Goal: Task Accomplishment & Management: Use online tool/utility

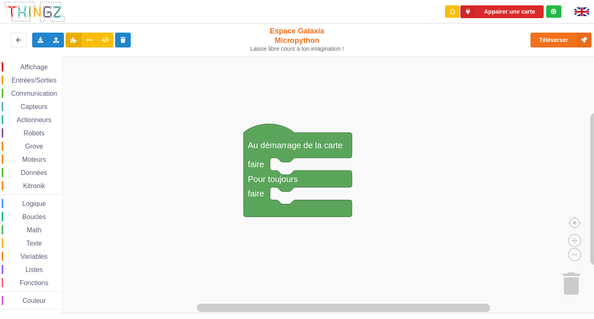
click at [264, 105] on div "Affichage Entrées/Sorties Communication Capteurs Actionneurs Robots Grove Moteu…" at bounding box center [300, 185] width 600 height 257
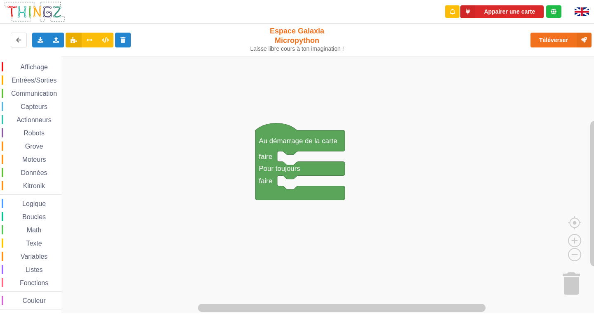
click at [41, 70] on span "Affichage" at bounding box center [34, 67] width 30 height 7
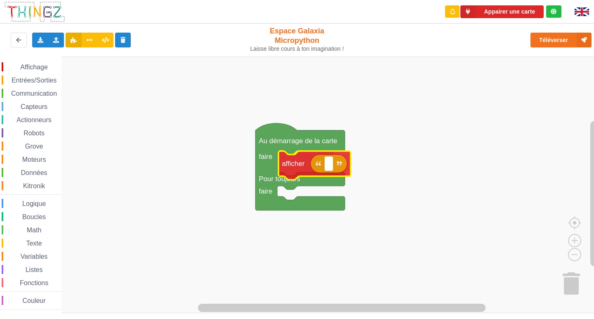
click at [302, 170] on div "Affichage Entrées/Sorties Communication Capteurs Actionneurs Robots Grove Moteu…" at bounding box center [300, 185] width 600 height 257
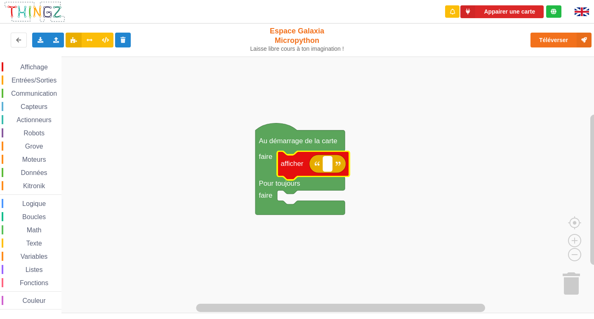
click at [328, 166] on text "Espace de travail de Blocky" at bounding box center [328, 164] width 2 height 8
type input "no"
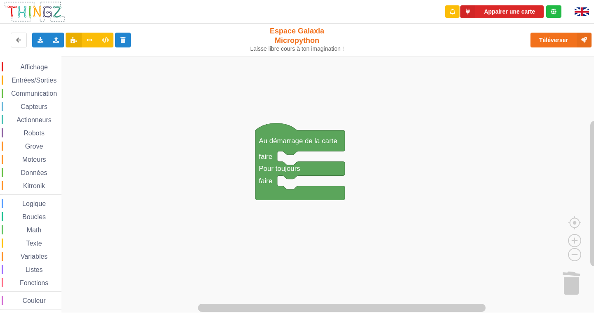
drag, startPoint x: 0, startPoint y: 250, endPoint x: 394, endPoint y: 146, distance: 407.9
click at [436, 146] on div "Affichage Entrées/Sorties Communication Capteurs Actionneurs Robots Grove Moteu…" at bounding box center [300, 185] width 600 height 257
click at [576, 276] on image "Espace de travail de Blocky" at bounding box center [580, 282] width 54 height 61
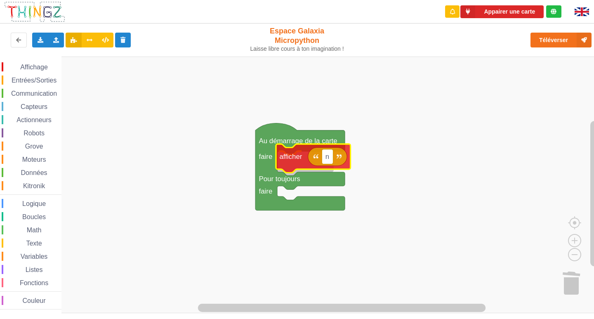
click at [301, 160] on div "Affichage Entrées/Sorties Communication Capteurs Actionneurs Robots Grove Moteu…" at bounding box center [300, 185] width 600 height 257
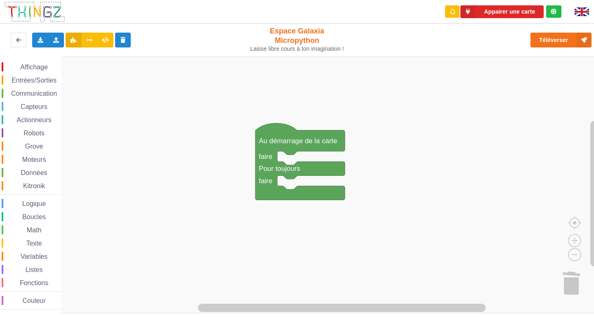
click at [28, 69] on span "Affichage" at bounding box center [34, 67] width 30 height 7
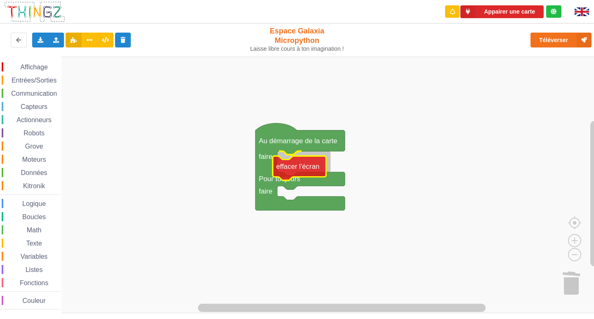
click at [298, 172] on div "Affichage Entrées/Sorties Communication Capteurs Actionneurs Robots Grove Moteu…" at bounding box center [300, 185] width 600 height 257
click at [377, 172] on rect "Espace de travail de Blocky" at bounding box center [300, 185] width 600 height 257
click at [37, 70] on span "Affichage" at bounding box center [34, 67] width 30 height 7
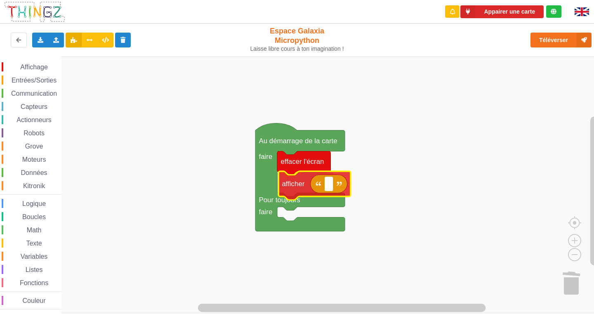
click at [293, 183] on div "Affichage Entrées/Sorties Communication Capteurs Actionneurs Robots Grove Moteu…" at bounding box center [300, 185] width 600 height 257
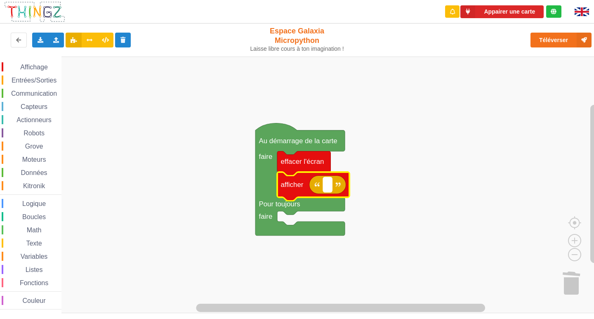
click at [326, 184] on rect "Espace de travail de Blocky" at bounding box center [327, 184] width 9 height 15
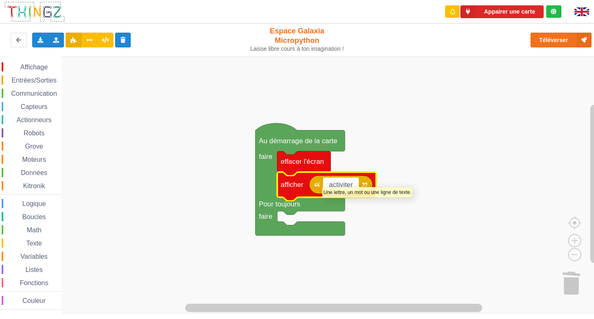
type input "activiter 1"
click at [416, 143] on rect "Espace de travail de Blocky" at bounding box center [300, 185] width 600 height 257
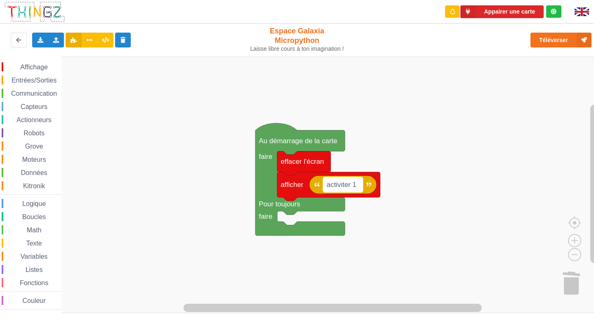
click at [350, 187] on text "activiter 1" at bounding box center [342, 185] width 30 height 8
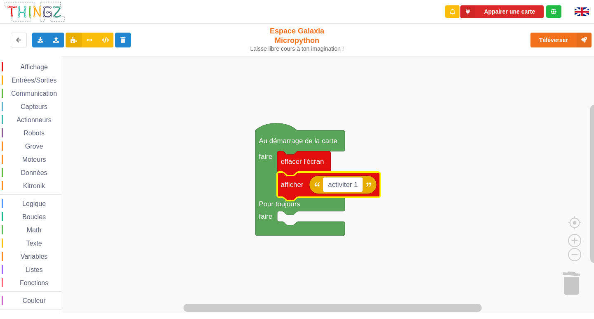
click at [351, 186] on input "activiter 1" at bounding box center [343, 184] width 40 height 15
click at [354, 186] on input "activiter 1" at bounding box center [343, 184] width 40 height 15
type input "activité 1"
click at [411, 133] on rect "Espace de travail de Blocky" at bounding box center [300, 185] width 600 height 257
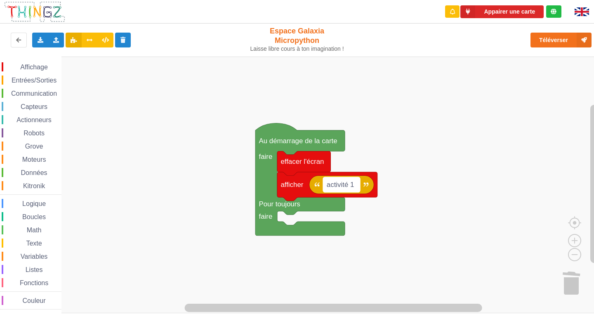
click at [349, 187] on text "activité 1" at bounding box center [340, 185] width 27 height 8
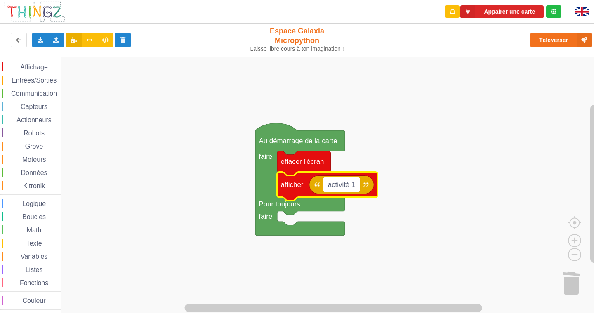
click at [349, 185] on input "activité 1" at bounding box center [341, 184] width 37 height 15
click at [351, 185] on input "activité 1" at bounding box center [341, 184] width 37 height 15
type input "activitée 1"
click at [410, 164] on rect "Espace de travail de Blocky" at bounding box center [300, 185] width 600 height 257
click at [350, 190] on rect "Espace de travail de Blocky" at bounding box center [343, 184] width 40 height 15
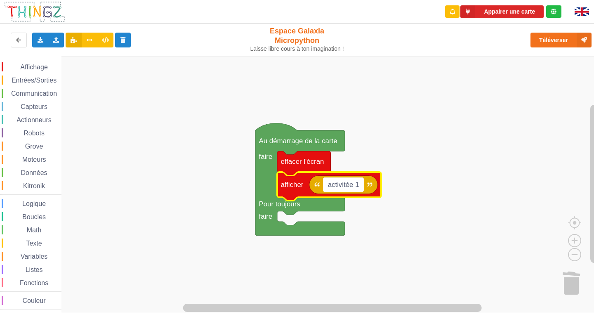
click at [351, 189] on input "activitée 1" at bounding box center [343, 184] width 40 height 15
click at [354, 186] on input "activitée 1" at bounding box center [343, 184] width 40 height 15
type input "activité 1"
click at [458, 153] on rect "Espace de travail de Blocky" at bounding box center [300, 185] width 600 height 257
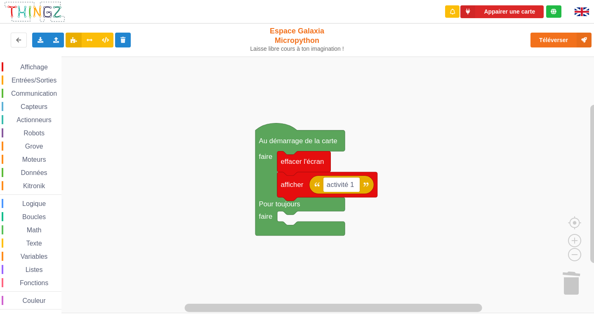
click at [30, 87] on div "Affichage Entrées/Sorties Communication Capteurs Actionneurs Robots Grove Moteu…" at bounding box center [30, 185] width 61 height 247
click at [34, 78] on span "Entrées/Sorties" at bounding box center [33, 80] width 47 height 7
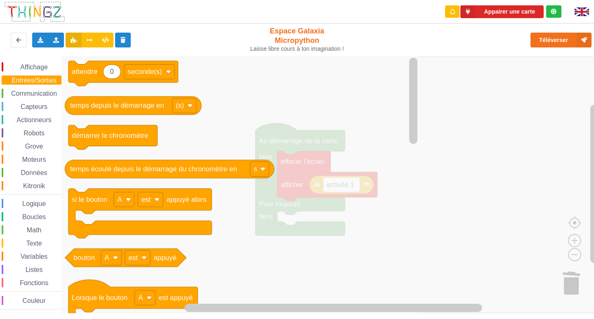
click at [35, 61] on div "Affichage Entrées/Sorties Communication Capteurs Actionneurs Robots Grove Moteu…" at bounding box center [30, 185] width 61 height 257
click at [34, 70] on span "Affichage" at bounding box center [34, 67] width 30 height 7
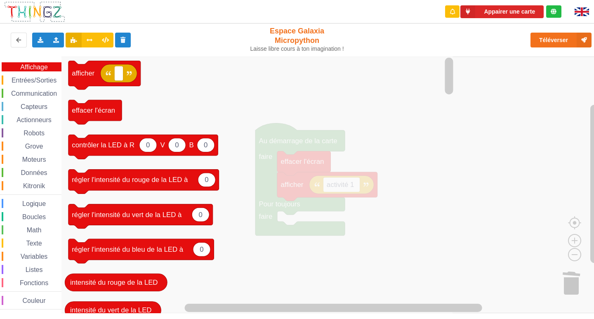
click at [37, 94] on span "Communication" at bounding box center [34, 93] width 48 height 7
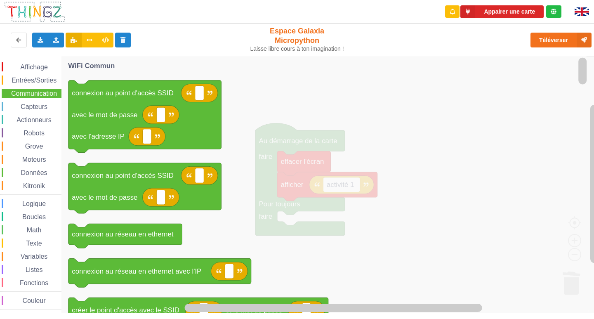
click at [37, 110] on span "Capteurs" at bounding box center [33, 106] width 29 height 7
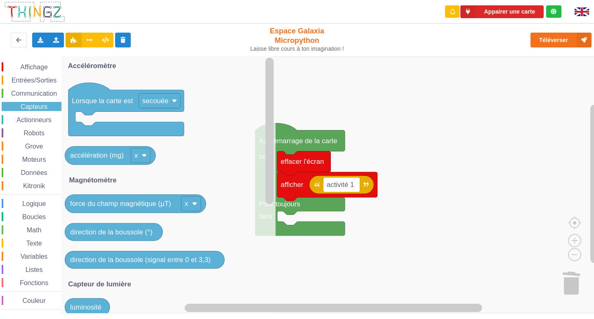
click at [39, 117] on span "Actionneurs" at bounding box center [34, 119] width 38 height 7
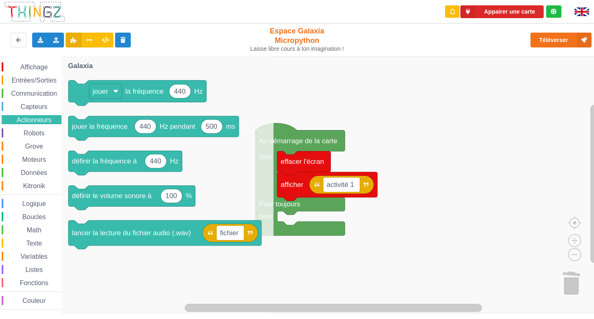
click at [40, 77] on span "Entrées/Sorties" at bounding box center [33, 80] width 47 height 7
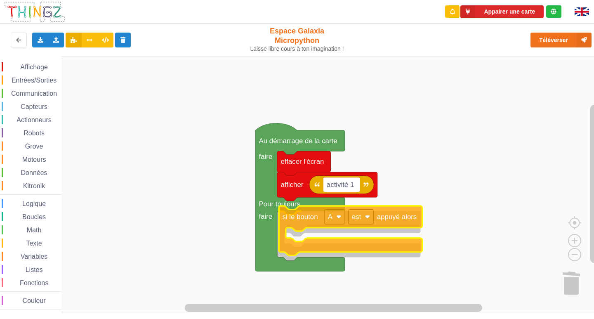
click at [295, 222] on div "Affichage Entrées/Sorties Communication Capteurs Actionneurs Robots Grove Moteu…" at bounding box center [300, 185] width 600 height 257
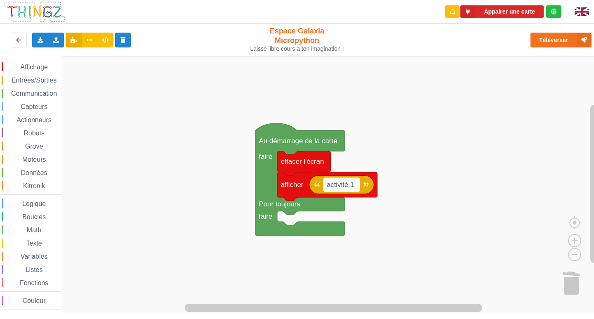
click at [40, 84] on div "Entrées/Sorties" at bounding box center [32, 79] width 60 height 9
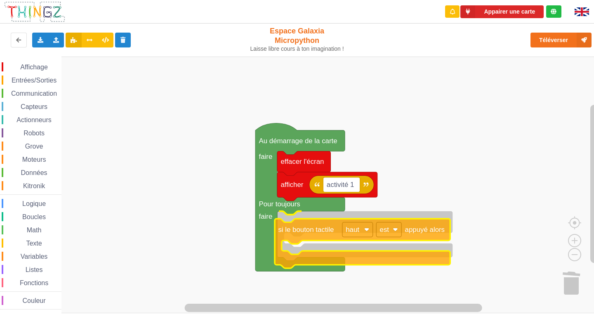
click at [314, 232] on div "Affichage Entrées/Sorties Communication Capteurs Actionneurs Robots Grove Moteu…" at bounding box center [300, 185] width 600 height 257
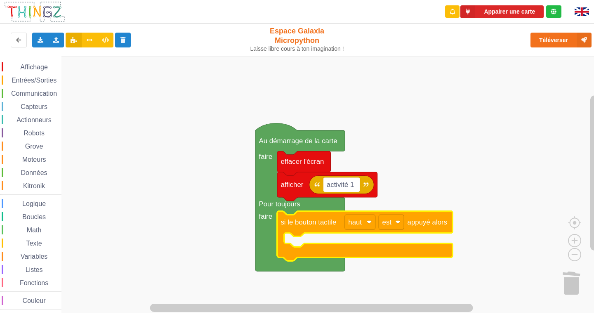
click at [208, 114] on rect "Espace de travail de Blocky" at bounding box center [300, 185] width 600 height 257
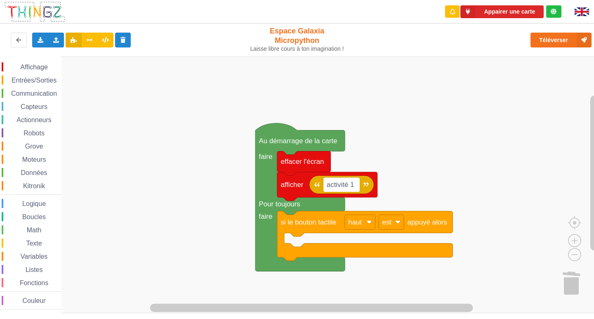
click at [22, 80] on span "Entrées/Sorties" at bounding box center [33, 80] width 47 height 7
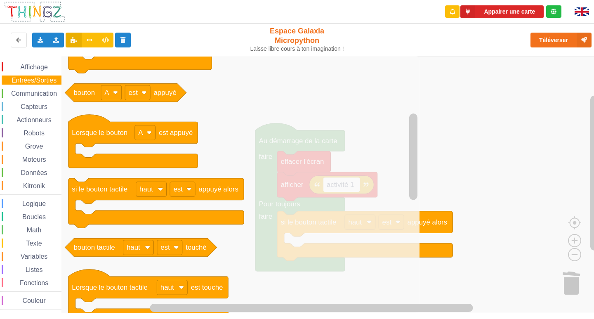
click at [22, 80] on span "Entrées/Sorties" at bounding box center [33, 80] width 47 height 7
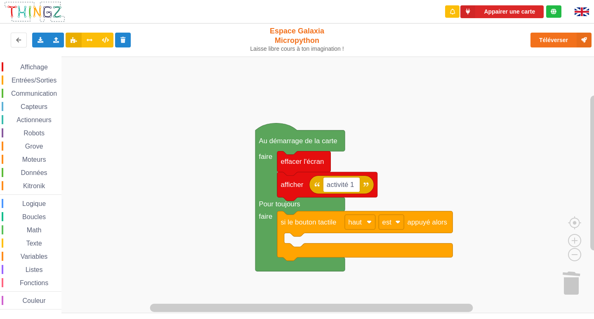
click at [39, 117] on span "Actionneurs" at bounding box center [34, 119] width 38 height 7
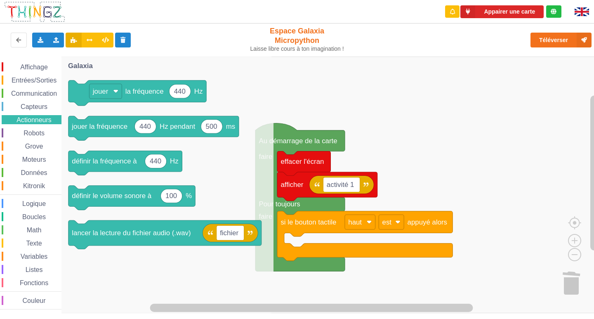
click at [38, 104] on span "Capteurs" at bounding box center [33, 106] width 29 height 7
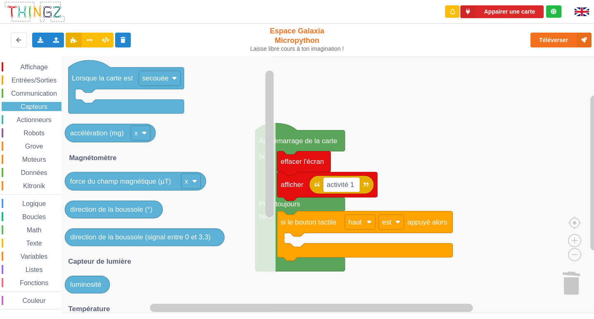
click at [28, 92] on span "Communication" at bounding box center [34, 93] width 48 height 7
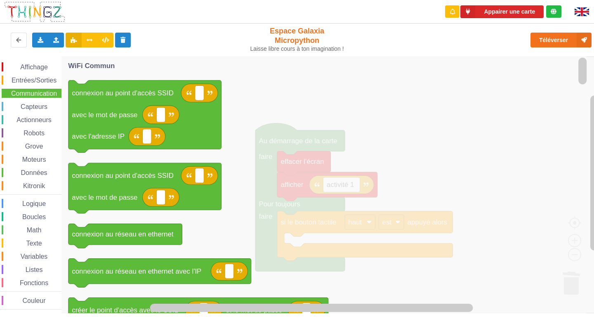
click at [46, 81] on span "Entrées/Sorties" at bounding box center [33, 80] width 47 height 7
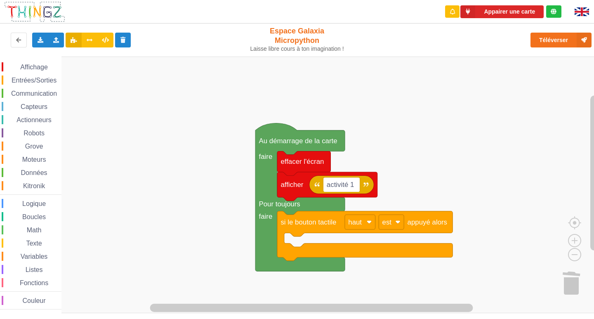
click at [471, 110] on rect "Espace de travail de Blocky" at bounding box center [300, 185] width 600 height 257
click at [35, 62] on div "Affichage Entrées/Sorties Communication Capteurs Actionneurs Robots Grove Moteu…" at bounding box center [30, 185] width 61 height 257
click at [39, 65] on span "Affichage" at bounding box center [34, 67] width 30 height 7
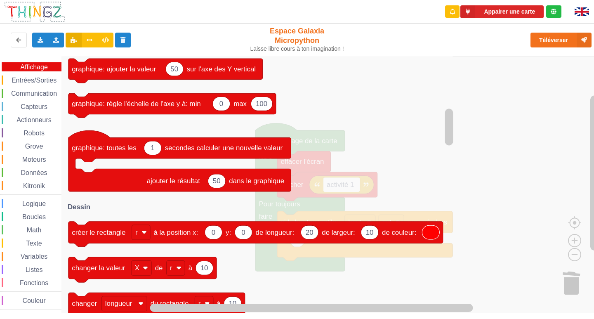
click at [47, 203] on div "Logique" at bounding box center [32, 203] width 60 height 9
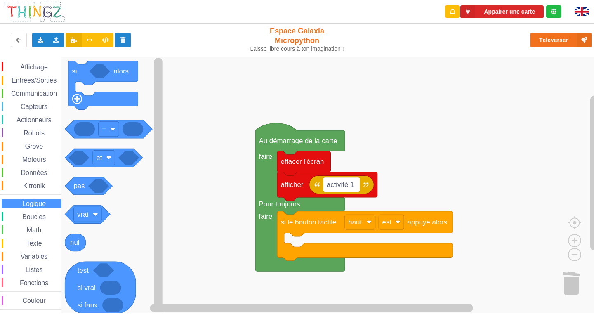
click at [33, 301] on span "Couleur" at bounding box center [34, 300] width 26 height 7
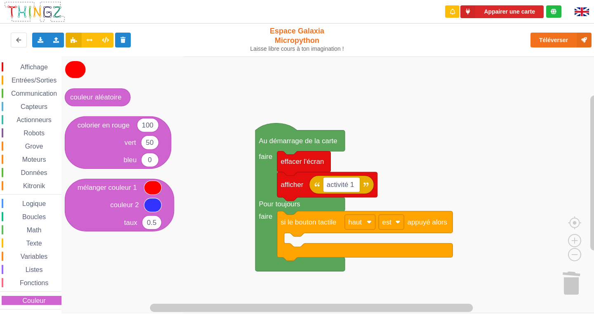
click at [35, 285] on span "Fonctions" at bounding box center [34, 282] width 31 height 7
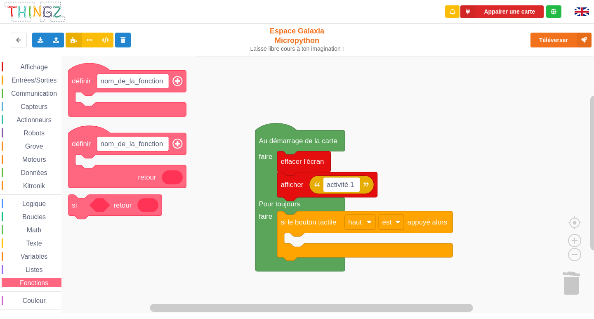
click at [26, 264] on div "Affichage Entrées/Sorties Communication Capteurs Actionneurs Robots Grove Moteu…" at bounding box center [30, 185] width 61 height 247
click at [29, 270] on span "Listes" at bounding box center [34, 269] width 20 height 7
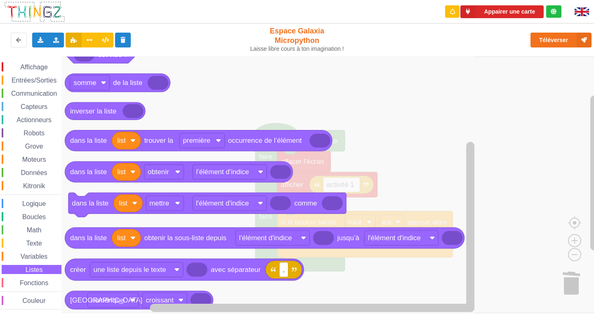
click at [21, 250] on div "Affichage Entrées/Sorties Communication Capteurs Actionneurs Robots Grove Moteu…" at bounding box center [30, 185] width 61 height 247
click at [29, 255] on span "Variables" at bounding box center [34, 256] width 30 height 7
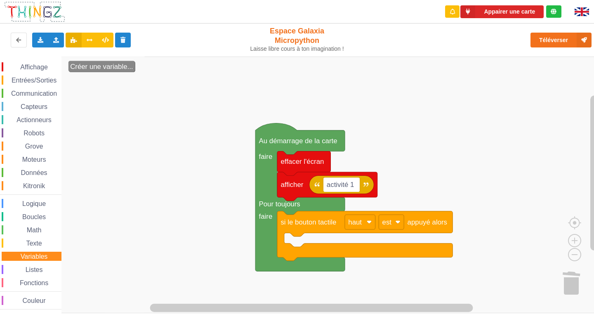
click at [35, 249] on div "Affichage Entrées/Sorties Communication Capteurs Actionneurs Robots Grove Moteu…" at bounding box center [30, 185] width 61 height 247
click at [37, 243] on span "Texte" at bounding box center [34, 243] width 18 height 7
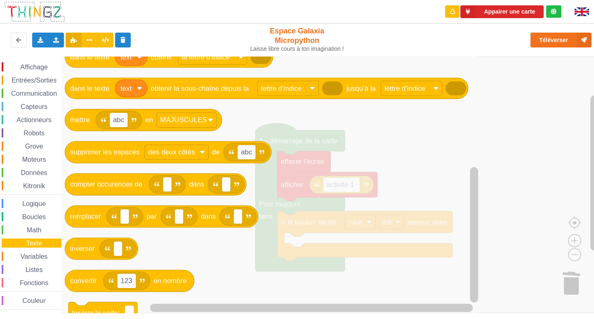
click at [52, 229] on div "Math" at bounding box center [32, 229] width 60 height 9
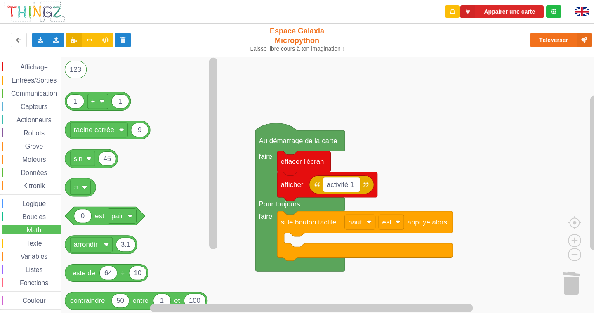
click at [42, 217] on span "Boucles" at bounding box center [34, 216] width 26 height 7
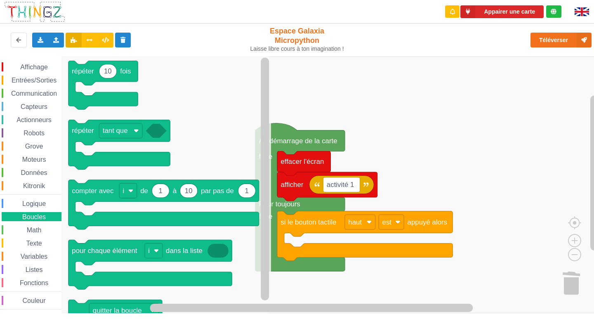
click at [45, 205] on span "Logique" at bounding box center [34, 203] width 26 height 7
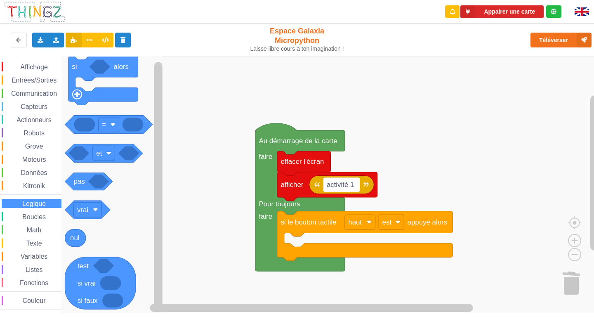
click at [14, 209] on div "Affichage Entrées/Sorties Communication Capteurs Actionneurs Robots Grove Moteu…" at bounding box center [30, 185] width 61 height 247
click at [26, 189] on span "Kitronik" at bounding box center [34, 185] width 24 height 7
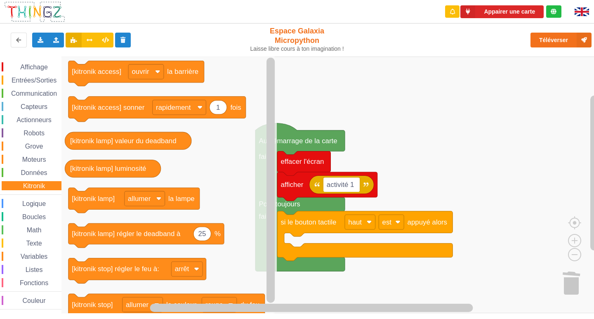
click at [33, 175] on span "Données" at bounding box center [34, 172] width 29 height 7
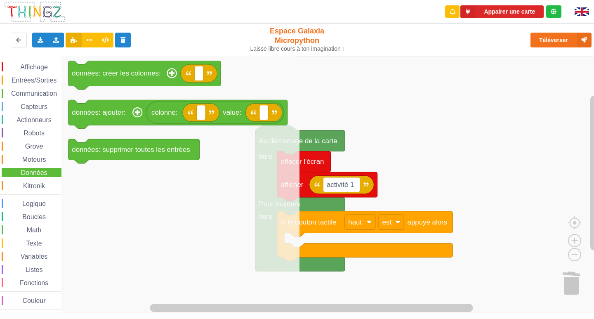
click at [38, 151] on div "Affichage Entrées/Sorties Communication Capteurs Actionneurs Robots Grove Moteu…" at bounding box center [30, 185] width 61 height 247
click at [42, 157] on span "Moteurs" at bounding box center [34, 159] width 26 height 7
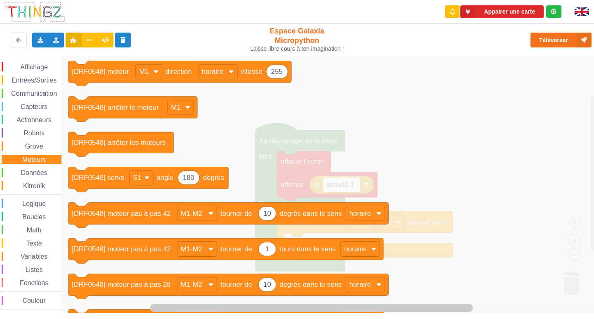
click at [47, 148] on div "Grove" at bounding box center [32, 146] width 60 height 9
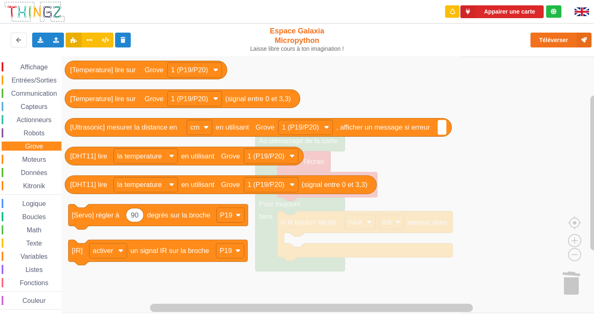
click at [40, 134] on span "Robots" at bounding box center [34, 133] width 24 height 7
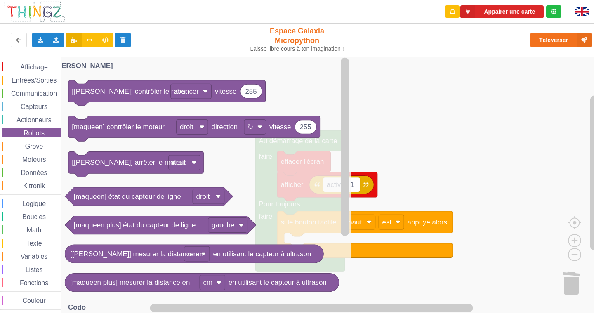
click at [39, 124] on div "Actionneurs" at bounding box center [32, 119] width 60 height 9
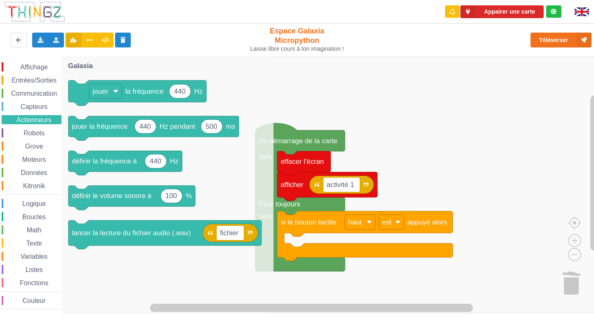
click at [51, 94] on span "Communication" at bounding box center [34, 93] width 48 height 7
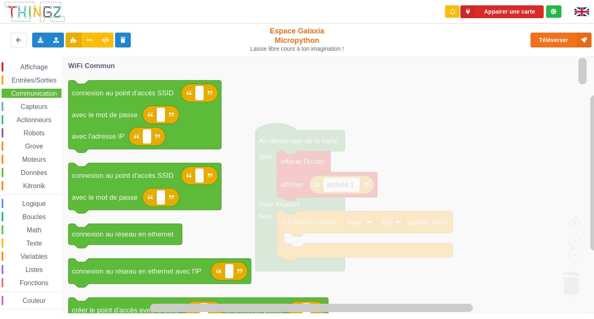
click at [45, 102] on div "Capteurs" at bounding box center [32, 106] width 60 height 9
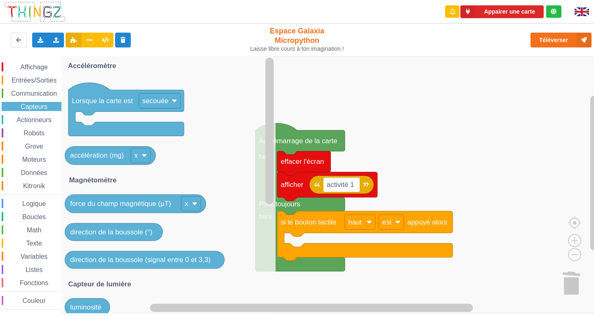
click at [40, 94] on span "Communication" at bounding box center [34, 93] width 48 height 7
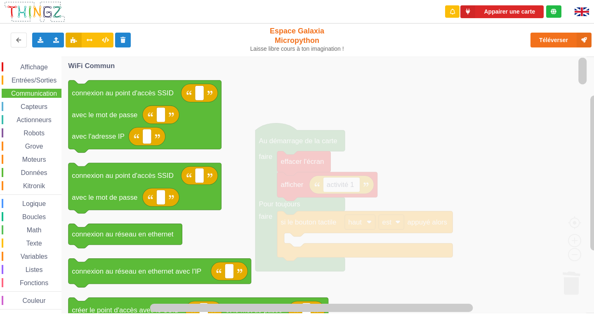
click at [40, 79] on span "Entrées/Sorties" at bounding box center [33, 80] width 47 height 7
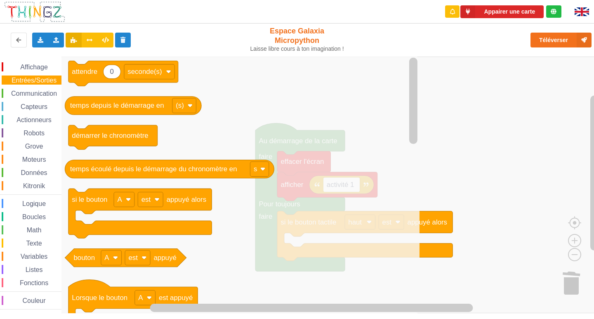
click at [45, 61] on div "Affichage Entrées/Sorties Communication Capteurs Actionneurs Robots Grove Moteu…" at bounding box center [30, 185] width 61 height 257
click at [44, 68] on span "Affichage" at bounding box center [34, 67] width 30 height 7
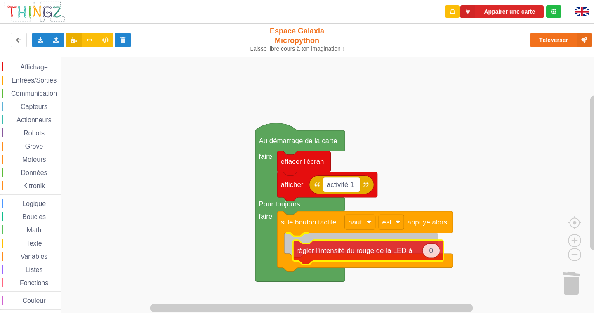
click at [345, 253] on div "Affichage Entrées/Sorties Communication Capteurs Actionneurs Robots Grove Moteu…" at bounding box center [300, 185] width 600 height 257
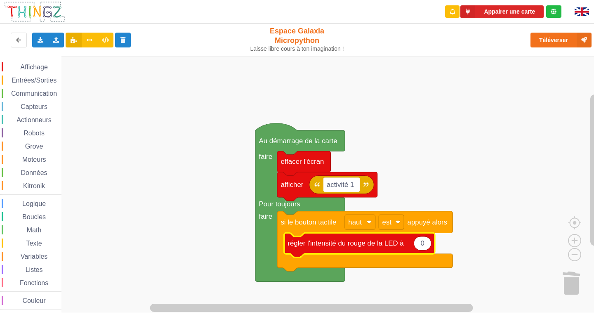
click at [490, 187] on rect "Espace de travail de Blocky" at bounding box center [300, 185] width 600 height 257
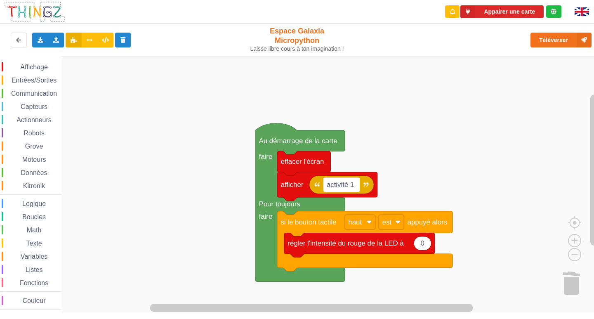
click at [424, 244] on text "0" at bounding box center [422, 243] width 4 height 8
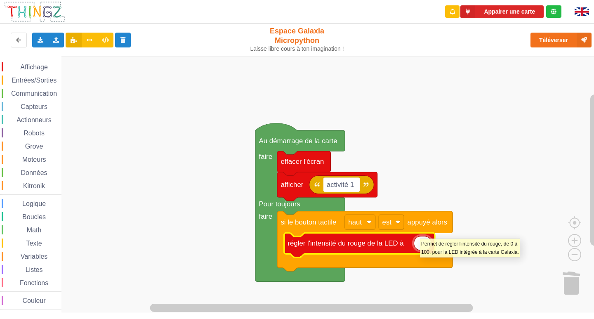
type input "1"
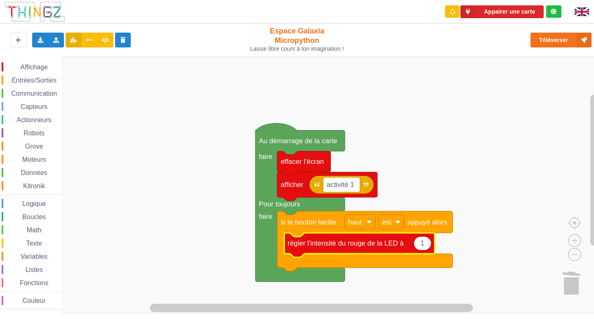
click at [484, 212] on rect "Espace de travail de Blocky" at bounding box center [300, 185] width 600 height 257
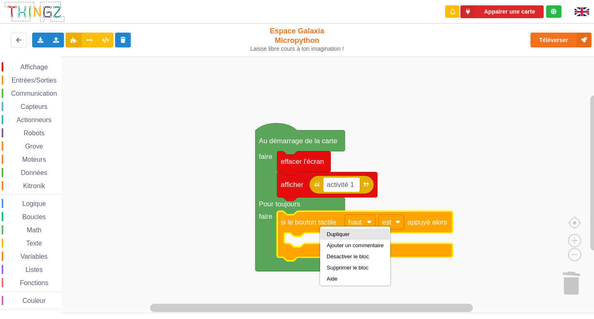
click at [340, 232] on div "Dupliquer" at bounding box center [355, 234] width 57 height 6
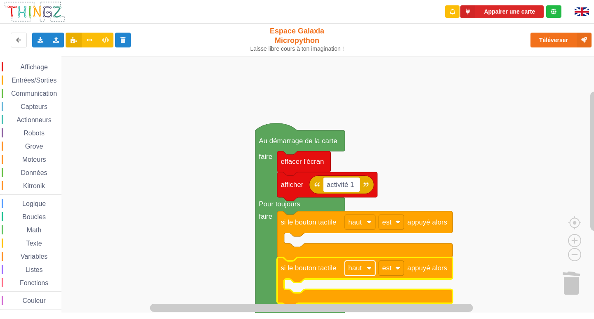
click at [357, 268] on text "haut" at bounding box center [355, 268] width 14 height 8
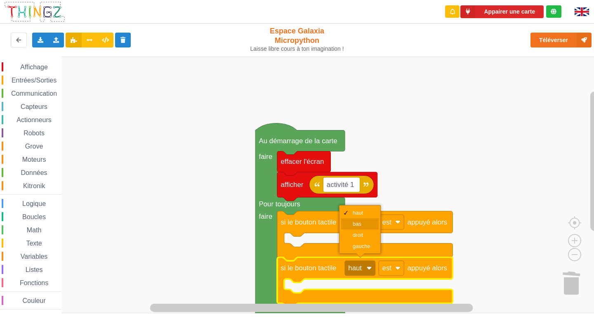
click at [351, 226] on div "bas" at bounding box center [360, 223] width 38 height 11
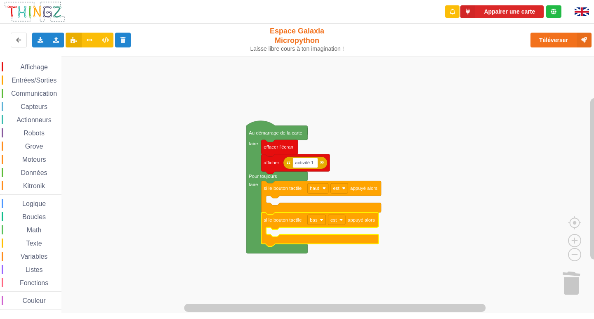
click at [165, 175] on rect "Espace de travail de Blocky" at bounding box center [300, 185] width 600 height 257
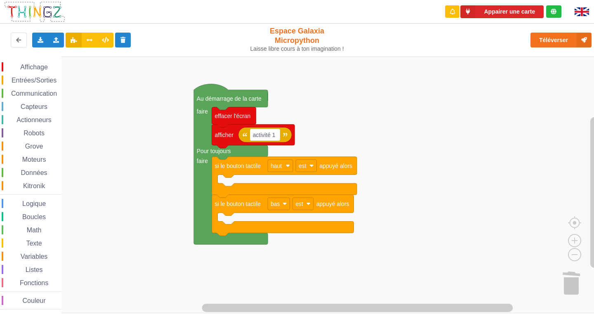
click at [338, 238] on rect "Espace de travail de Blocky" at bounding box center [300, 185] width 600 height 257
click at [36, 67] on span "Affichage" at bounding box center [34, 67] width 30 height 7
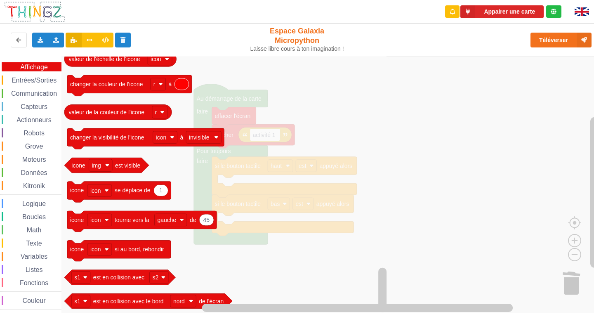
click at [39, 80] on span "Entrées/Sorties" at bounding box center [33, 80] width 47 height 7
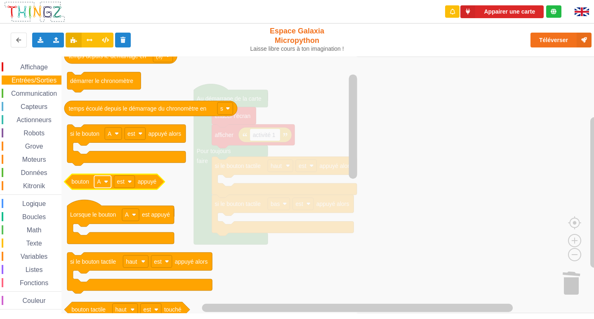
click at [106, 182] on g "A" at bounding box center [102, 182] width 17 height 12
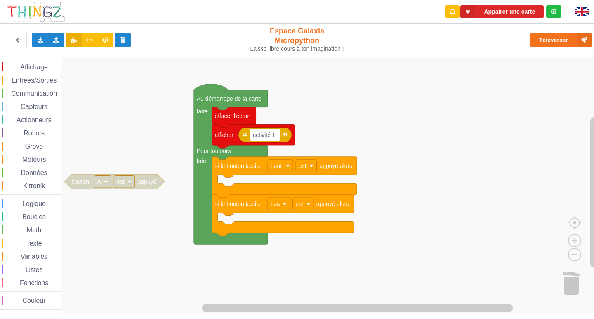
click at [106, 182] on image "Espace de travail de Blocky" at bounding box center [106, 181] width 4 height 4
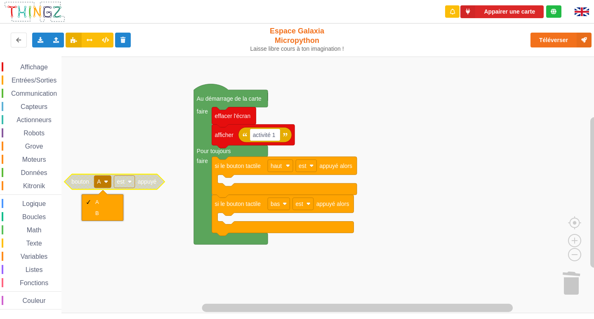
click at [106, 181] on image "Espace de travail de Blocky" at bounding box center [106, 181] width 4 height 4
click at [118, 183] on text "est" at bounding box center [121, 181] width 8 height 7
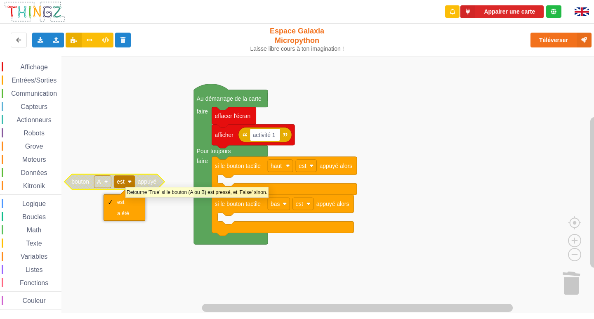
click at [125, 183] on rect "Espace de travail de Blocky" at bounding box center [124, 182] width 21 height 12
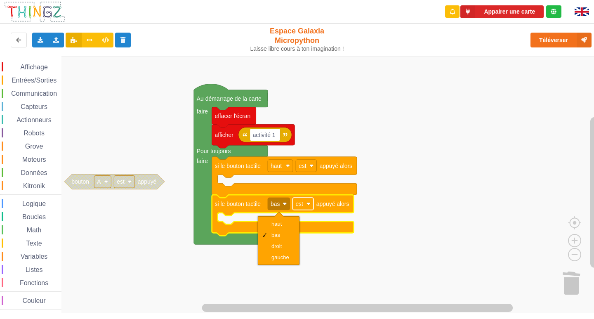
click at [305, 203] on rect "Espace de travail de Blocky" at bounding box center [303, 204] width 21 height 12
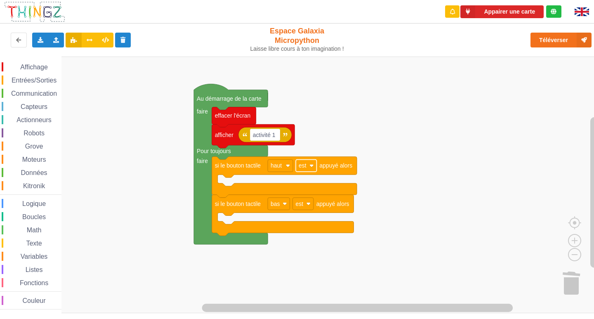
click at [300, 163] on text "est" at bounding box center [303, 165] width 8 height 7
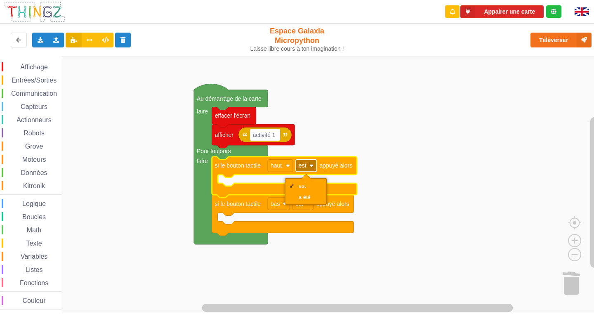
click at [305, 165] on text "est" at bounding box center [303, 165] width 8 height 7
click at [277, 167] on text "haut" at bounding box center [276, 165] width 11 height 7
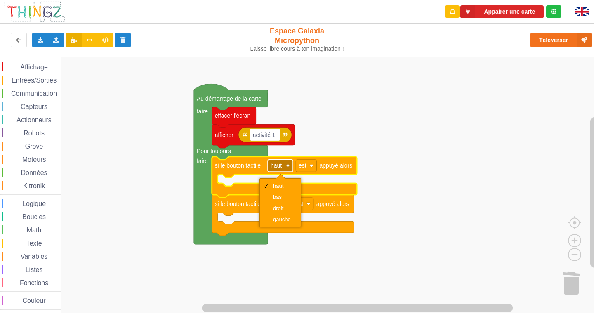
click at [277, 167] on text "haut" at bounding box center [276, 165] width 11 height 7
click at [70, 110] on rect "Espace de travail de Blocky" at bounding box center [300, 185] width 600 height 257
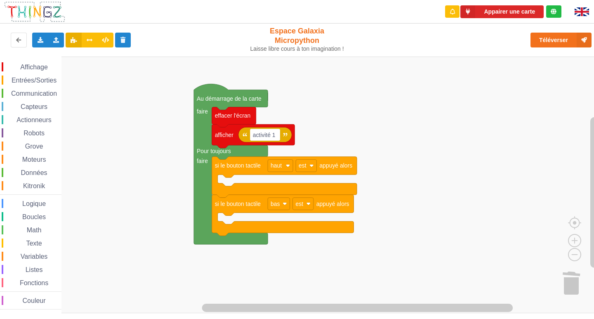
click at [49, 75] on div "Affichage Entrées/Sorties Communication Capteurs Actionneurs Robots Grove Moteu…" at bounding box center [30, 185] width 61 height 247
click at [57, 84] on div "Entrées/Sorties" at bounding box center [32, 79] width 60 height 9
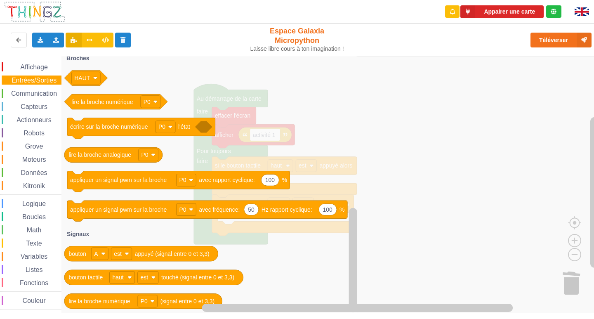
click at [47, 63] on div "Affichage" at bounding box center [32, 66] width 60 height 9
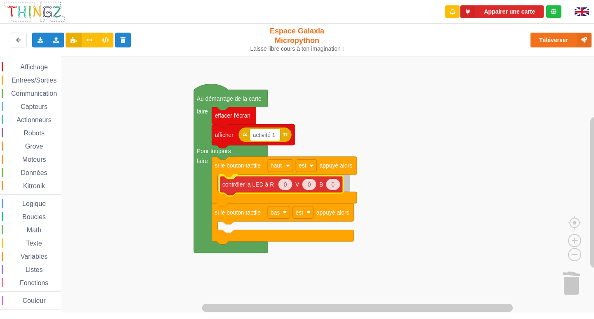
click at [271, 186] on div "Affichage Entrées/Sorties Communication Capteurs Actionneurs Robots Grove Moteu…" at bounding box center [300, 185] width 600 height 257
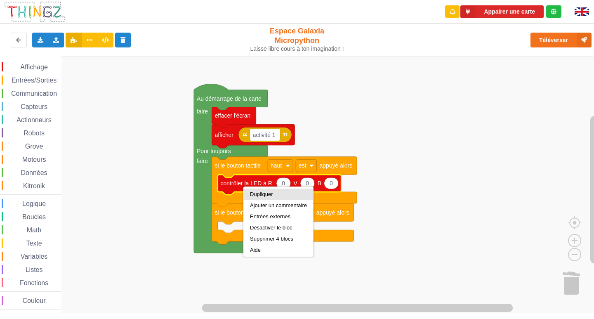
click at [255, 191] on div "Dupliquer" at bounding box center [278, 194] width 69 height 11
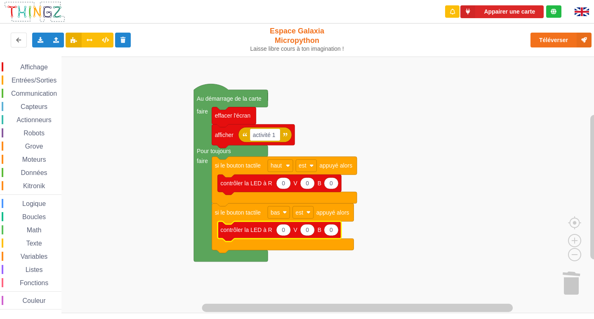
click at [300, 274] on rect "Espace de travail de Blocky" at bounding box center [300, 185] width 600 height 257
click at [275, 231] on icon "Espace de travail de Blocky" at bounding box center [280, 231] width 124 height 20
click at [268, 233] on text "contrôler la LED à R" at bounding box center [247, 229] width 52 height 7
click at [285, 231] on text "0" at bounding box center [283, 229] width 3 height 7
click at [335, 231] on icon "Espace de travail de Blocky" at bounding box center [331, 230] width 14 height 12
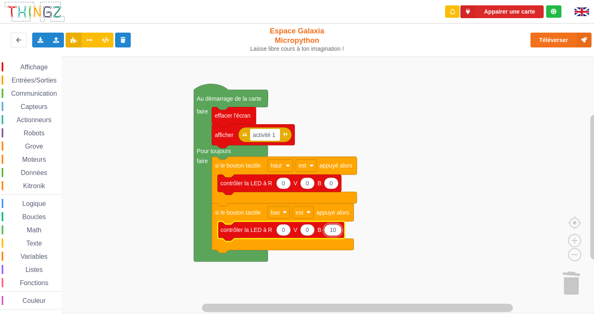
type input "1"
type input "0"
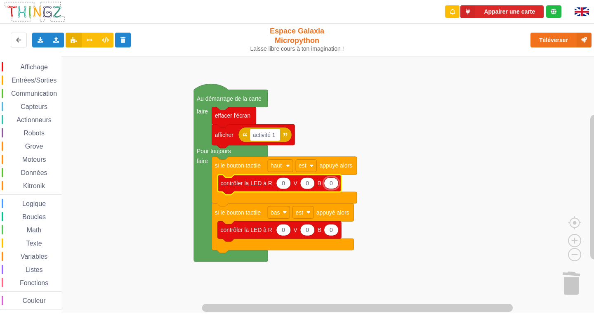
click at [333, 184] on input "0" at bounding box center [331, 183] width 15 height 12
click at [330, 183] on input "0" at bounding box center [331, 183] width 15 height 12
click at [334, 182] on input "10" at bounding box center [331, 183] width 15 height 12
type input "100"
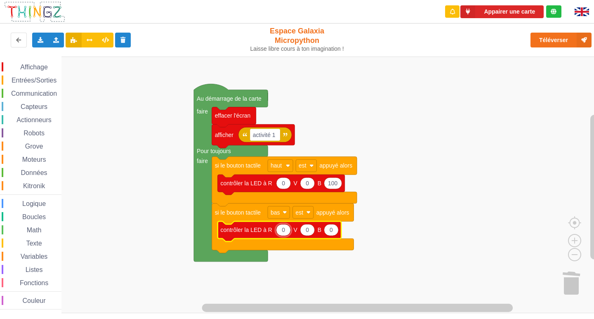
click at [283, 231] on input "0" at bounding box center [283, 230] width 15 height 12
type input "100"
click at [522, 202] on rect "Espace de travail de Blocky" at bounding box center [300, 185] width 600 height 257
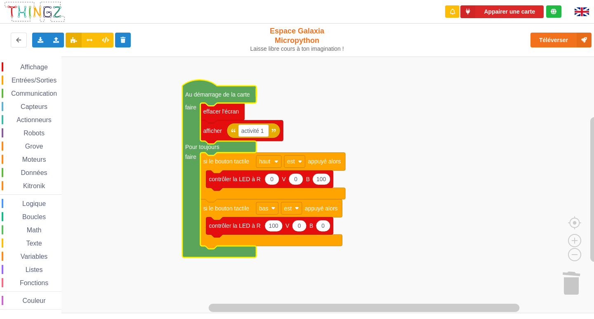
click at [383, 123] on rect "Espace de travail de Blocky" at bounding box center [300, 185] width 600 height 257
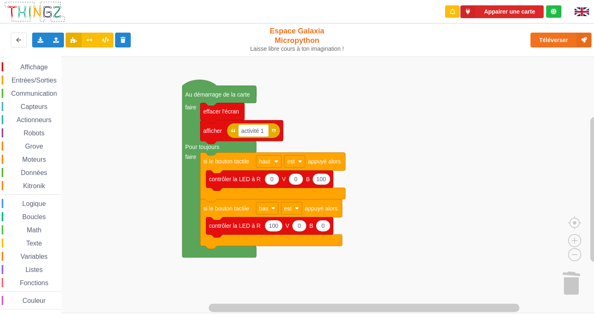
click at [47, 67] on span "Affichage" at bounding box center [34, 67] width 30 height 7
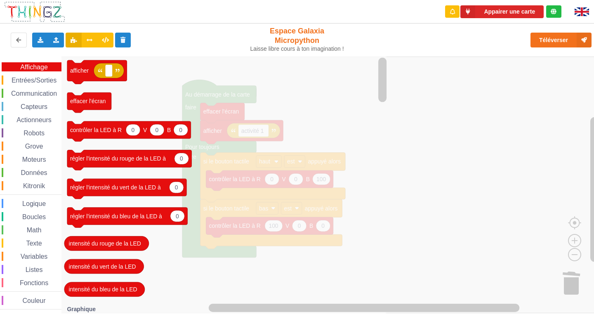
click at [25, 77] on span "Entrées/Sorties" at bounding box center [33, 80] width 47 height 7
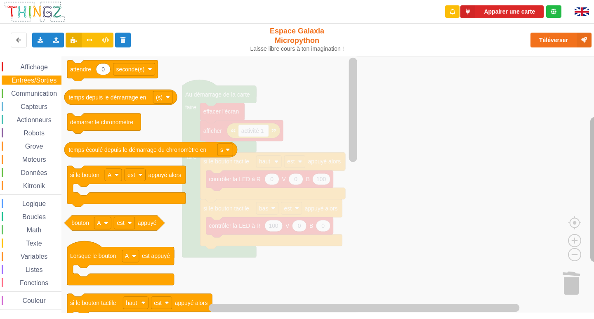
click at [594, 150] on rect "Espace de travail de Blocky" at bounding box center [594, 189] width 8 height 145
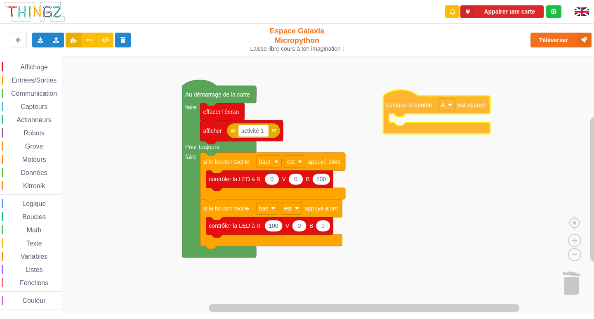
click at [408, 105] on div "Affichage Entrées/Sorties Communication Capteurs Actionneurs Robots Grove Moteu…" at bounding box center [300, 185] width 600 height 257
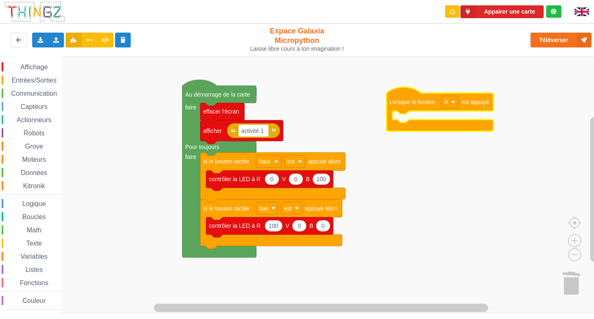
click at [439, 167] on rect "Espace de travail de Blocky" at bounding box center [300, 185] width 600 height 257
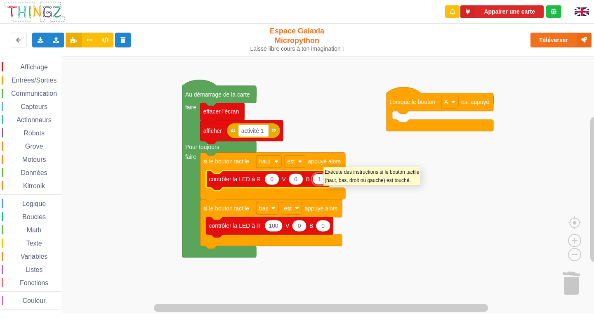
type input "10"
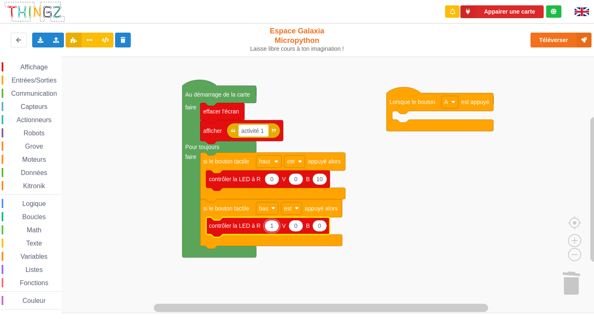
type input "10"
click at [434, 286] on rect "Espace de travail de Blocky" at bounding box center [300, 185] width 600 height 257
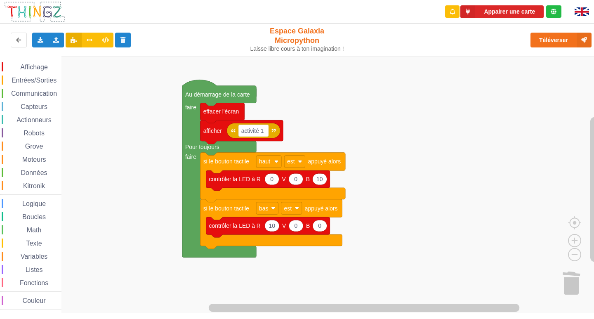
click at [540, 84] on rect "Espace de travail de Blocky" at bounding box center [300, 185] width 600 height 257
click at [552, 41] on button "Téléverser" at bounding box center [561, 40] width 61 height 15
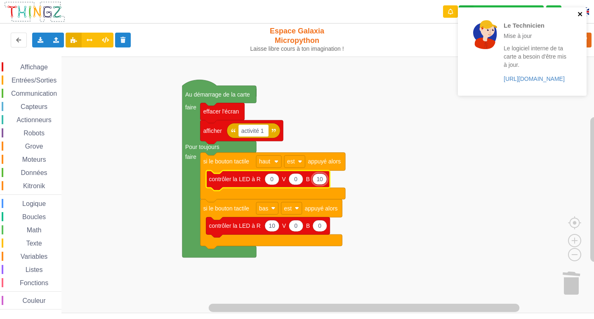
type input "100"
click at [578, 17] on button "close" at bounding box center [581, 15] width 6 height 8
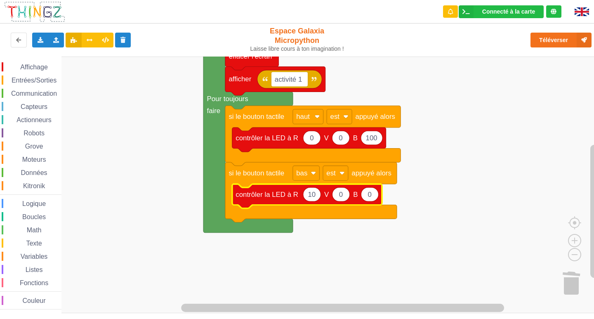
click at [315, 196] on icon "Espace de travail de Blocky" at bounding box center [312, 194] width 18 height 14
type input "0"
type input "10000"
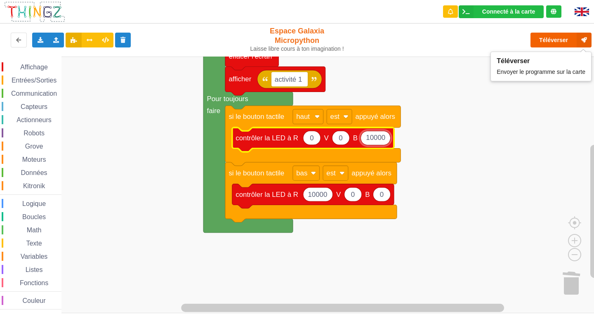
type input "10000"
click at [550, 45] on button "Téléverser" at bounding box center [561, 40] width 61 height 15
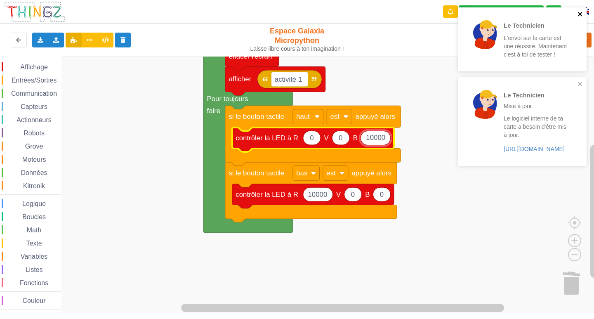
click at [580, 14] on icon "close" at bounding box center [580, 14] width 4 height 4
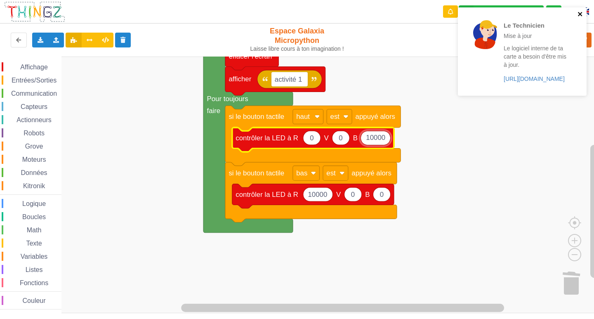
click at [579, 12] on icon "close" at bounding box center [580, 14] width 4 height 4
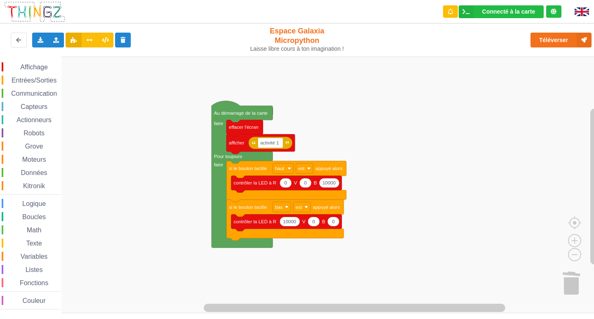
click at [387, 204] on div "Affichage Entrées/Sorties Communication Capteurs Actionneurs Robots Grove Moteu…" at bounding box center [300, 185] width 600 height 257
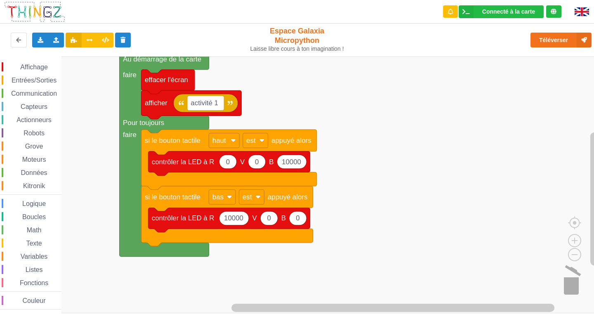
click at [571, 287] on image "Espace de travail de Blocky" at bounding box center [582, 282] width 40 height 51
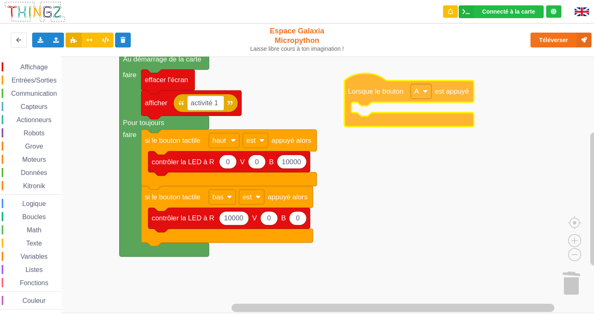
click at [371, 94] on div "Affichage Entrées/Sorties Communication Capteurs Actionneurs Robots Grove Moteu…" at bounding box center [300, 185] width 600 height 257
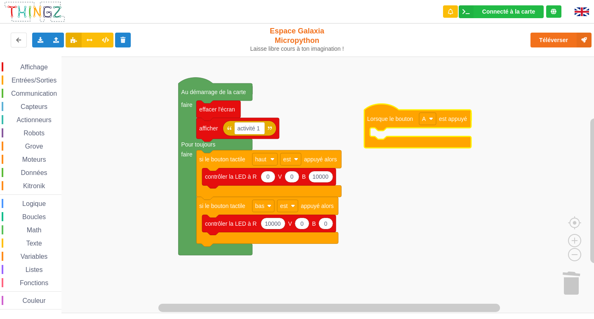
click at [38, 82] on span "Entrées/Sorties" at bounding box center [33, 80] width 47 height 7
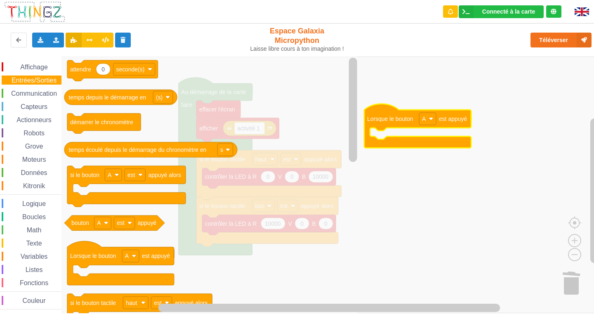
click at [29, 66] on span "Affichage" at bounding box center [34, 67] width 30 height 7
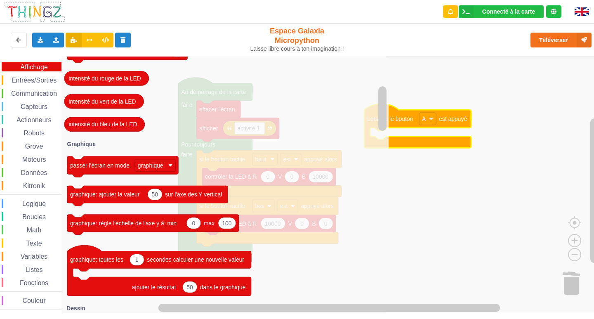
click at [40, 104] on span "Capteurs" at bounding box center [33, 106] width 29 height 7
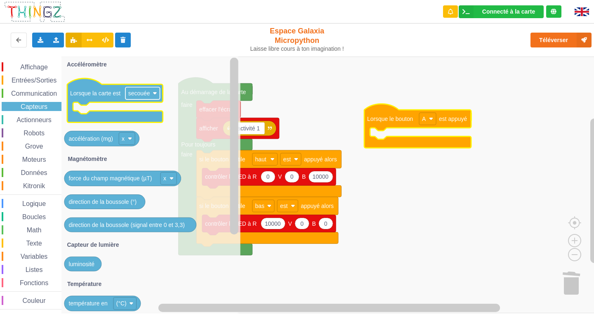
click at [154, 90] on rect "Espace de travail de Blocky" at bounding box center [142, 93] width 35 height 12
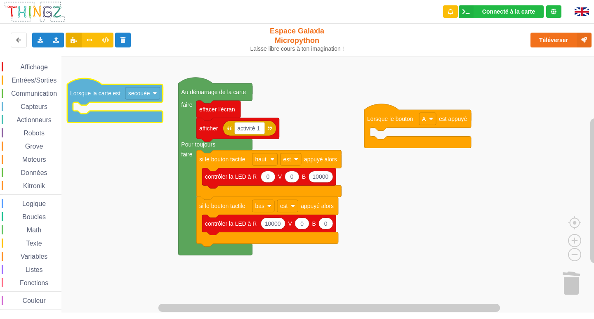
click at [155, 90] on rect "Espace de travail de Blocky" at bounding box center [142, 93] width 35 height 12
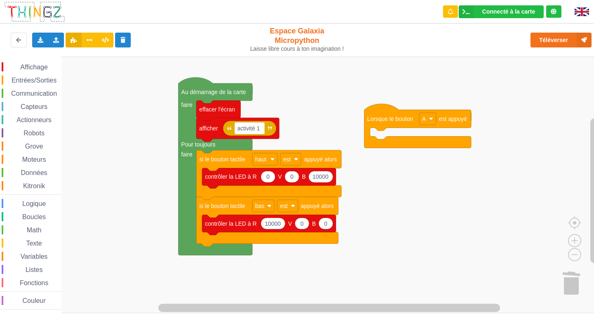
click at [21, 107] on span "Capteurs" at bounding box center [33, 106] width 29 height 7
click at [418, 227] on div "Affichage Entrées/Sorties Communication Capteurs Actionneurs Robots Grove Moteu…" at bounding box center [300, 185] width 600 height 257
click at [415, 251] on rect "Espace de travail de Blocky" at bounding box center [300, 185] width 600 height 257
click at [38, 68] on span "Affichage" at bounding box center [34, 67] width 30 height 7
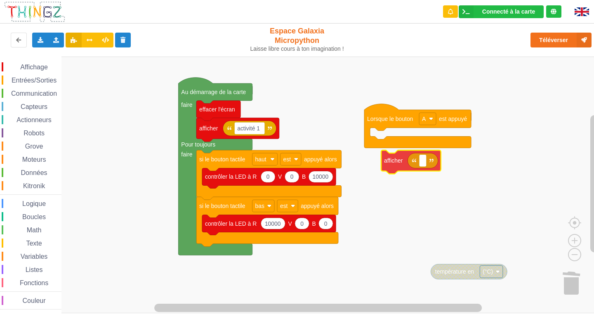
click at [402, 162] on div "Affichage Entrées/Sorties Communication Capteurs Actionneurs Robots Grove Moteu…" at bounding box center [300, 185] width 600 height 257
click at [395, 205] on rect "Espace de travail de Blocky" at bounding box center [300, 185] width 600 height 257
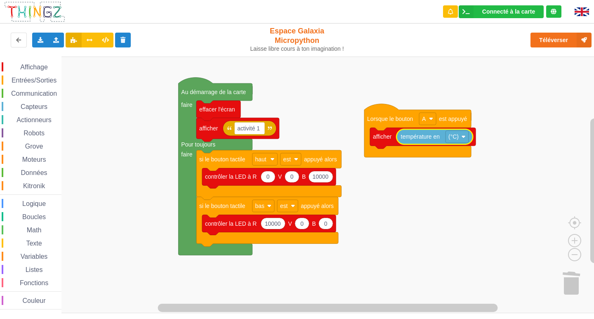
click at [493, 189] on rect "Espace de travail de Blocky" at bounding box center [300, 185] width 600 height 257
click at [457, 142] on rect "Espace de travail de Blocky" at bounding box center [457, 137] width 23 height 12
click at [537, 256] on rect "Espace de travail de Blocky" at bounding box center [300, 185] width 600 height 257
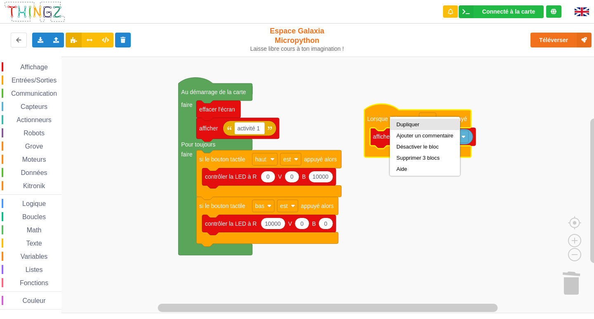
click at [400, 123] on div "Dupliquer" at bounding box center [424, 124] width 57 height 6
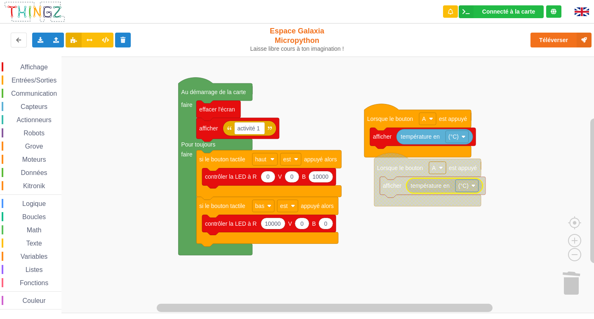
click at [438, 169] on rect "Espace de travail de Blocky" at bounding box center [437, 168] width 17 height 12
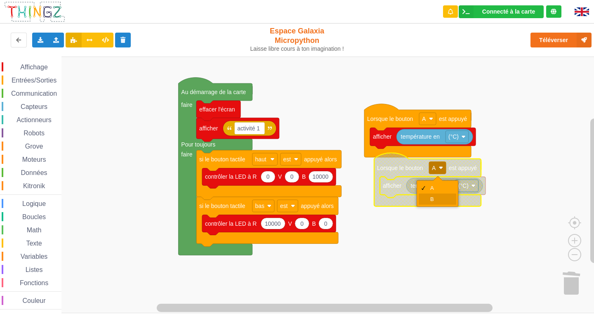
click at [444, 194] on div "B" at bounding box center [438, 198] width 38 height 11
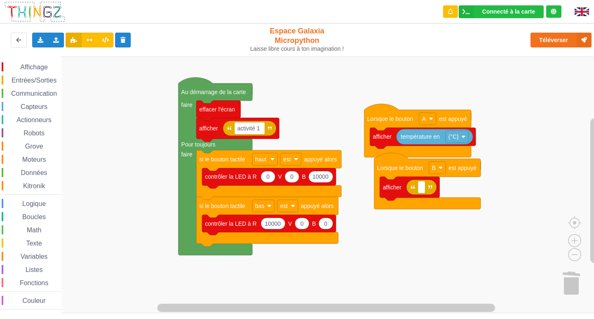
click at [444, 276] on rect "Espace de travail de Blocky" at bounding box center [300, 185] width 600 height 257
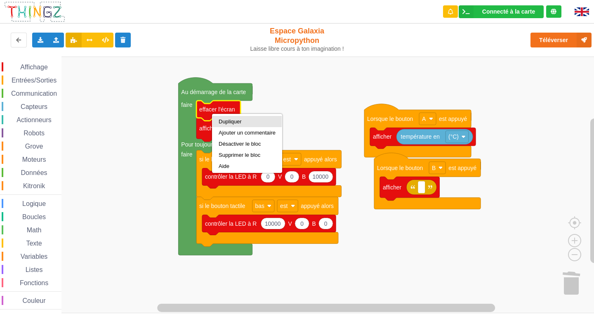
click at [227, 120] on div "Dupliquer" at bounding box center [247, 121] width 57 height 6
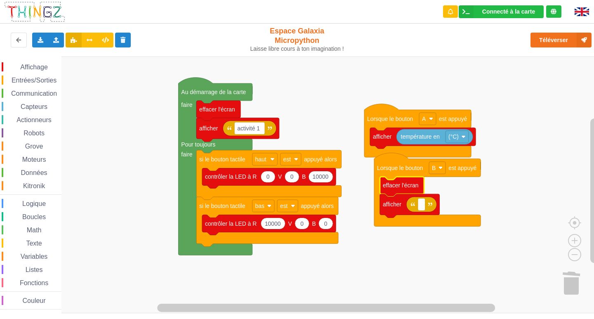
click at [393, 230] on rect "Espace de travail de Blocky" at bounding box center [300, 185] width 600 height 257
click at [422, 205] on text "Espace de travail de Blocky" at bounding box center [422, 204] width 2 height 7
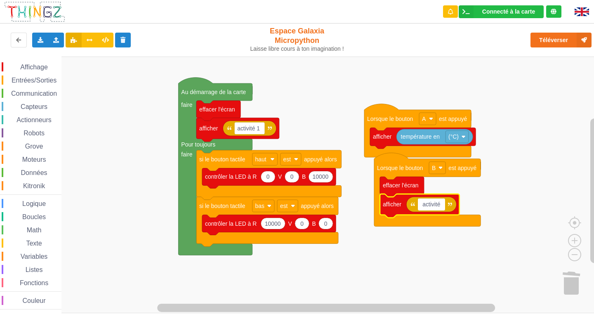
type input "activité 1"
click at [418, 255] on rect "Espace de travail de Blocky" at bounding box center [300, 185] width 600 height 257
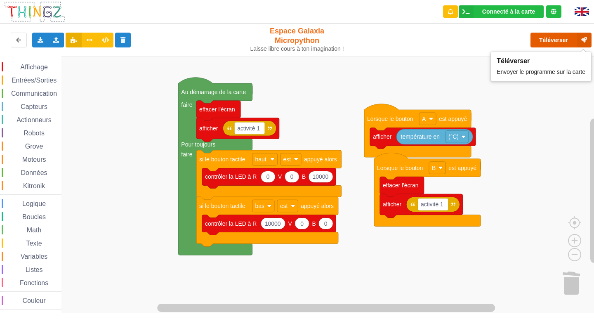
click at [576, 36] on button "Téléverser" at bounding box center [561, 40] width 61 height 15
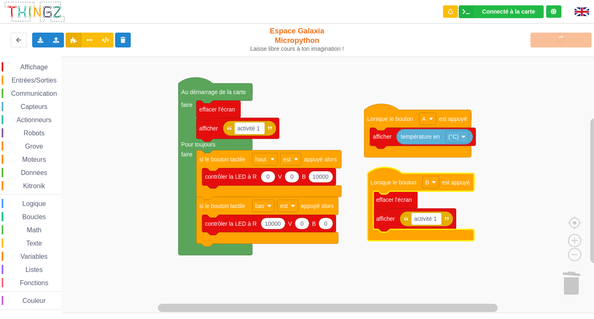
click at [484, 159] on rect "Espace de travail de Blocky" at bounding box center [300, 185] width 600 height 257
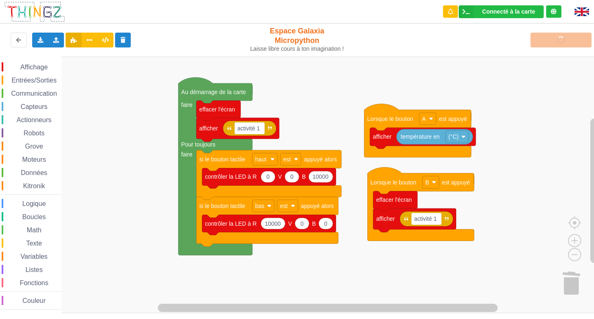
click at [538, 79] on rect "Espace de travail de Blocky" at bounding box center [300, 185] width 600 height 257
click at [566, 37] on div "Téléverser" at bounding box center [476, 40] width 244 height 26
click at [364, 236] on rect "Espace de travail de Blocky" at bounding box center [300, 185] width 600 height 257
click at [568, 44] on div "Téléverser" at bounding box center [476, 40] width 244 height 26
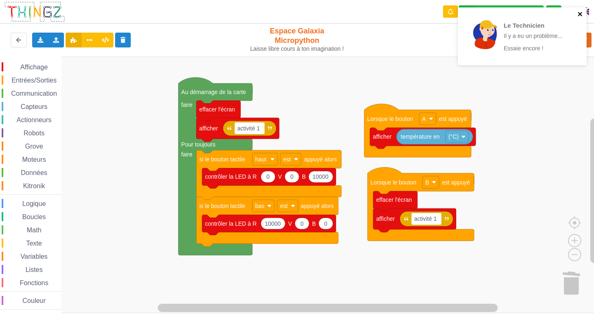
click at [578, 15] on icon "close" at bounding box center [581, 14] width 6 height 7
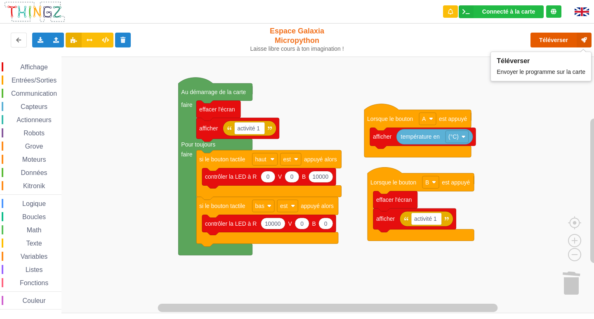
click at [569, 38] on button "Téléverser" at bounding box center [561, 40] width 61 height 15
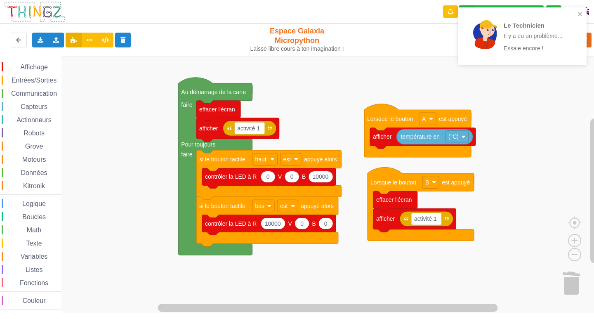
click at [537, 42] on div "Le Technicien Il y a eu un problème... Essaie encore !" at bounding box center [536, 36] width 64 height 32
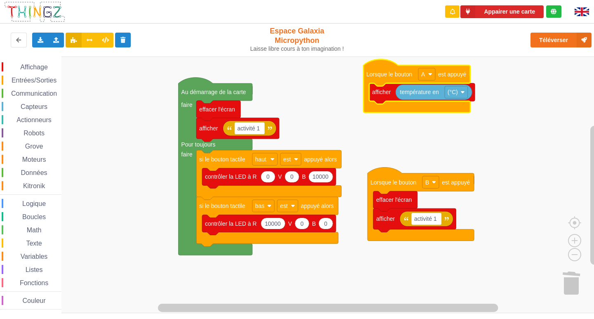
click at [402, 136] on rect "Espace de travail de Blocky" at bounding box center [300, 185] width 600 height 257
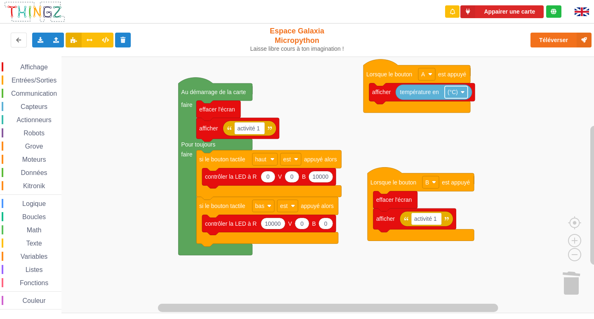
click at [457, 92] on text "(°C)" at bounding box center [453, 92] width 10 height 7
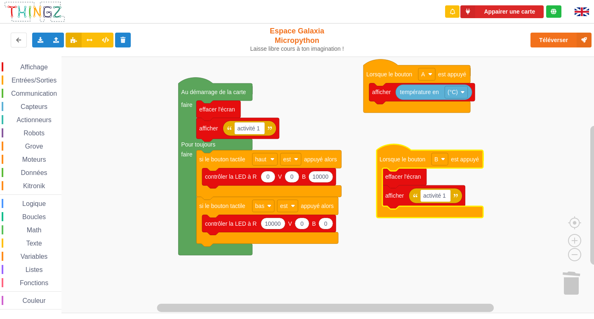
click at [505, 144] on rect "Espace de travail de Blocky" at bounding box center [300, 185] width 600 height 257
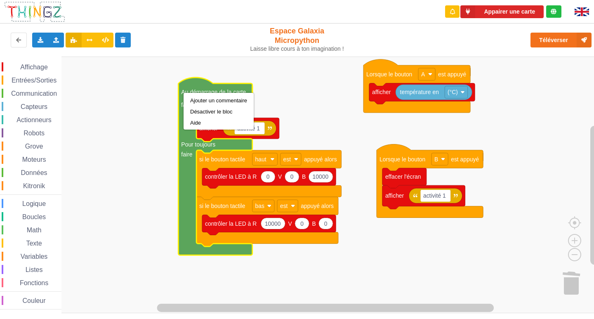
click at [138, 121] on div "Affichage Entrées/Sorties Communication Capteurs Actionneurs Robots Grove Moteu…" at bounding box center [300, 185] width 600 height 257
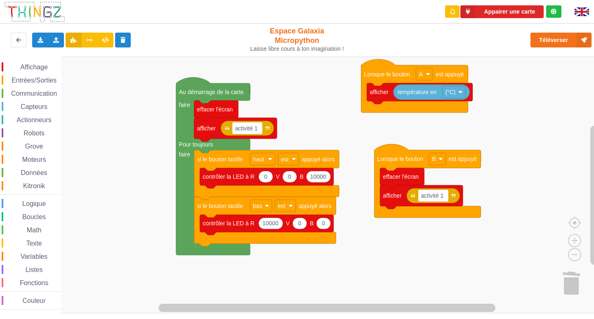
click at [26, 66] on span "Affichage" at bounding box center [34, 67] width 30 height 7
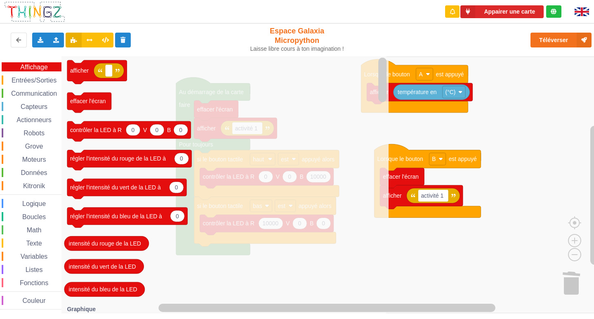
click at [29, 78] on span "Entrées/Sorties" at bounding box center [33, 80] width 47 height 7
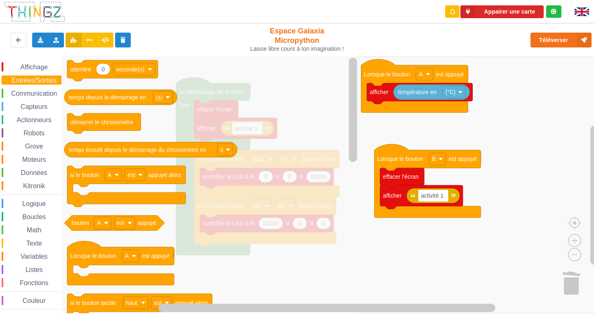
click at [30, 91] on span "Communication" at bounding box center [34, 93] width 48 height 7
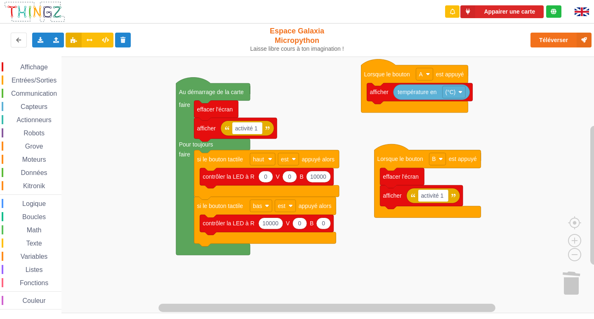
click at [552, 216] on rect "Espace de travail de Blocky" at bounding box center [300, 185] width 600 height 257
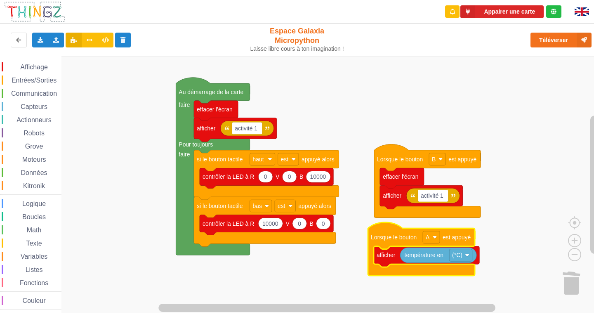
click at [358, 200] on rect "Espace de travail de Blocky" at bounding box center [300, 185] width 600 height 257
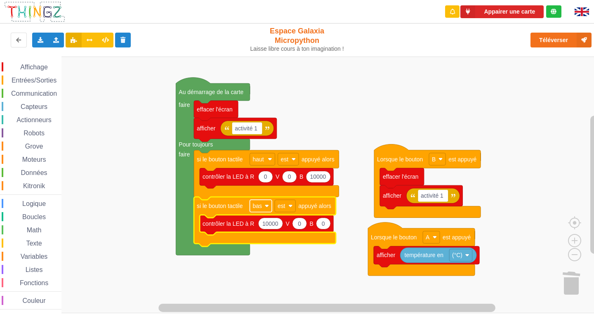
click at [261, 209] on text "bas" at bounding box center [257, 206] width 9 height 7
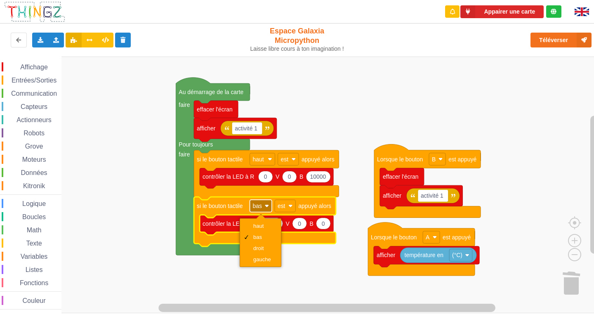
click at [261, 209] on text "bas" at bounding box center [257, 206] width 9 height 7
click at [303, 122] on rect "Espace de travail de Blocky" at bounding box center [300, 185] width 600 height 257
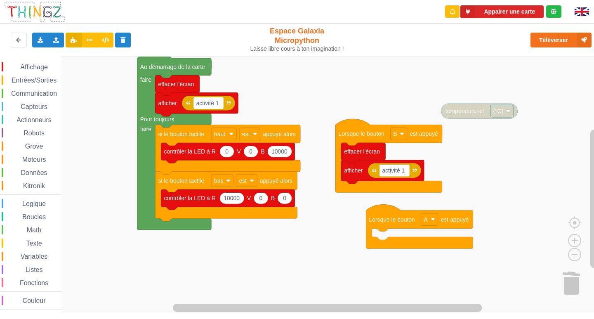
click at [396, 199] on rect "Espace de travail de Blocky" at bounding box center [300, 185] width 600 height 257
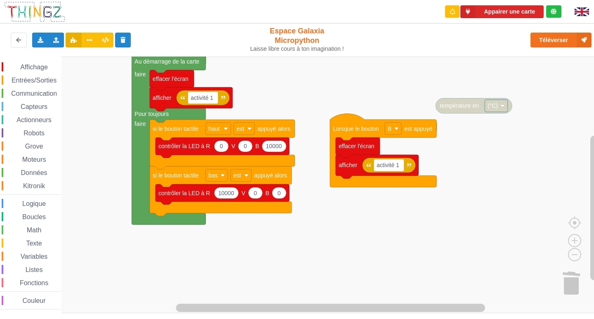
click at [20, 78] on span "Entrées/Sorties" at bounding box center [33, 80] width 47 height 7
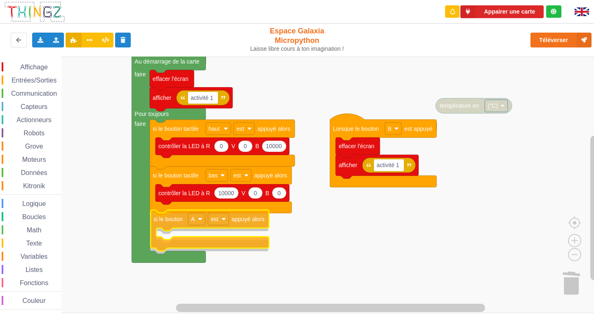
click at [167, 226] on div "Affichage Entrées/Sorties Communication Capteurs Actionneurs Robots Grove Moteu…" at bounding box center [300, 185] width 600 height 257
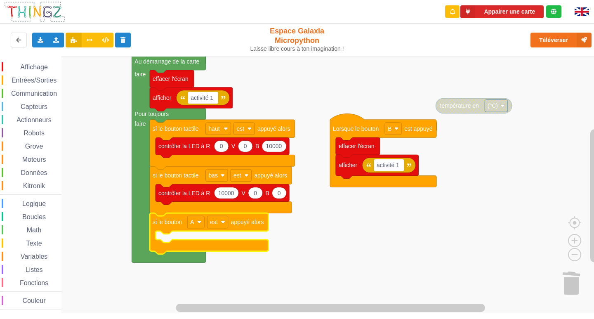
click at [284, 268] on rect "Espace de travail de Blocky" at bounding box center [300, 185] width 600 height 257
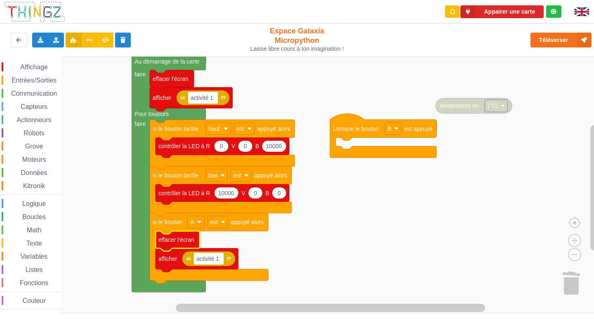
click at [414, 219] on rect "Espace de travail de Blocky" at bounding box center [300, 185] width 600 height 257
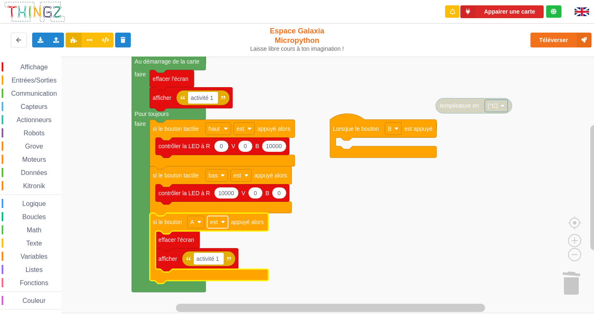
click at [225, 222] on rect "Espace de travail de Blocky" at bounding box center [217, 222] width 21 height 12
click at [377, 210] on rect "Espace de travail de Blocky" at bounding box center [300, 185] width 600 height 257
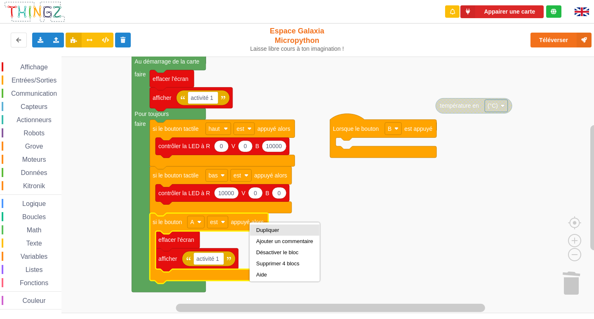
click at [260, 227] on div "Dupliquer" at bounding box center [284, 230] width 57 height 6
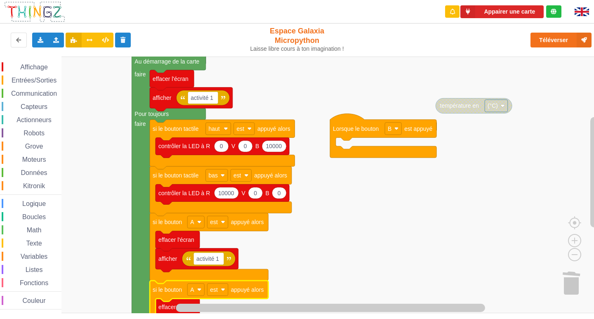
click at [370, 257] on rect "Espace de travail de Blocky" at bounding box center [300, 185] width 600 height 257
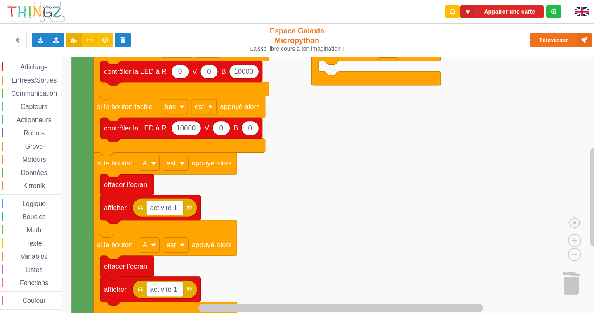
click at [355, 178] on rect "Espace de travail de Blocky" at bounding box center [300, 185] width 600 height 257
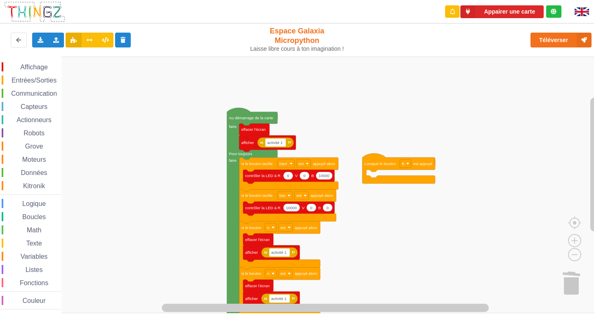
click at [377, 146] on div "Affichage Entrées/Sorties Communication Capteurs Actionneurs Robots Grove Moteu…" at bounding box center [300, 185] width 600 height 257
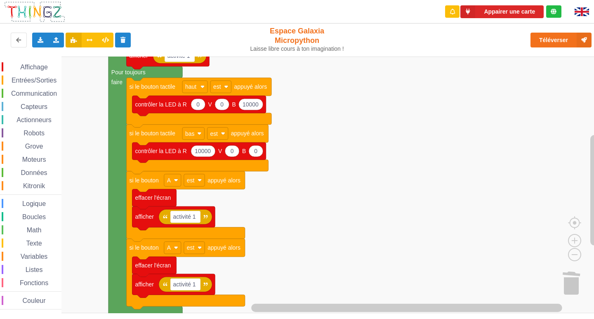
click at [253, 209] on rect "Espace de travail de Blocky" at bounding box center [300, 185] width 600 height 257
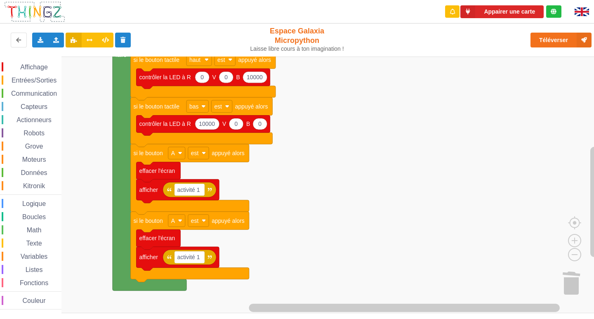
click at [178, 228] on icon "Espace de travail de Blocky" at bounding box center [190, 247] width 118 height 71
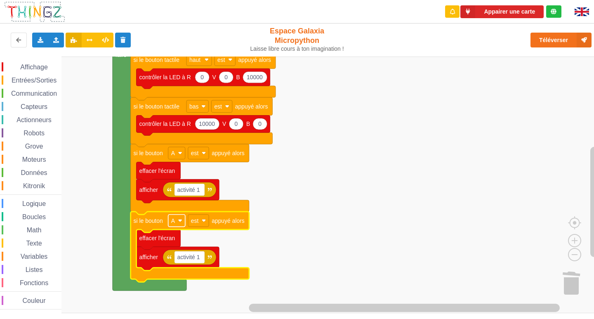
click at [177, 222] on rect "Espace de travail de Blocky" at bounding box center [176, 221] width 17 height 12
click at [177, 247] on div "B" at bounding box center [177, 251] width 38 height 11
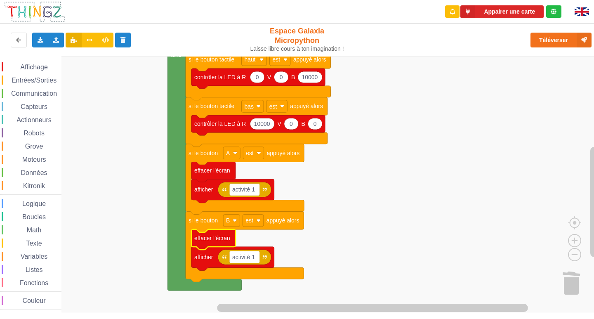
click at [385, 224] on rect "Espace de travail de Blocky" at bounding box center [300, 185] width 600 height 257
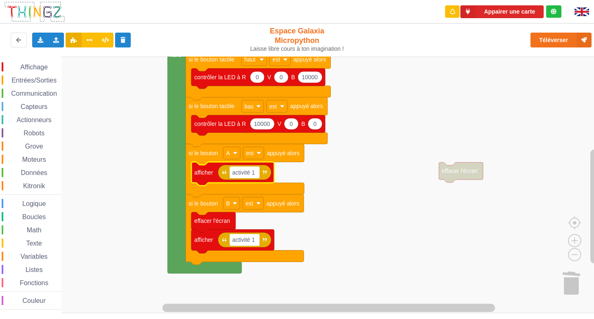
click at [338, 198] on rect "Espace de travail de Blocky" at bounding box center [300, 185] width 600 height 257
click at [254, 173] on text "activité 1" at bounding box center [243, 172] width 23 height 7
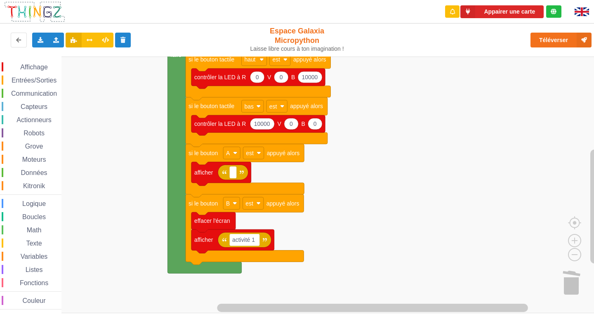
click at [571, 275] on g "Au démarrage de la carte faire Pour toujours faire effacer l'écran activité 1 a…" at bounding box center [304, 145] width 608 height 335
click at [255, 180] on div "Affichage Entrées/Sorties Communication Capteurs Actionneurs Robots Grove Moteu…" at bounding box center [300, 185] width 600 height 257
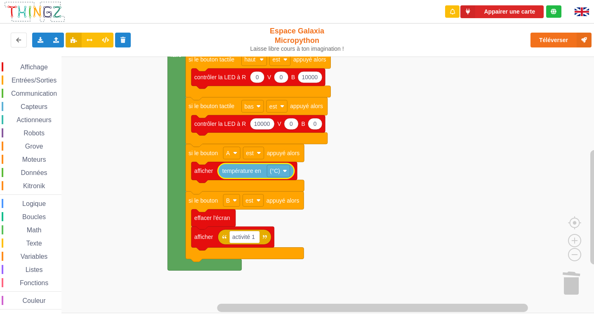
click at [326, 177] on rect "Espace de travail de Blocky" at bounding box center [300, 185] width 600 height 257
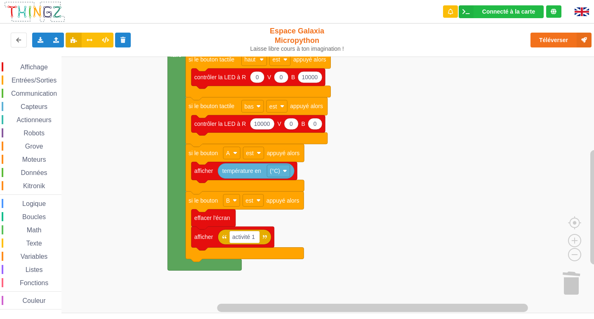
click at [573, 48] on div "Téléverser" at bounding box center [476, 40] width 244 height 26
click at [573, 43] on button "Téléverser" at bounding box center [561, 40] width 61 height 15
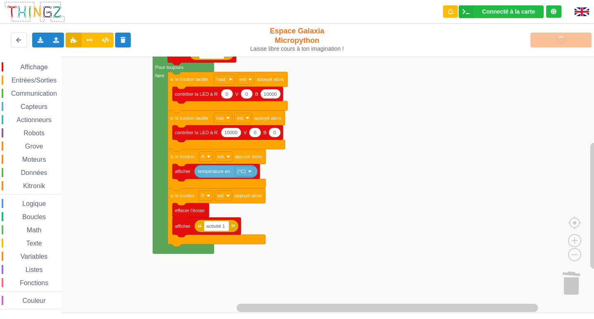
click at [48, 90] on div "Communication" at bounding box center [32, 93] width 60 height 9
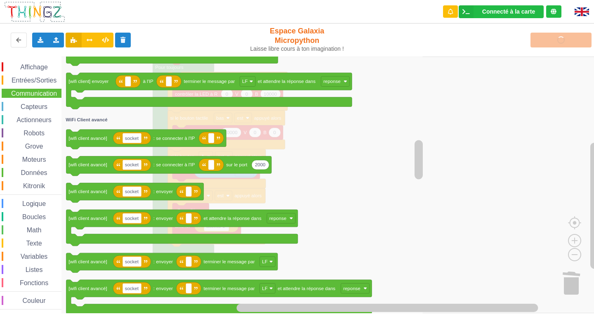
click at [47, 216] on div "Boucles" at bounding box center [32, 216] width 60 height 9
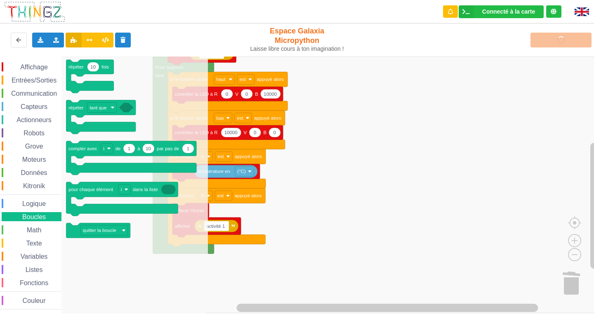
click at [40, 226] on span "Math" at bounding box center [34, 229] width 17 height 7
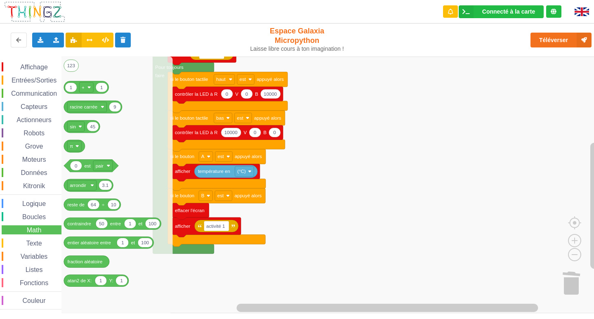
click at [45, 217] on span "Boucles" at bounding box center [34, 216] width 26 height 7
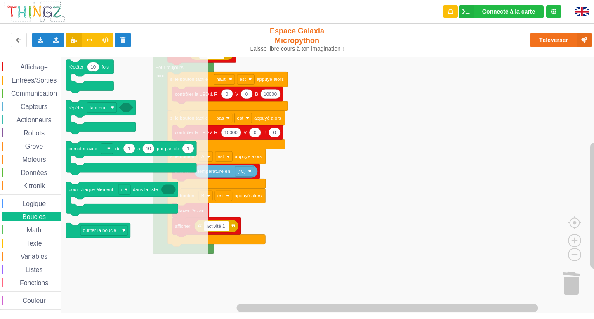
click at [38, 203] on span "Logique" at bounding box center [34, 203] width 26 height 7
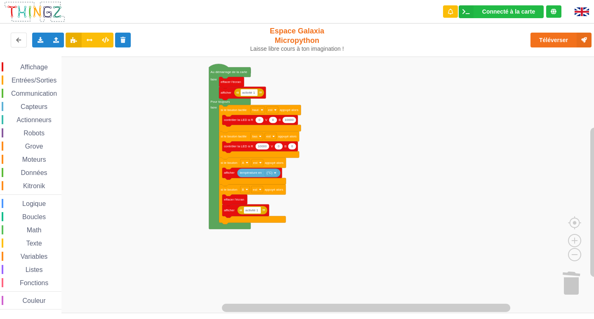
click at [361, 144] on div "Affichage Entrées/Sorties Communication Capteurs Actionneurs Robots Grove Moteu…" at bounding box center [300, 185] width 600 height 257
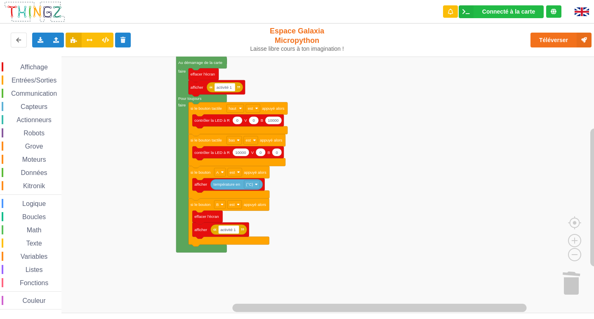
click at [375, 141] on div "Affichage Entrées/Sorties Communication Capteurs Actionneurs Robots Grove Moteu…" at bounding box center [300, 185] width 600 height 257
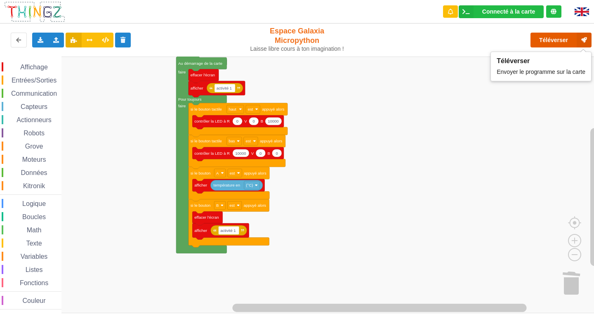
click at [547, 43] on button "Téléverser" at bounding box center [561, 40] width 61 height 15
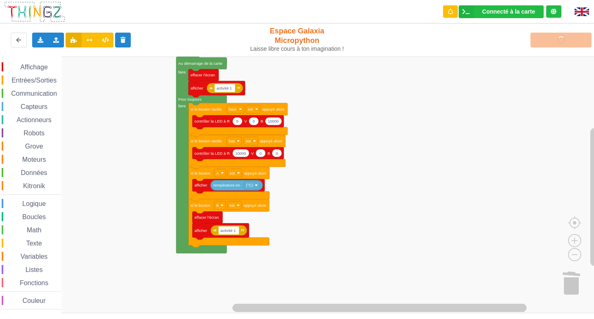
click at [40, 79] on span "Entrées/Sorties" at bounding box center [33, 80] width 47 height 7
click at [355, 169] on div "Affichage Entrées/Sorties Communication Capteurs Actionneurs Robots Grove Moteu…" at bounding box center [300, 185] width 600 height 257
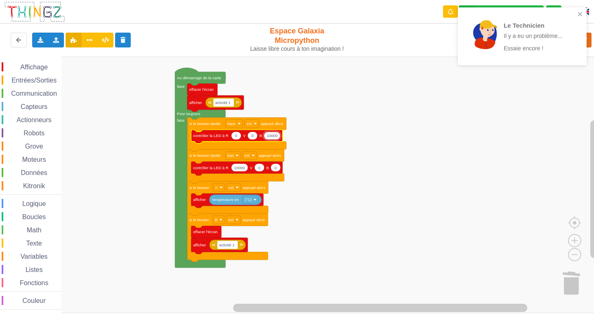
click at [274, 138] on input "10000" at bounding box center [272, 136] width 17 height 8
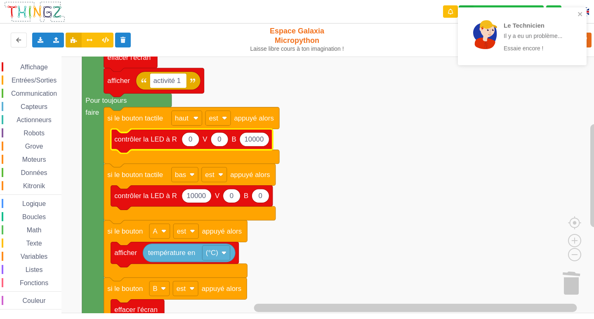
click at [264, 142] on icon "Espace de travail de Blocky" at bounding box center [255, 139] width 30 height 14
click at [264, 142] on input "10000" at bounding box center [254, 139] width 30 height 14
type input "100"
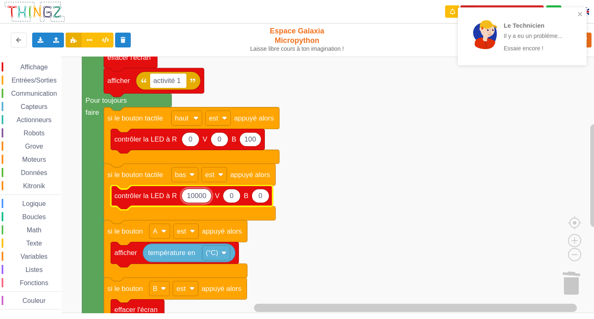
click at [208, 199] on input "10000" at bounding box center [197, 196] width 30 height 14
type input "100"
click at [372, 186] on rect "Espace de travail de Blocky" at bounding box center [300, 185] width 600 height 257
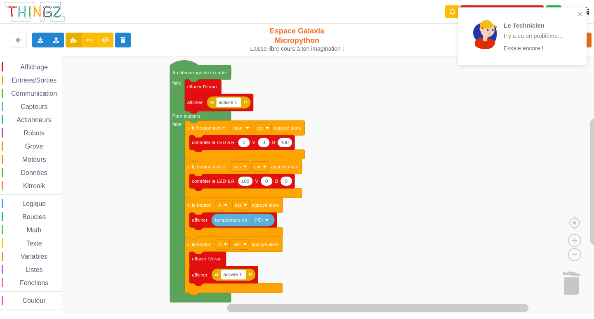
click at [375, 182] on div "Affichage Entrées/Sorties Communication Capteurs Actionneurs Robots Grove Moteu…" at bounding box center [300, 185] width 600 height 257
click at [579, 16] on icon "close" at bounding box center [581, 14] width 6 height 7
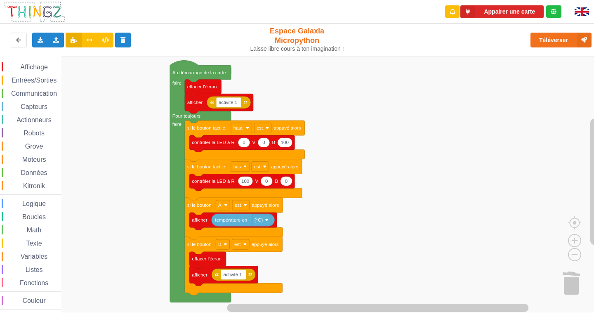
click at [48, 82] on span "Entrées/Sorties" at bounding box center [33, 80] width 47 height 7
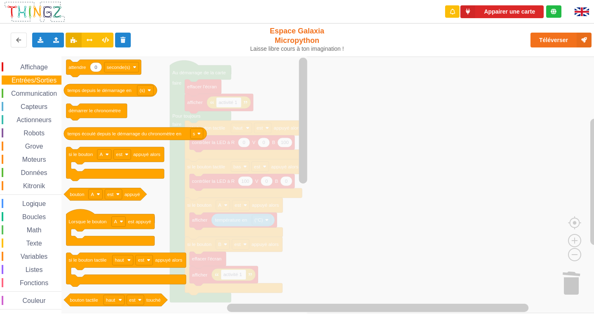
click at [366, 145] on rect "Espace de travail de Blocky" at bounding box center [300, 185] width 600 height 257
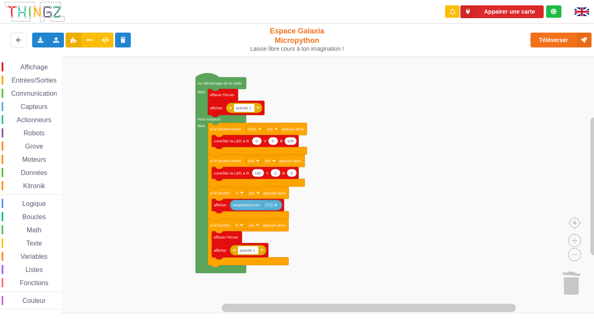
click at [345, 134] on div "Affichage Entrées/Sorties Communication Capteurs Actionneurs Robots Grove Moteu…" at bounding box center [300, 185] width 600 height 257
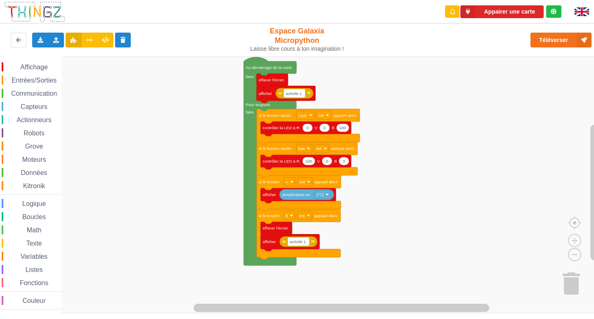
click at [131, 80] on div "Affichage Entrées/Sorties Communication Capteurs Actionneurs Robots Grove Moteu…" at bounding box center [300, 185] width 600 height 257
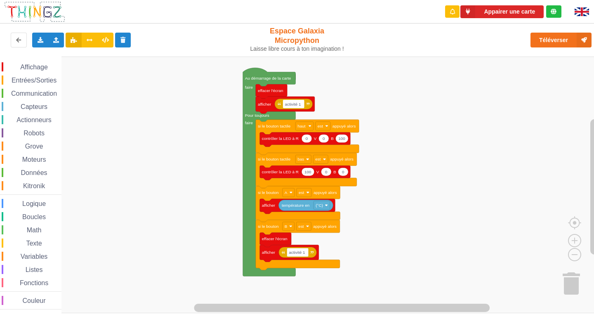
click at [130, 96] on div "Affichage Entrées/Sorties Communication Capteurs Actionneurs Robots Grove Moteu…" at bounding box center [300, 185] width 600 height 257
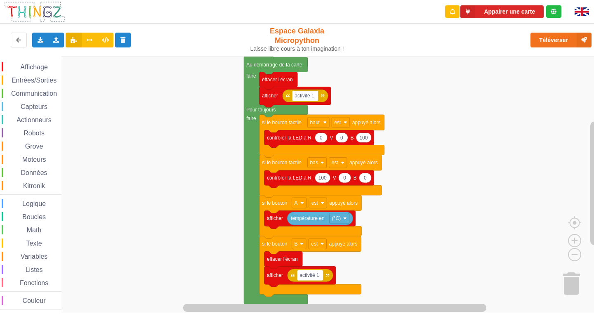
click at [104, 203] on div "Affichage Entrées/Sorties Communication Capteurs Actionneurs Robots Grove Moteu…" at bounding box center [300, 185] width 600 height 257
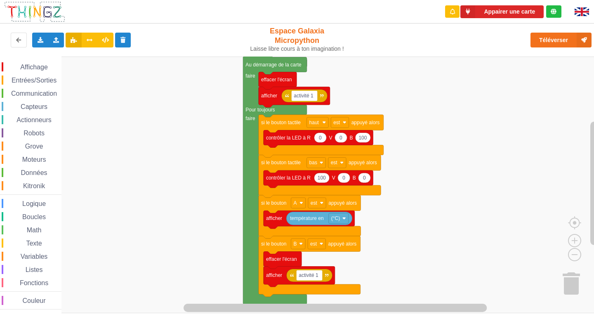
click at [47, 142] on div "Grove" at bounding box center [32, 146] width 60 height 9
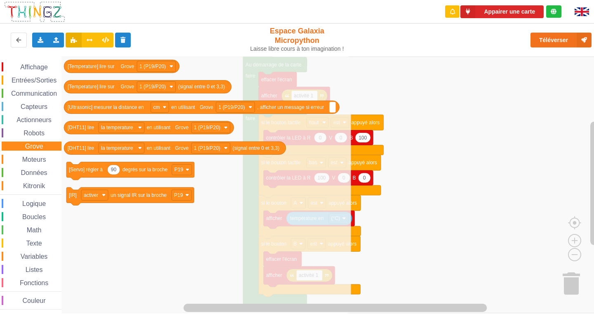
click at [49, 162] on div "Moteurs" at bounding box center [32, 159] width 60 height 9
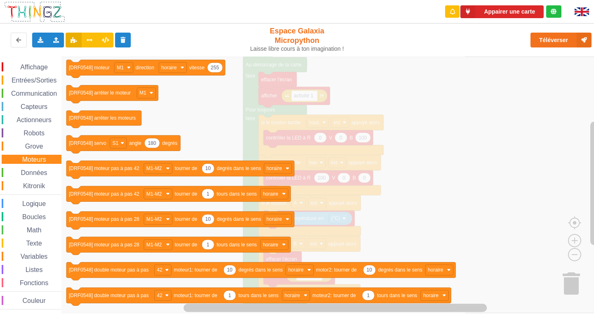
drag, startPoint x: 54, startPoint y: 130, endPoint x: 56, endPoint y: 145, distance: 14.9
click at [54, 131] on div "Robots" at bounding box center [32, 132] width 60 height 9
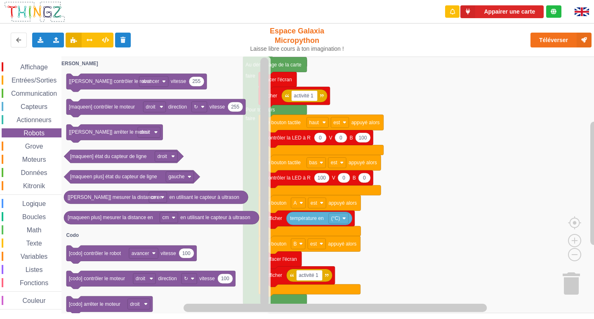
click at [46, 115] on div "Actionneurs" at bounding box center [32, 119] width 60 height 9
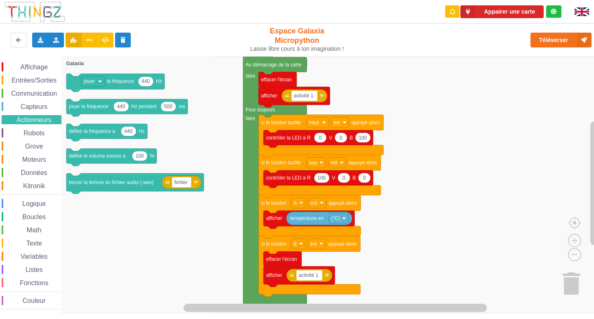
click at [49, 112] on div "Affichage Entrées/Sorties Communication Capteurs Actionneurs Robots Grove Moteu…" at bounding box center [30, 185] width 61 height 247
click at [49, 110] on div "Capteurs" at bounding box center [32, 106] width 60 height 9
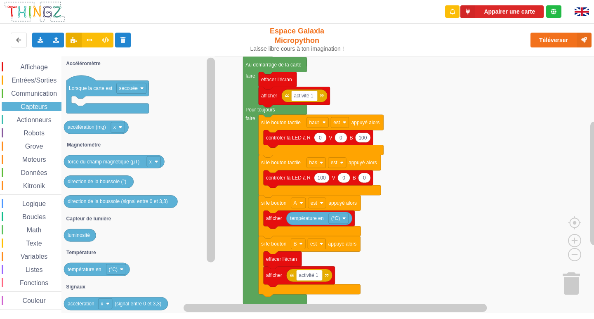
click at [356, 78] on rect "Espace de travail de Blocky" at bounding box center [300, 185] width 600 height 257
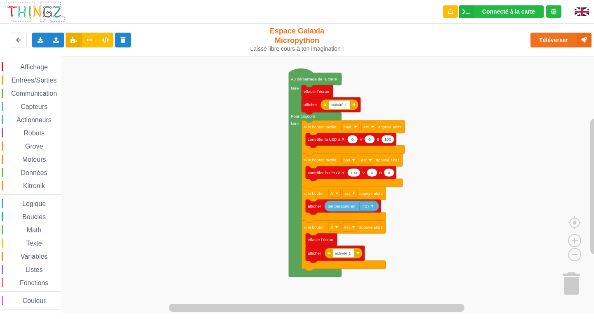
click at [505, 148] on rect "Espace de travail de Blocky" at bounding box center [300, 185] width 600 height 257
click at [544, 35] on button "Téléverser" at bounding box center [561, 40] width 61 height 15
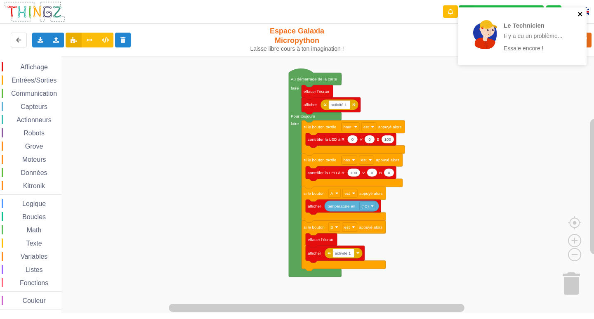
click at [580, 14] on icon "close" at bounding box center [580, 14] width 4 height 4
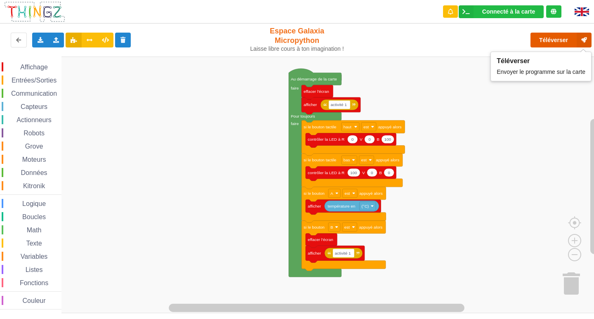
click at [556, 41] on button "Téléverser" at bounding box center [561, 40] width 61 height 15
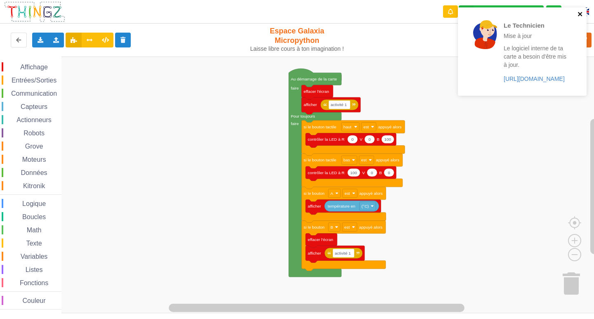
click at [582, 15] on icon "close" at bounding box center [580, 14] width 4 height 4
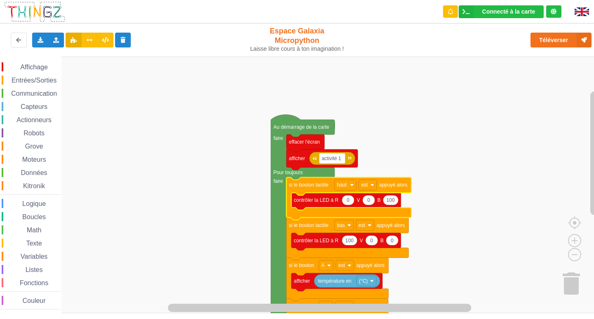
click at [488, 128] on rect "Espace de travail de Blocky" at bounding box center [300, 185] width 600 height 257
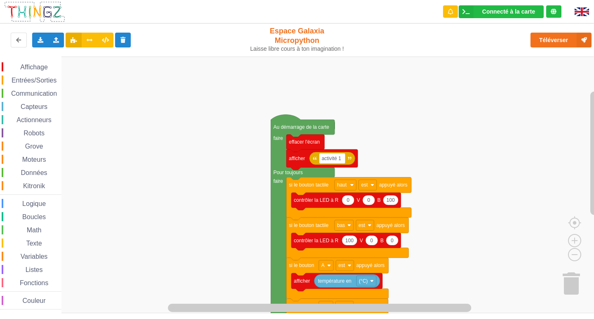
click at [44, 98] on div "Affichage Entrées/Sorties Communication Capteurs Actionneurs Robots Grove Moteu…" at bounding box center [30, 185] width 61 height 247
click at [45, 97] on div "Communication" at bounding box center [32, 93] width 60 height 9
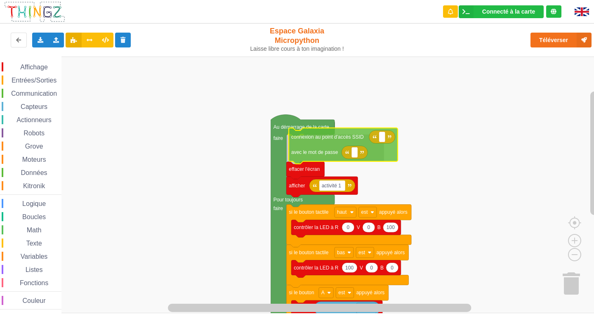
click at [321, 151] on div "Affichage Entrées/Sorties Communication Capteurs Actionneurs Robots Grove Moteu…" at bounding box center [300, 185] width 600 height 257
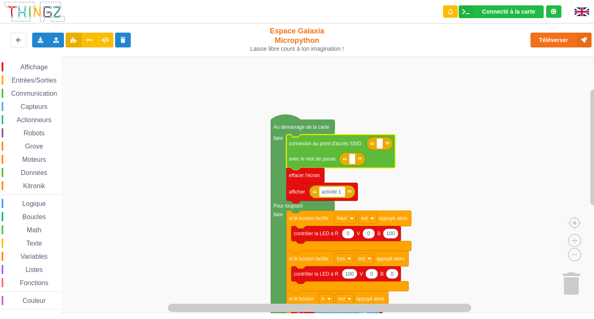
click at [354, 97] on rect "Espace de travail de Blocky" at bounding box center [300, 185] width 600 height 257
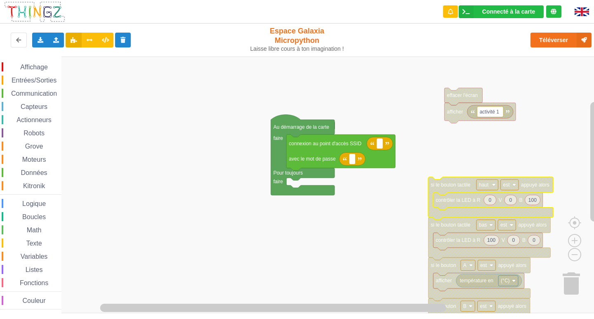
click at [446, 150] on rect "Espace de travail de Blocky" at bounding box center [300, 185] width 600 height 257
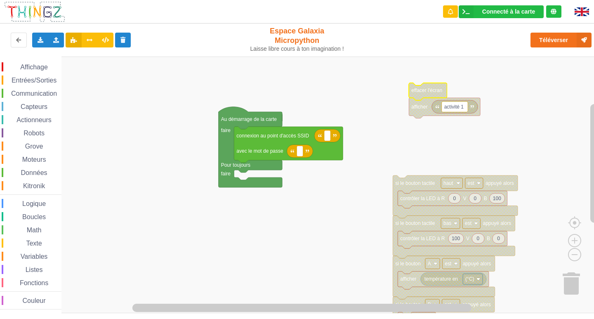
click at [422, 55] on div "Exporter l'assemblage de blocs Exporter l'assemblage de blocs au format Python …" at bounding box center [297, 40] width 601 height 37
click at [564, 277] on image "Espace de travail de Blocky" at bounding box center [582, 282] width 40 height 51
click at [568, 279] on image "Espace de travail de Blocky" at bounding box center [582, 282] width 40 height 51
click at [569, 283] on image "Espace de travail de Blocky" at bounding box center [582, 282] width 40 height 51
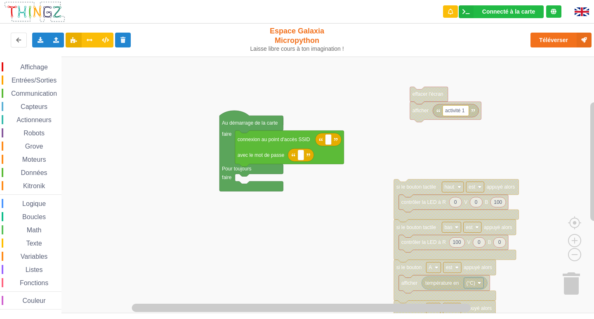
click at [574, 278] on image "Espace de travail de Blocky" at bounding box center [582, 282] width 40 height 51
click at [573, 288] on image "Espace de travail de Blocky" at bounding box center [582, 282] width 40 height 51
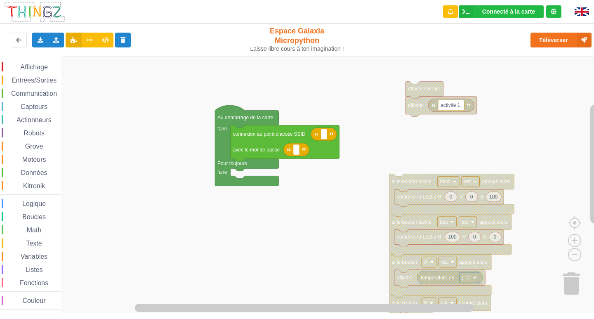
click at [543, 250] on g "Espace de travail de Blocky" at bounding box center [304, 185] width 608 height 257
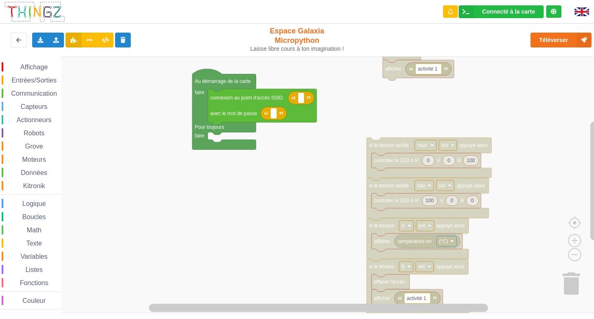
click at [569, 268] on rect "Espace de travail de Blocky" at bounding box center [300, 185] width 600 height 257
click at [571, 274] on g "Au démarrage de la carte faire Pour toujours faire connexion au point d'accès S…" at bounding box center [304, 182] width 608 height 274
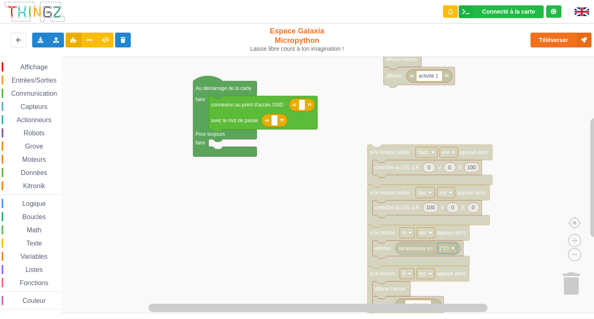
click at [572, 289] on image "Espace de travail de Blocky" at bounding box center [582, 282] width 40 height 51
click at [550, 300] on rect "Espace de travail de Blocky" at bounding box center [300, 185] width 600 height 257
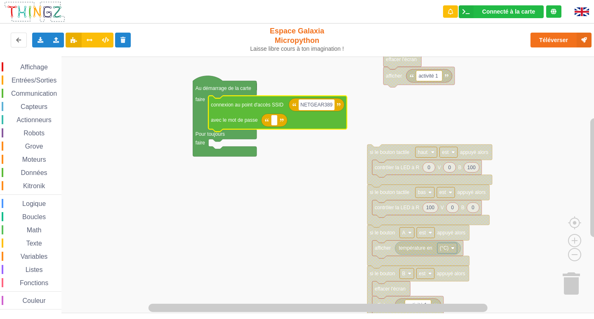
type input "NETGEAR3891"
click at [275, 123] on text "Espace de travail de Blocky" at bounding box center [274, 120] width 1 height 6
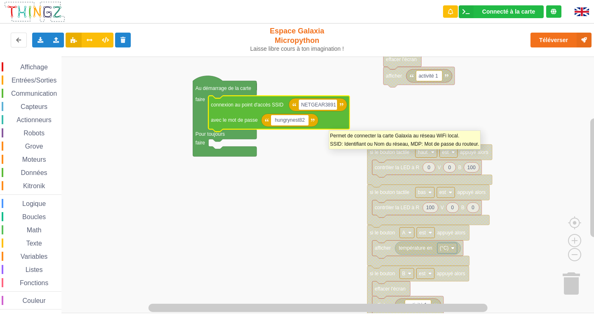
type input "hungrynest829"
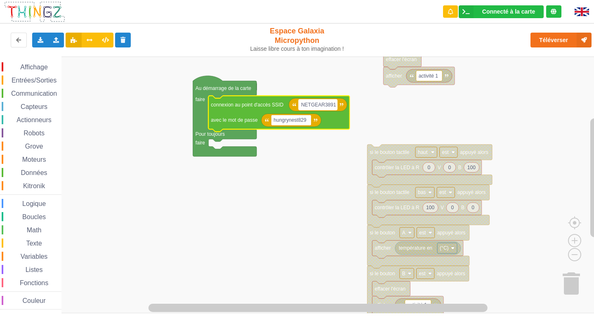
click at [327, 103] on text "NETGEAR3891" at bounding box center [318, 105] width 35 height 6
click at [326, 103] on input "NETGEAR3891" at bounding box center [318, 104] width 39 height 11
click at [330, 104] on input "NETGEAR3891" at bounding box center [318, 104] width 39 height 11
type input "NETGEAR91"
click at [334, 184] on rect "Espace de travail de Blocky" at bounding box center [300, 185] width 600 height 257
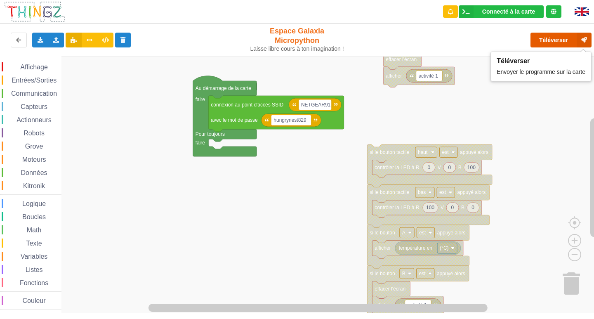
click at [542, 43] on button "Téléverser" at bounding box center [561, 40] width 61 height 15
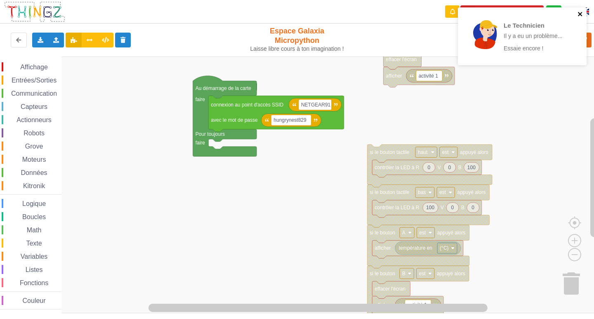
click at [583, 12] on icon "close" at bounding box center [581, 14] width 6 height 7
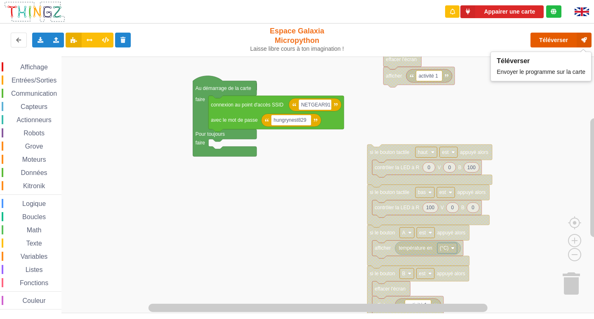
click at [568, 43] on button "Téléverser" at bounding box center [561, 40] width 61 height 15
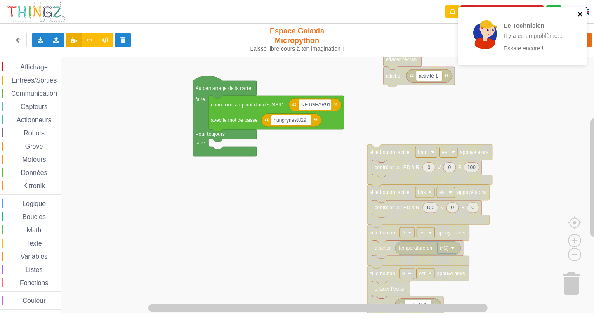
click at [579, 15] on icon "close" at bounding box center [580, 14] width 4 height 4
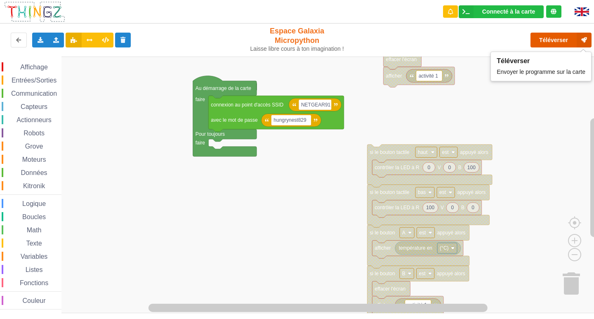
click at [562, 40] on button "Téléverser" at bounding box center [561, 40] width 61 height 15
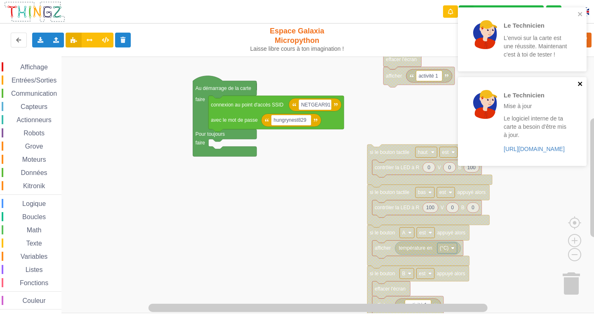
click at [583, 85] on icon "close" at bounding box center [581, 83] width 6 height 7
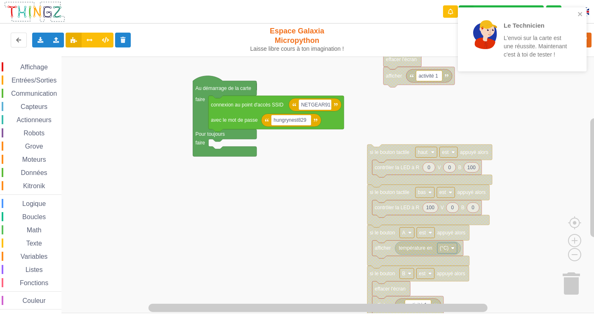
click at [576, 15] on div "Le Technicien L'envoi sur la carte est une réussite. Maintenant c'est à toi de …" at bounding box center [519, 39] width 116 height 57
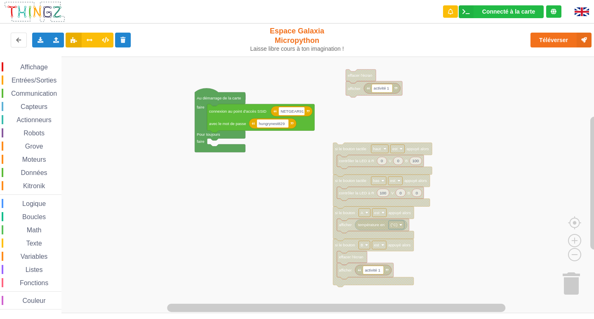
click at [274, 169] on div "Affichage Entrées/Sorties Communication Capteurs Actionneurs Robots Grove Moteu…" at bounding box center [300, 185] width 600 height 257
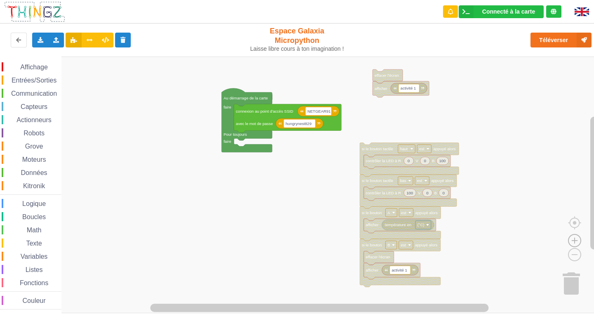
click at [579, 242] on image "Espace de travail de Blocky" at bounding box center [575, 221] width 40 height 51
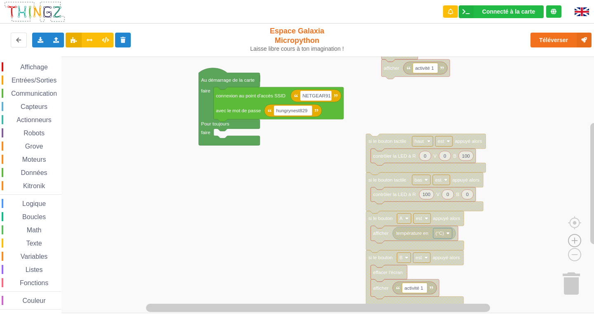
click at [579, 242] on image "Espace de travail de Blocky" at bounding box center [575, 221] width 40 height 51
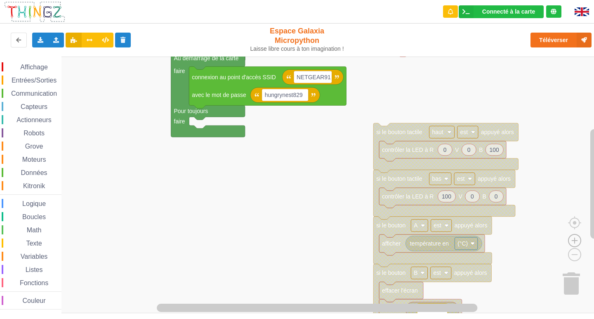
click at [579, 242] on image "Espace de travail de Blocky" at bounding box center [575, 221] width 40 height 51
click at [578, 242] on image "Espace de travail de Blocky" at bounding box center [575, 221] width 40 height 51
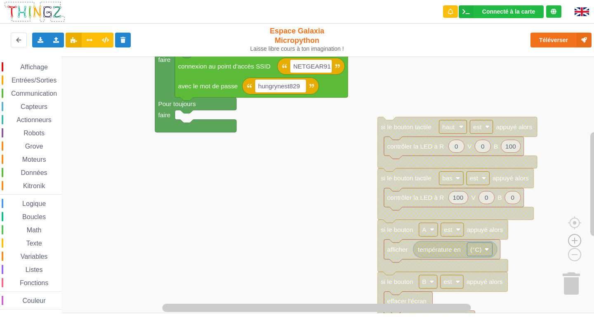
click at [578, 242] on image "Espace de travail de Blocky" at bounding box center [575, 221] width 40 height 51
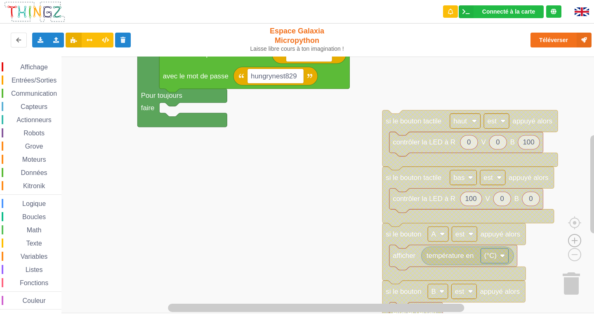
click at [578, 242] on image "Espace de travail de Blocky" at bounding box center [575, 221] width 40 height 51
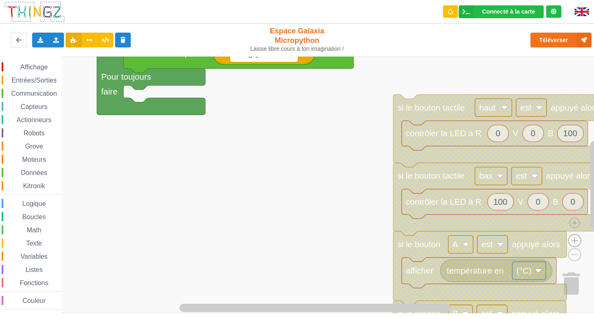
click at [578, 242] on image "Espace de travail de Blocky" at bounding box center [575, 221] width 40 height 51
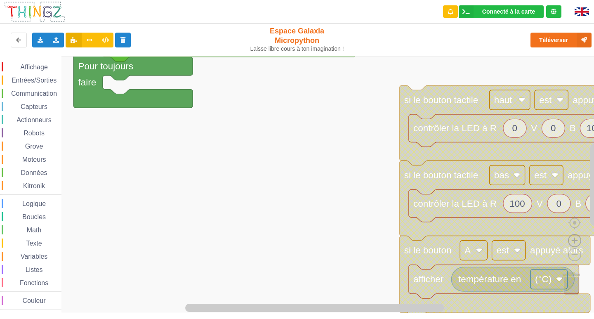
click at [578, 242] on image "Espace de travail de Blocky" at bounding box center [575, 221] width 40 height 51
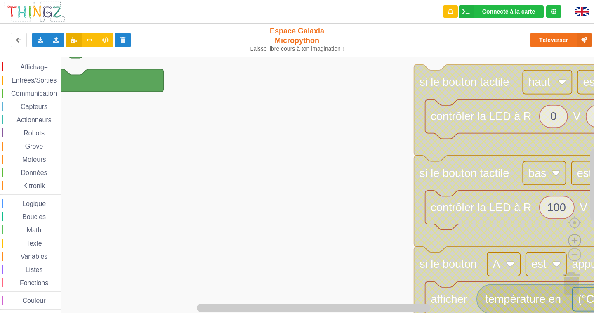
click at [578, 242] on image "Espace de travail de Blocky" at bounding box center [575, 221] width 40 height 51
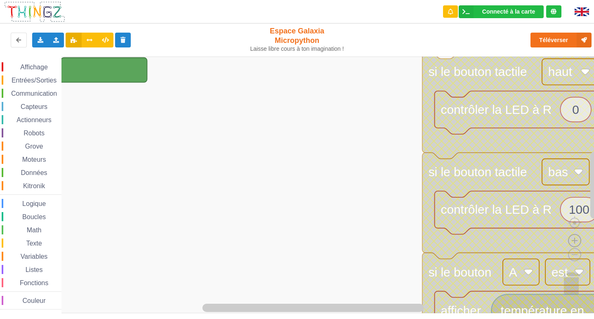
click at [578, 242] on image "Espace de travail de Blocky" at bounding box center [575, 221] width 40 height 51
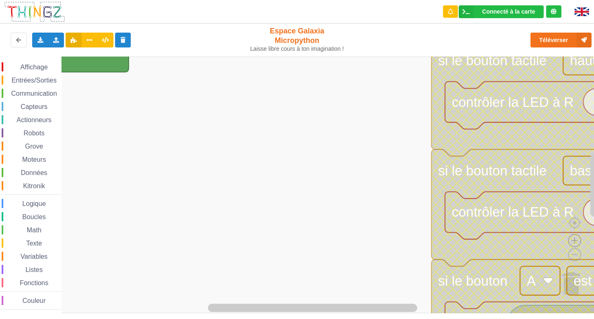
click at [578, 242] on image "Espace de travail de Blocky" at bounding box center [575, 221] width 40 height 51
click at [573, 257] on image "Espace de travail de Blocky" at bounding box center [562, 235] width 40 height 51
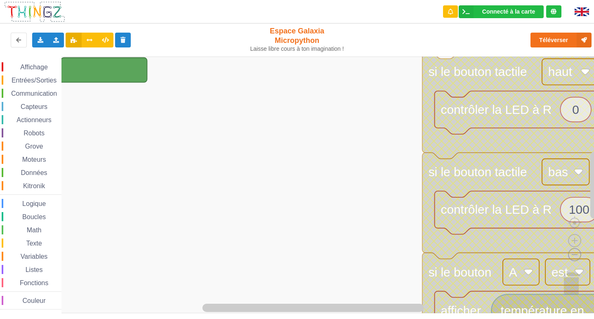
click at [573, 258] on image "Espace de travail de Blocky" at bounding box center [562, 235] width 40 height 51
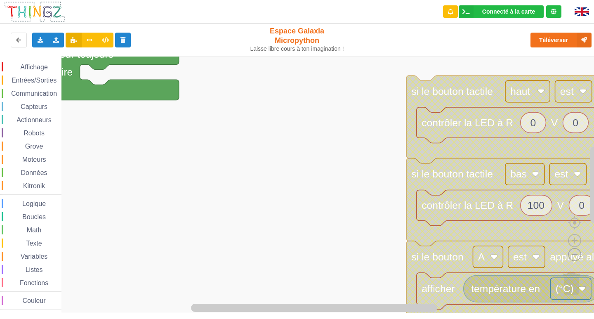
click at [573, 258] on image "Espace de travail de Blocky" at bounding box center [562, 235] width 40 height 51
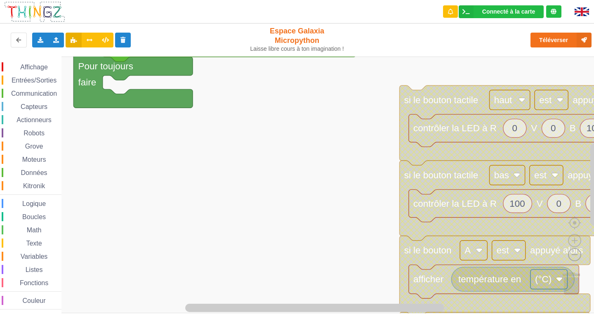
click at [573, 258] on image "Espace de travail de Blocky" at bounding box center [562, 235] width 40 height 51
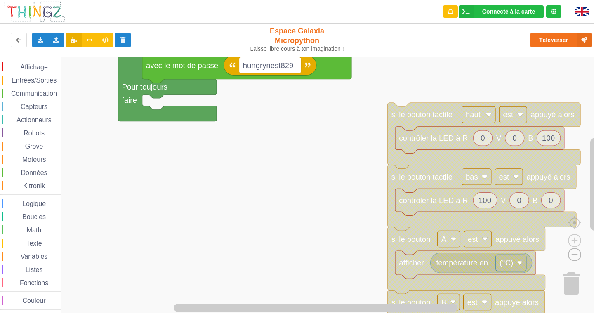
click at [573, 258] on image "Espace de travail de Blocky" at bounding box center [562, 235] width 40 height 51
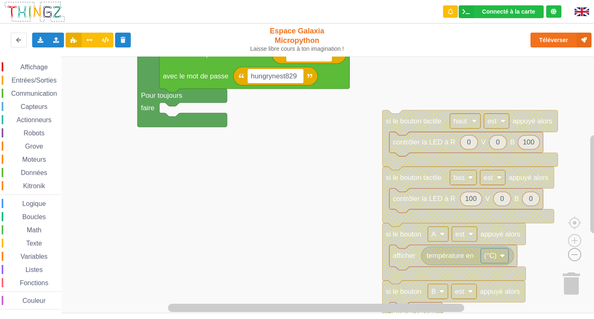
click at [573, 258] on image "Espace de travail de Blocky" at bounding box center [562, 235] width 40 height 51
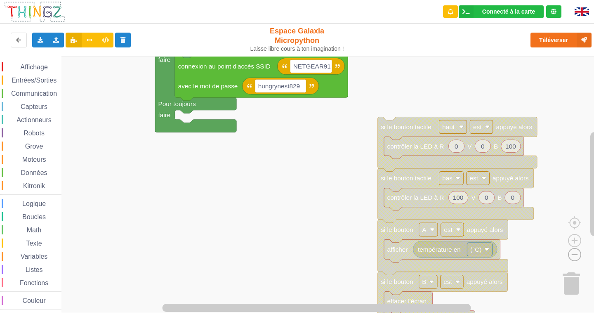
click at [571, 257] on image "Espace de travail de Blocky" at bounding box center [562, 235] width 40 height 51
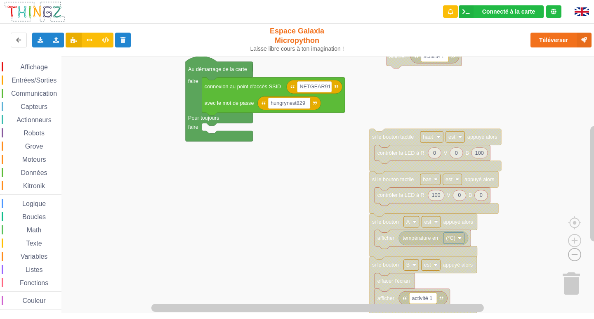
click at [574, 262] on g "100 0 0 contrôler la LED à R V B température en (°C) afficher activité 1 affich…" at bounding box center [304, 176] width 608 height 290
click at [577, 259] on image "Espace de travail de Blocky" at bounding box center [562, 235] width 40 height 51
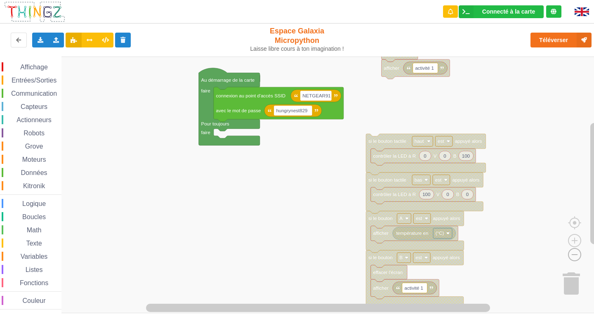
click at [577, 259] on image "Espace de travail de Blocky" at bounding box center [562, 235] width 40 height 51
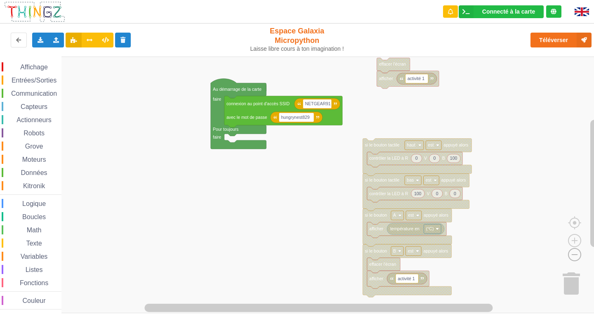
click at [577, 259] on image "Espace de travail de Blocky" at bounding box center [562, 235] width 40 height 51
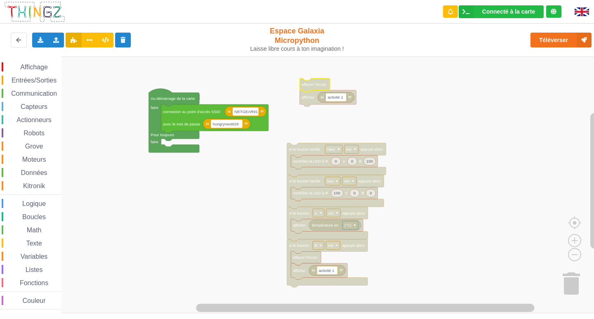
click at [357, 84] on rect "Espace de travail de Blocky" at bounding box center [300, 185] width 600 height 257
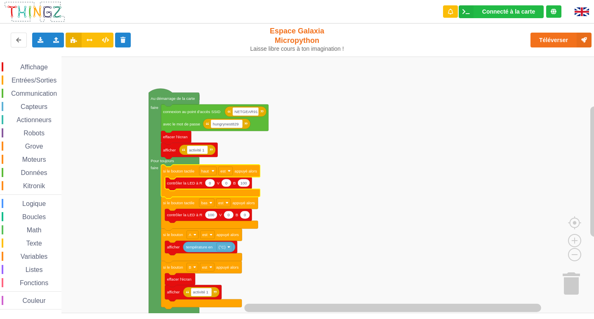
click at [466, 134] on rect "Espace de travail de Blocky" at bounding box center [300, 185] width 600 height 257
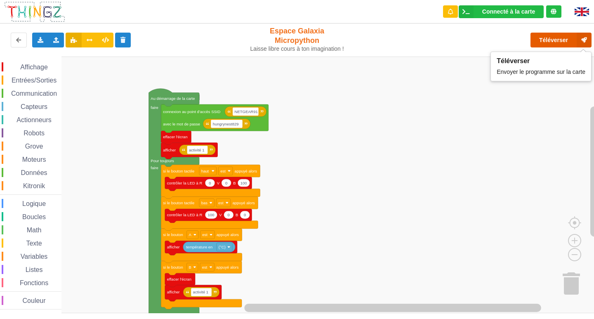
click at [555, 43] on button "Téléverser" at bounding box center [561, 40] width 61 height 15
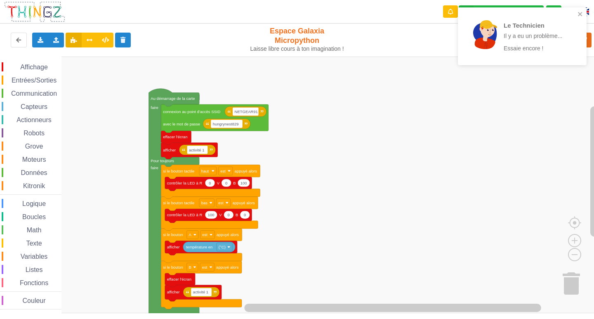
click at [576, 12] on div "Le Technicien Il y a eu un problème... Essaie encore !" at bounding box center [519, 36] width 116 height 51
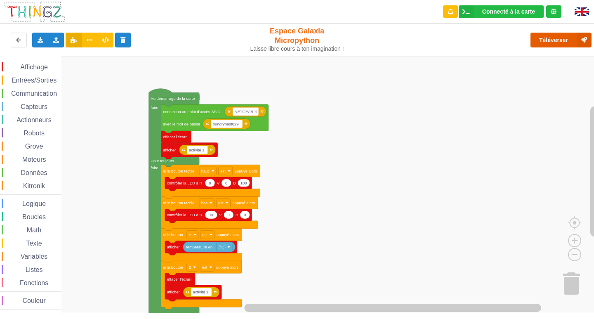
click at [571, 38] on button "Téléverser" at bounding box center [561, 40] width 61 height 15
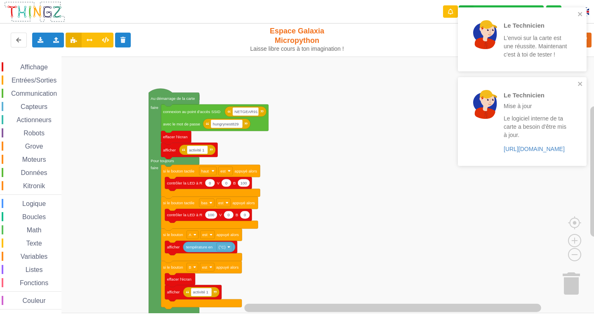
click at [578, 10] on div "Le Technicien L'envoi sur la carte est une réussite. Maintenant c'est à toi de …" at bounding box center [522, 39] width 129 height 64
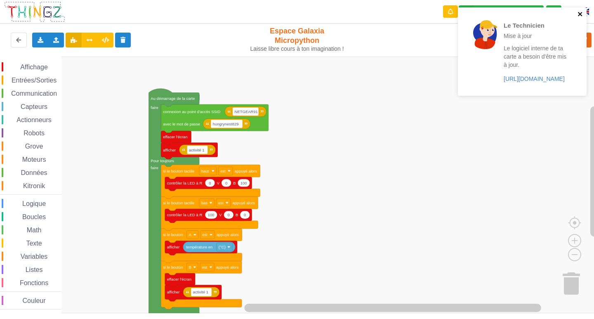
click at [583, 82] on div "Le Technicien Mise à jour Le logiciel interne de ta carte a besoin d'être mis à…" at bounding box center [522, 51] width 129 height 88
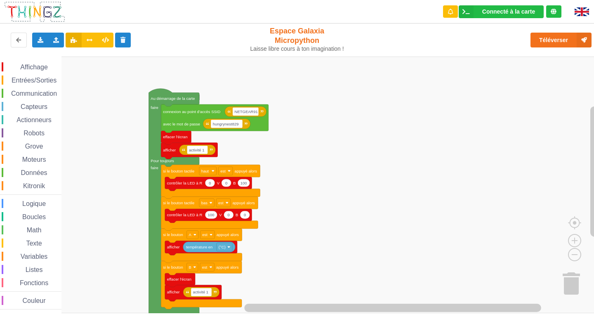
click at [38, 94] on span "Communication" at bounding box center [34, 93] width 48 height 7
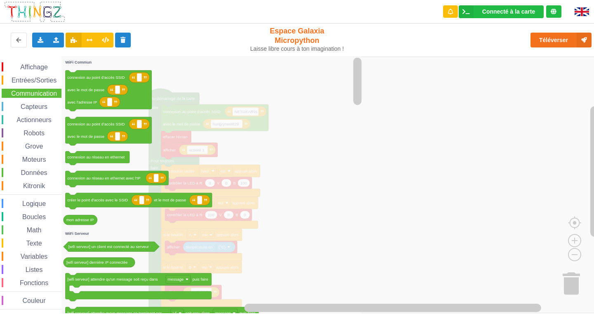
drag, startPoint x: 50, startPoint y: 73, endPoint x: 50, endPoint y: 78, distance: 5.4
click at [50, 73] on div "Affichage Entrées/Sorties Communication Capteurs Actionneurs Robots Grove Moteu…" at bounding box center [30, 185] width 61 height 247
click at [50, 78] on span "Entrées/Sorties" at bounding box center [33, 80] width 47 height 7
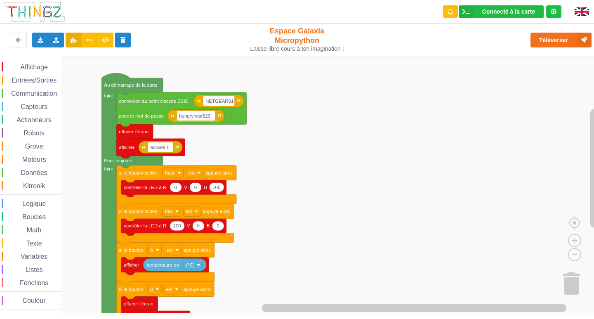
click at [59, 77] on div "Entrées/Sorties" at bounding box center [32, 79] width 60 height 9
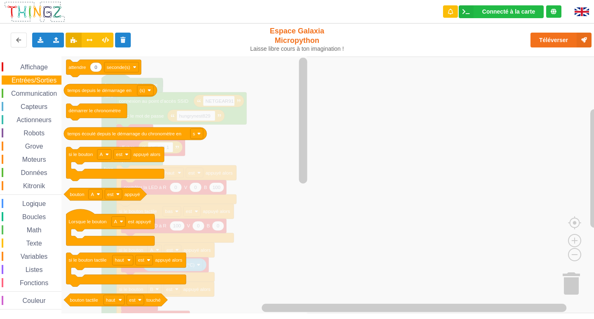
click at [36, 70] on span "Affichage" at bounding box center [34, 67] width 30 height 7
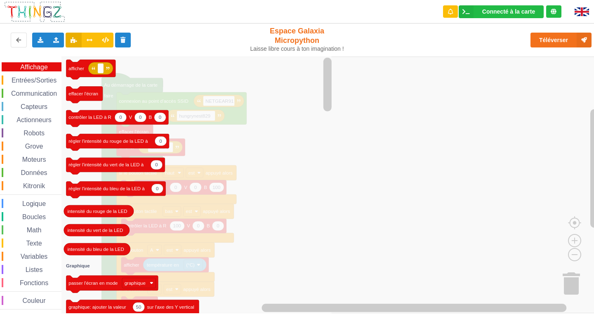
click at [33, 90] on span "Communication" at bounding box center [34, 93] width 48 height 7
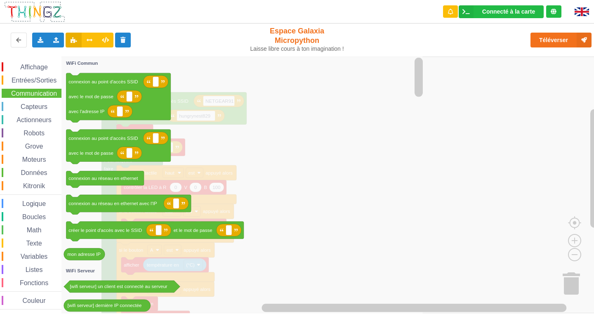
click at [42, 67] on span "Affichage" at bounding box center [34, 67] width 30 height 7
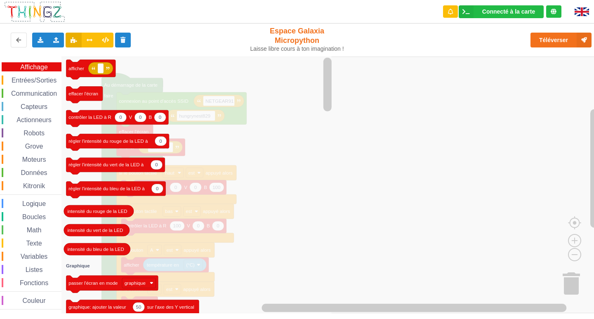
click at [37, 219] on span "Boucles" at bounding box center [34, 216] width 26 height 7
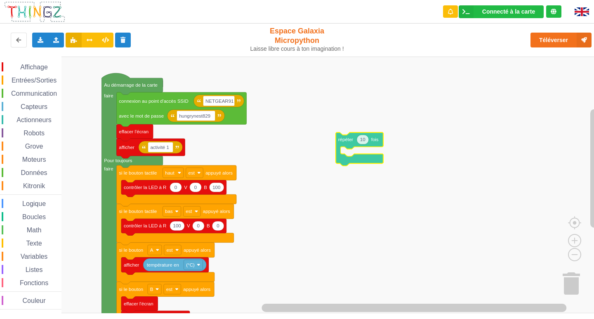
click at [347, 146] on div "Affichage Entrées/Sorties Communication Capteurs Actionneurs Robots Grove Moteu…" at bounding box center [300, 185] width 600 height 257
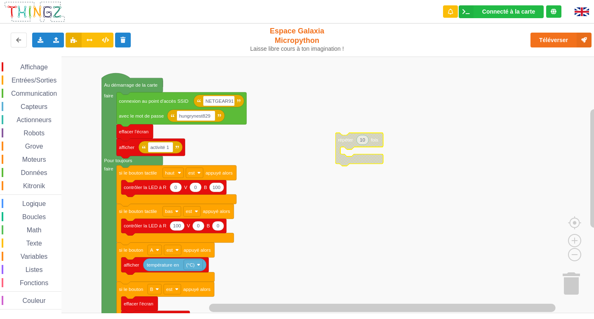
click at [362, 142] on text "10" at bounding box center [362, 139] width 5 height 5
click at [363, 141] on input "10" at bounding box center [362, 140] width 12 height 10
click at [364, 140] on input "10" at bounding box center [362, 140] width 12 height 10
type input "1"
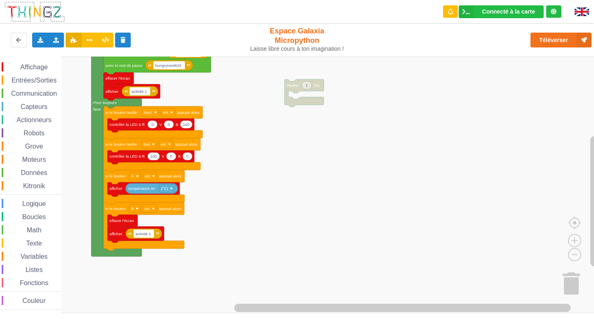
click at [454, 165] on div "Affichage Entrées/Sorties Communication Capteurs Actionneurs Robots Grove Moteu…" at bounding box center [300, 185] width 600 height 257
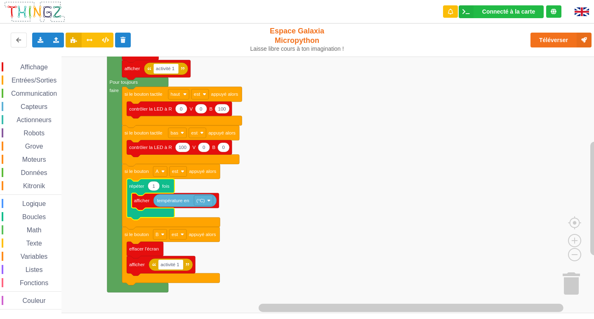
click at [256, 186] on rect "Espace de travail de Blocky" at bounding box center [300, 185] width 600 height 257
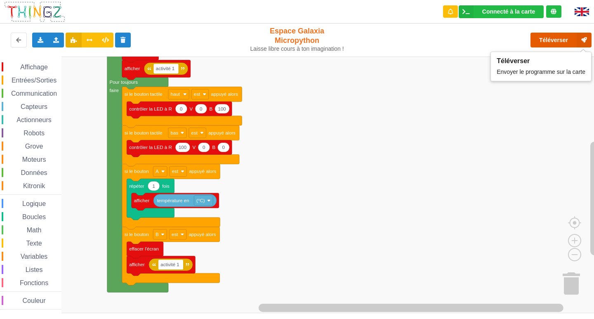
click at [572, 40] on button "Téléverser" at bounding box center [561, 40] width 61 height 15
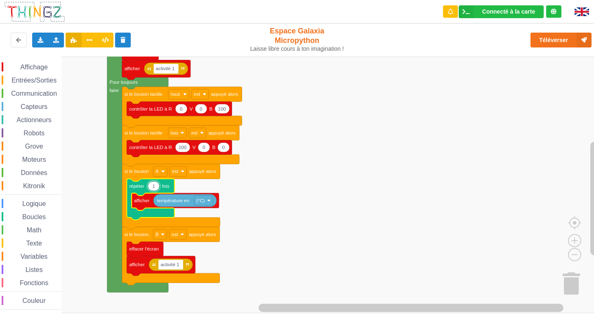
click at [155, 187] on input "1" at bounding box center [154, 186] width 12 height 10
type input "0"
click at [349, 173] on rect "Espace de travail de Blocky" at bounding box center [300, 185] width 600 height 257
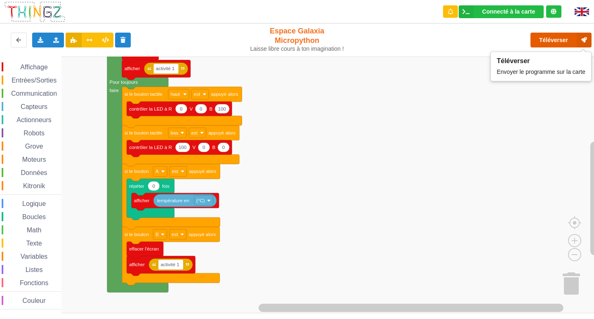
click at [559, 33] on button "Téléverser" at bounding box center [561, 40] width 61 height 15
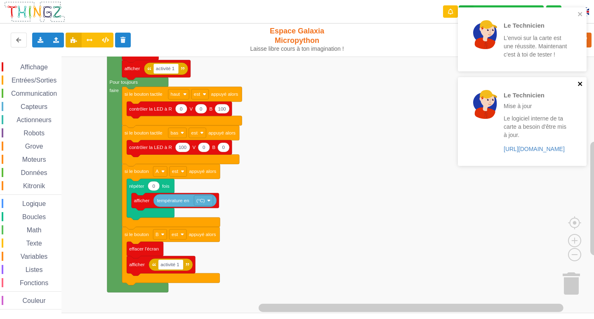
click at [582, 85] on icon "close" at bounding box center [580, 84] width 4 height 4
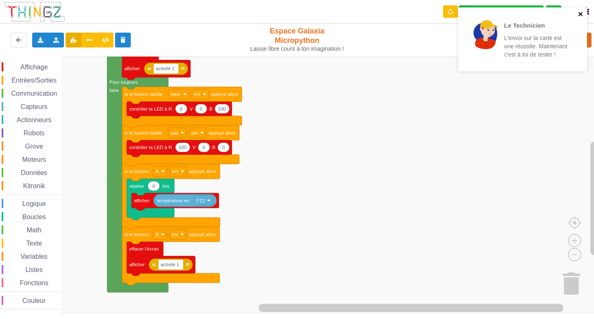
click at [581, 18] on button "close" at bounding box center [581, 15] width 6 height 8
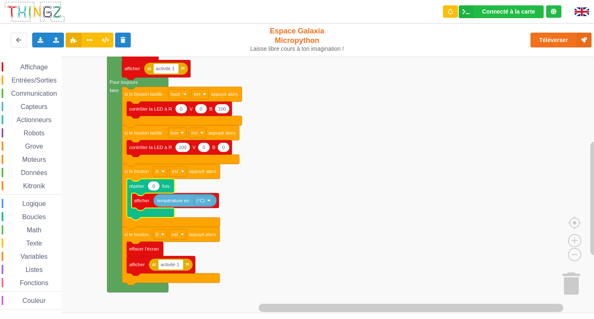
click at [153, 188] on text "0" at bounding box center [153, 186] width 2 height 5
type input "1"
click at [455, 111] on rect "Espace de travail de Blocky" at bounding box center [300, 185] width 600 height 257
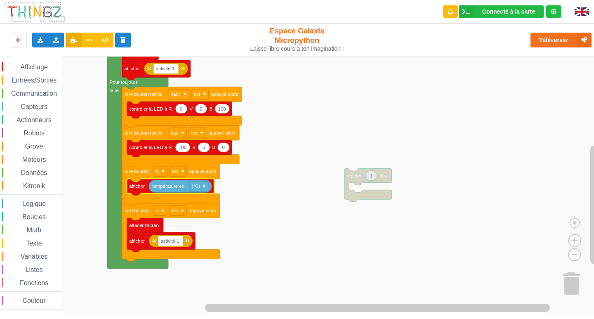
click at [254, 148] on rect "Espace de travail de Blocky" at bounding box center [300, 185] width 600 height 257
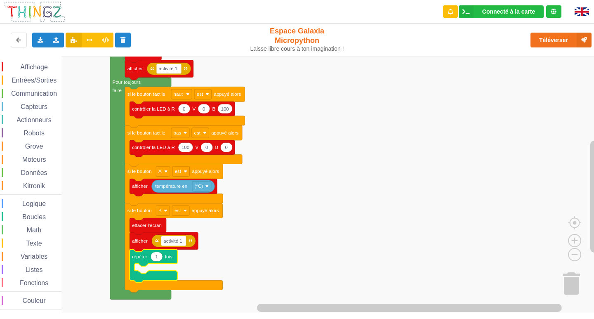
click at [302, 232] on rect "Espace de travail de Blocky" at bounding box center [300, 185] width 600 height 257
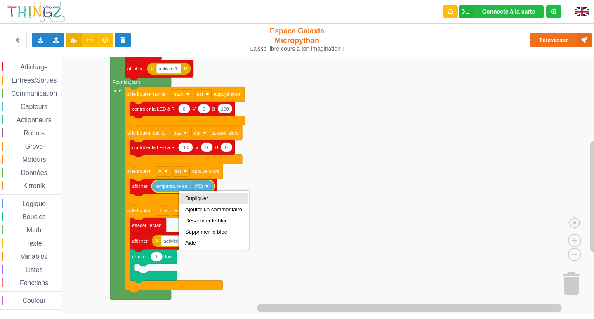
click at [189, 195] on div "Dupliquer" at bounding box center [213, 198] width 69 height 11
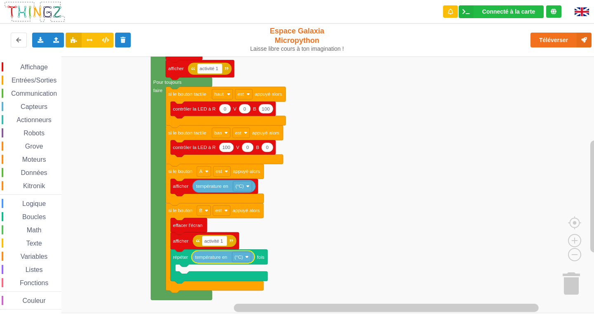
click at [399, 222] on rect "Espace de travail de Blocky" at bounding box center [300, 185] width 600 height 257
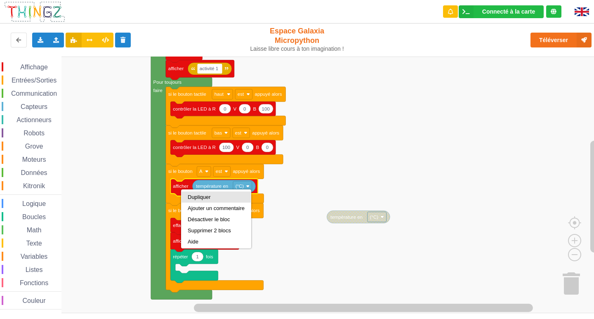
click at [191, 193] on div "Dupliquer" at bounding box center [216, 196] width 69 height 11
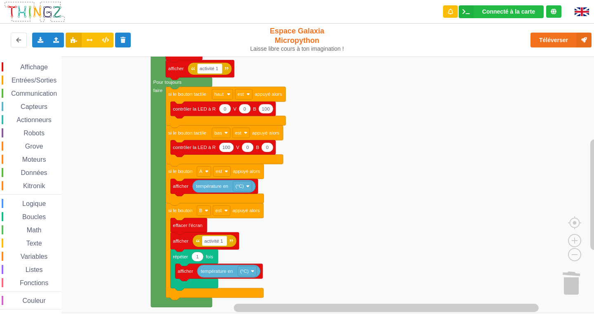
click at [341, 248] on rect "Espace de travail de Blocky" at bounding box center [300, 185] width 600 height 257
click at [567, 35] on button "Téléverser" at bounding box center [561, 40] width 61 height 15
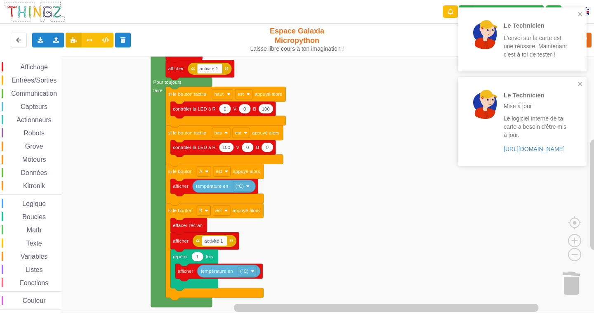
click at [576, 15] on div "Le Technicien L'envoi sur la carte est une réussite. Maintenant c'est à toi de …" at bounding box center [519, 39] width 116 height 57
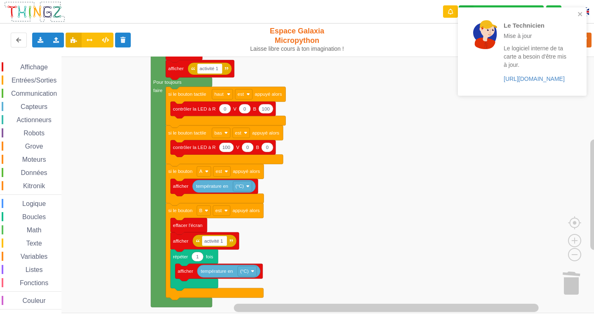
click at [581, 83] on div "Le Technicien Mise à jour Le logiciel interne de ta carte a besoin d'être mis à…" at bounding box center [522, 51] width 129 height 88
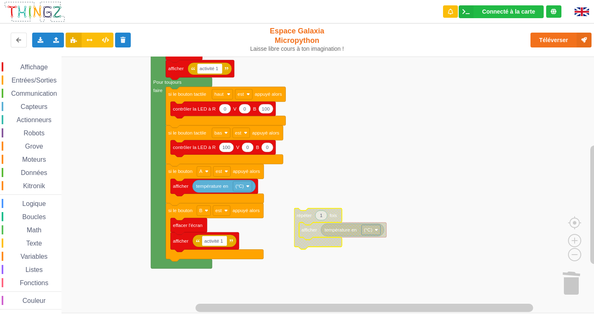
click at [352, 165] on rect "Espace de travail de Blocky" at bounding box center [300, 185] width 600 height 257
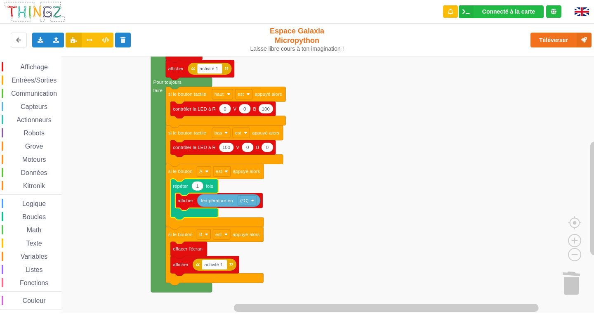
click at [396, 189] on rect "Espace de travail de Blocky" at bounding box center [300, 185] width 600 height 257
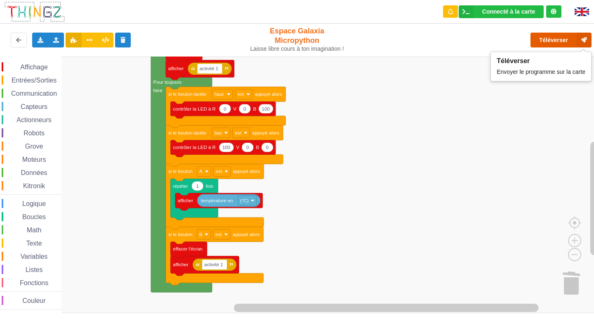
click at [542, 42] on button "Téléverser" at bounding box center [561, 40] width 61 height 15
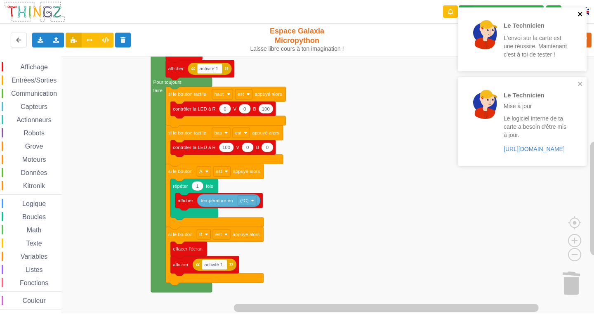
click at [582, 17] on icon "close" at bounding box center [581, 14] width 6 height 7
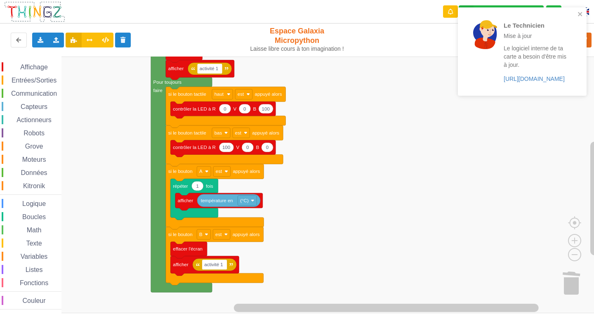
click at [583, 79] on div "Le Technicien Mise à jour Le logiciel interne de ta carte a besoin d'être mis à…" at bounding box center [522, 51] width 129 height 88
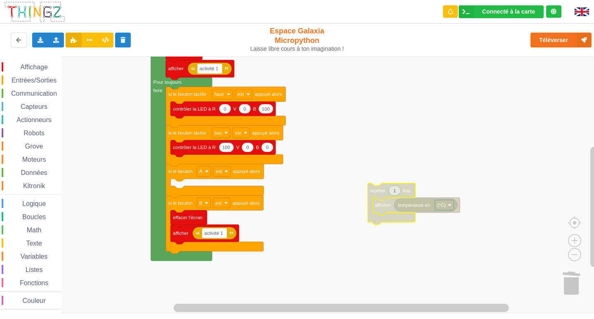
click at [30, 219] on span "Boucles" at bounding box center [34, 216] width 26 height 7
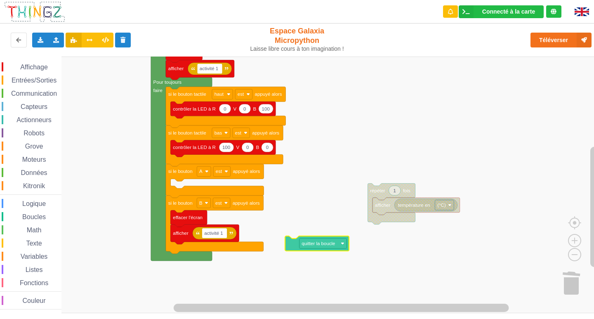
click at [335, 252] on div "Affichage Entrées/Sorties Communication Capteurs Actionneurs Robots Grove Moteu…" at bounding box center [300, 185] width 600 height 257
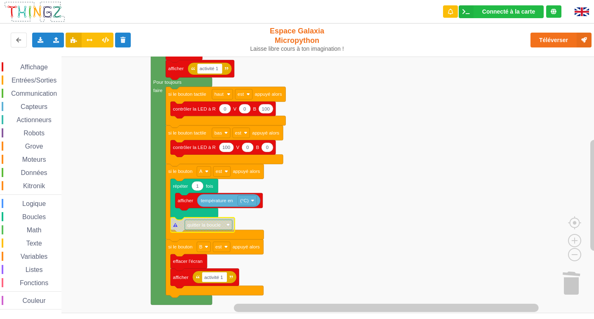
click at [327, 203] on rect "Espace de travail de Blocky" at bounding box center [300, 185] width 600 height 257
click at [229, 225] on image "Espace de travail de Blocky" at bounding box center [228, 225] width 4 height 4
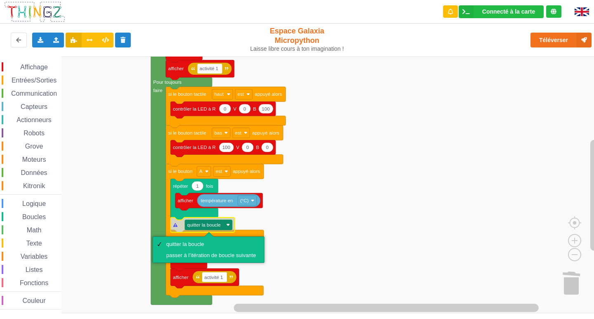
click at [249, 217] on rect "Espace de travail de Blocky" at bounding box center [300, 185] width 600 height 257
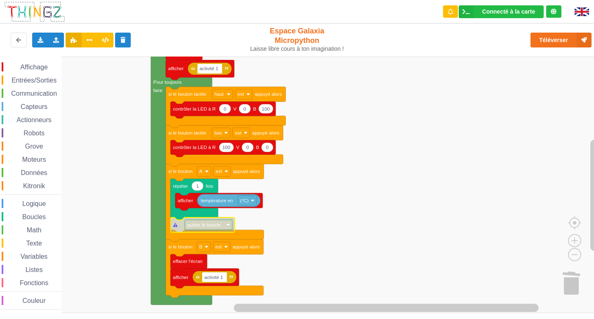
click at [390, 203] on rect "Espace de travail de Blocky" at bounding box center [300, 185] width 600 height 257
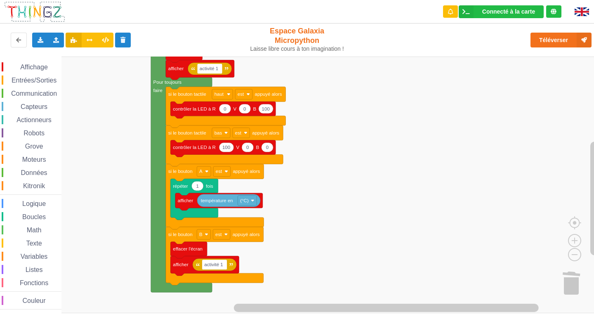
click at [40, 106] on span "Capteurs" at bounding box center [33, 106] width 29 height 7
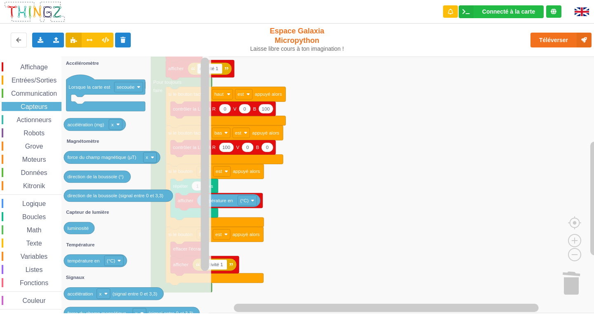
click at [36, 215] on span "Boucles" at bounding box center [34, 216] width 26 height 7
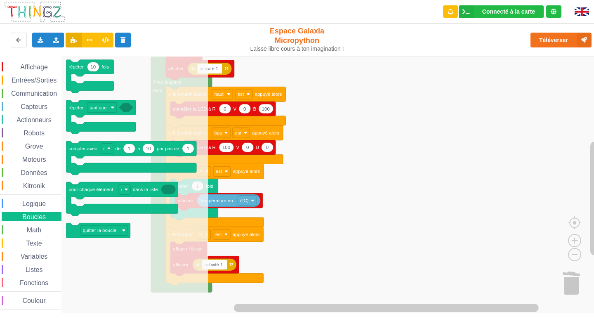
click at [37, 203] on span "Logique" at bounding box center [34, 203] width 26 height 7
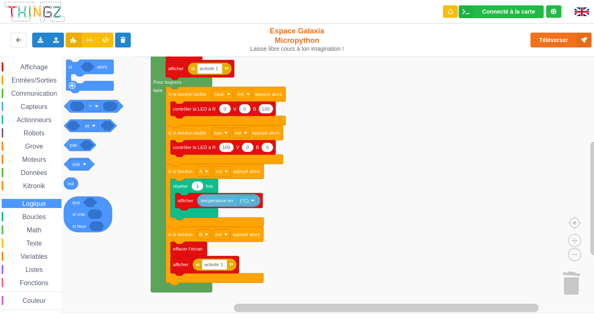
click at [37, 212] on div "Boucles" at bounding box center [32, 216] width 60 height 9
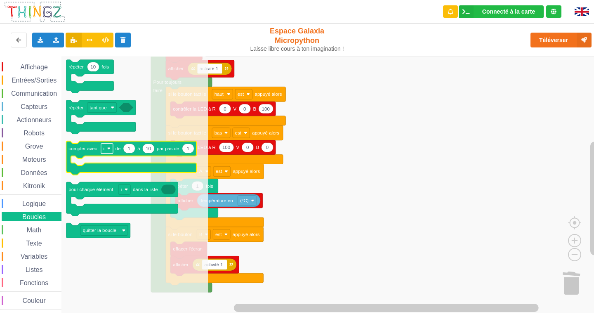
click at [105, 147] on rect "Espace de travail de Blocky" at bounding box center [107, 149] width 12 height 10
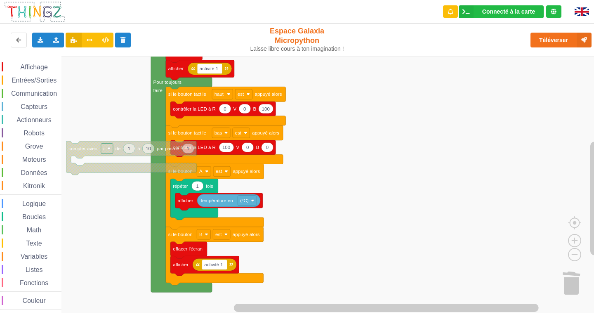
click at [105, 147] on rect "Espace de travail de Blocky" at bounding box center [107, 149] width 12 height 10
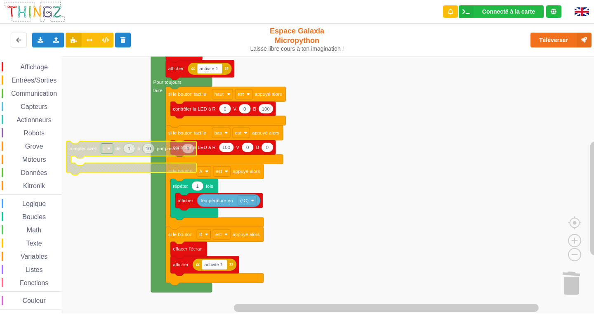
click at [94, 119] on div "Affichage Entrées/Sorties Communication Capteurs Actionneurs Robots Grove Moteu…" at bounding box center [300, 185] width 600 height 257
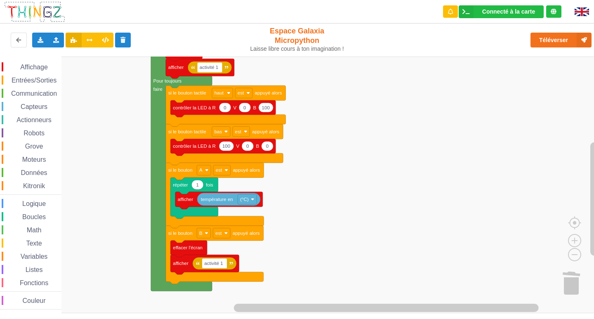
click at [30, 120] on span "Actionneurs" at bounding box center [34, 119] width 38 height 7
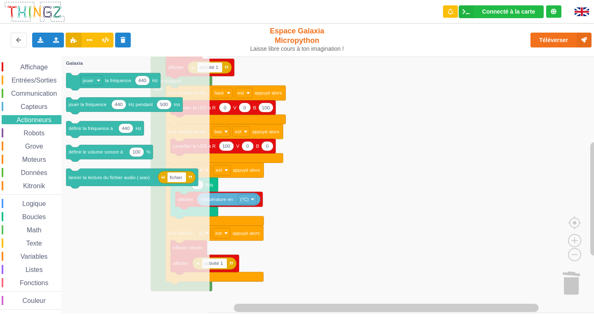
click at [33, 203] on span "Logique" at bounding box center [34, 203] width 26 height 7
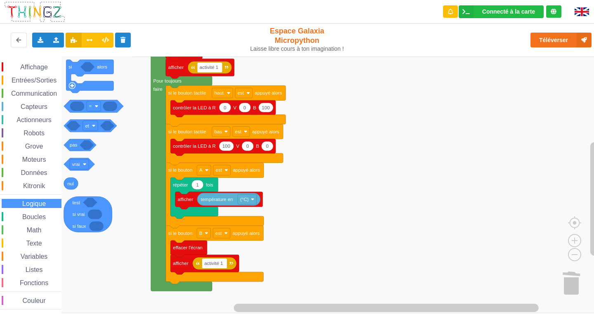
click at [37, 211] on div "Affichage Entrées/Sorties Communication Capteurs Actionneurs Robots Grove Moteu…" at bounding box center [30, 185] width 61 height 247
click at [44, 217] on span "Boucles" at bounding box center [34, 216] width 26 height 7
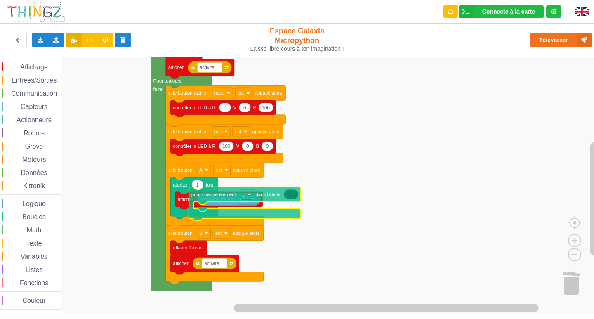
click at [382, 217] on div "Affichage Entrées/Sorties Communication Capteurs Actionneurs Robots Grove Moteu…" at bounding box center [300, 185] width 600 height 257
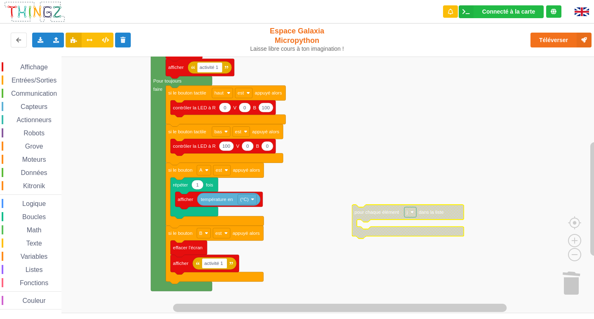
click at [382, 217] on icon "Espace de travail de Blocky" at bounding box center [408, 222] width 112 height 34
click at [413, 212] on image "Espace de travail de Blocky" at bounding box center [412, 212] width 4 height 4
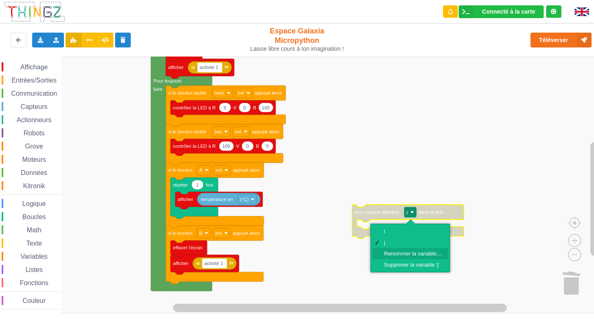
click at [410, 257] on div "Renommer la variable…" at bounding box center [410, 253] width 75 height 11
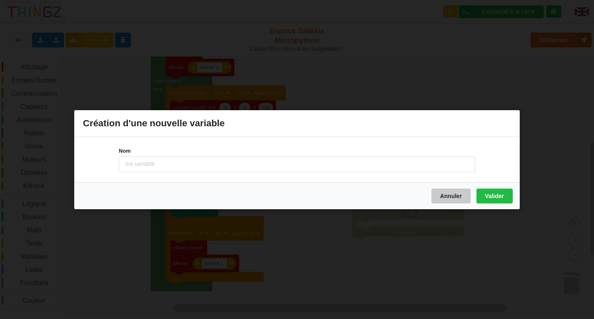
click at [451, 195] on button "Annuler" at bounding box center [451, 195] width 39 height 15
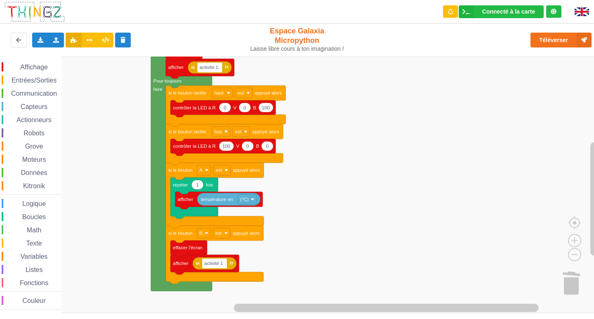
click at [37, 219] on span "Boucles" at bounding box center [34, 216] width 26 height 7
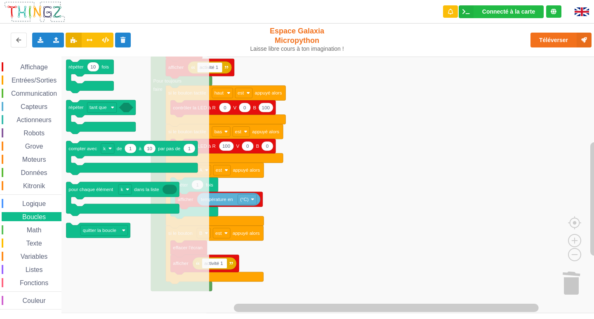
click at [35, 200] on span "Logique" at bounding box center [34, 203] width 26 height 7
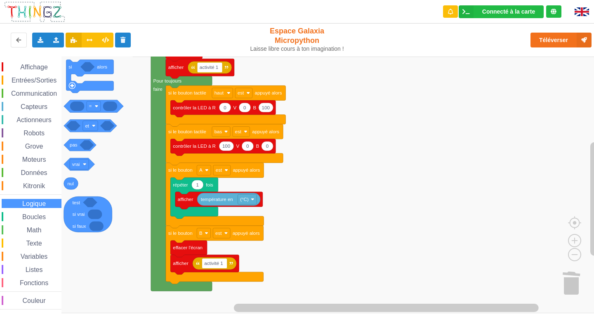
click at [34, 179] on div "Affichage Entrées/Sorties Communication Capteurs Actionneurs Robots Grove Moteu…" at bounding box center [30, 185] width 61 height 247
click at [37, 272] on span "Listes" at bounding box center [34, 269] width 20 height 7
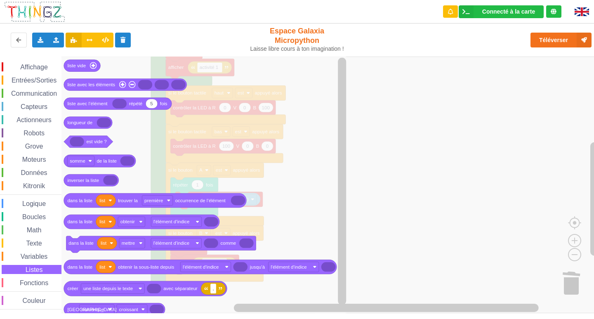
click at [38, 278] on div "Fonctions" at bounding box center [32, 282] width 60 height 9
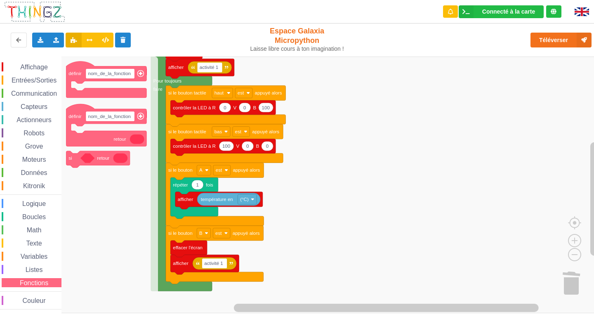
click at [13, 300] on div "Couleur" at bounding box center [32, 300] width 60 height 9
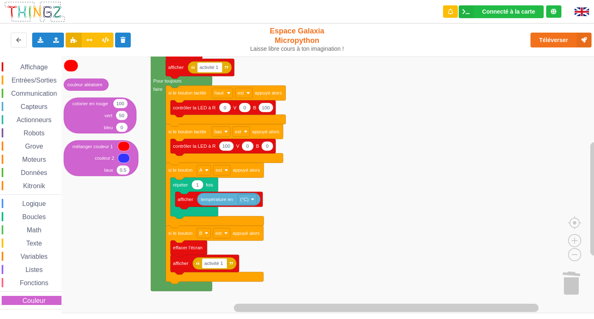
click at [19, 283] on span "Fonctions" at bounding box center [34, 282] width 31 height 7
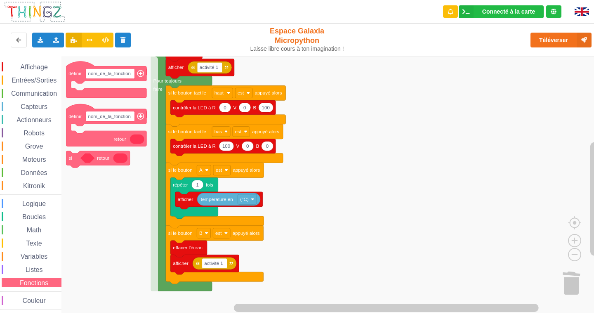
click at [15, 270] on div "Listes" at bounding box center [32, 269] width 60 height 9
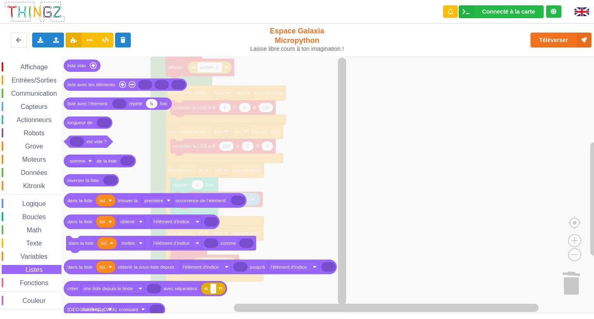
click at [15, 244] on div "Texte" at bounding box center [32, 242] width 60 height 9
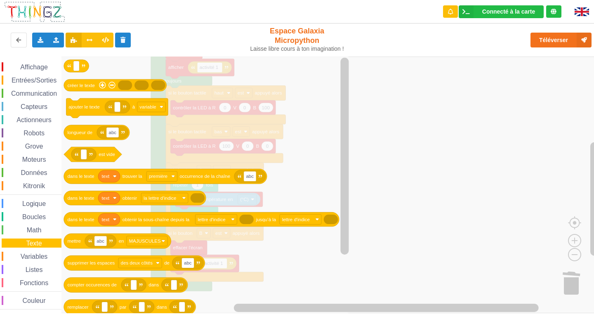
click at [18, 253] on div "Variables" at bounding box center [32, 256] width 60 height 9
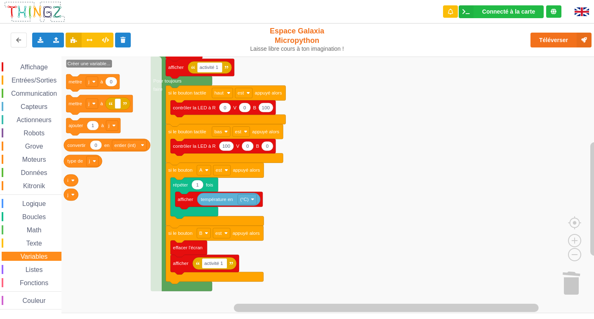
click at [27, 246] on span "Texte" at bounding box center [34, 243] width 18 height 7
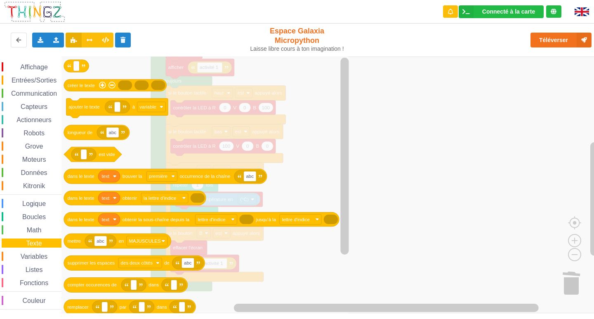
click at [37, 227] on span "Math" at bounding box center [34, 229] width 17 height 7
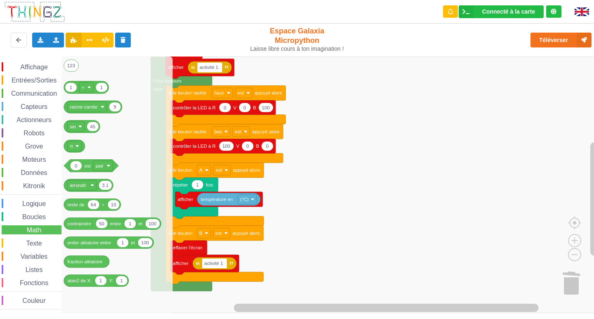
click at [41, 215] on span "Boucles" at bounding box center [34, 216] width 26 height 7
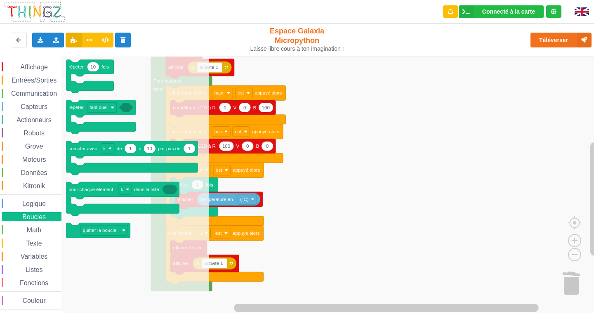
click at [43, 66] on span "Affichage" at bounding box center [34, 67] width 30 height 7
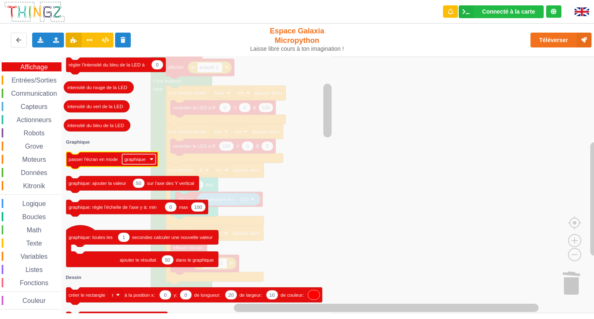
click at [137, 159] on text "graphique" at bounding box center [135, 159] width 21 height 5
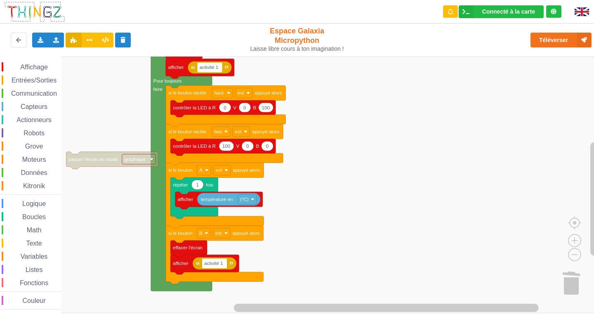
click at [137, 159] on text "graphique" at bounding box center [135, 159] width 21 height 5
click at [572, 282] on image "Espace de travail de Blocky" at bounding box center [582, 282] width 40 height 51
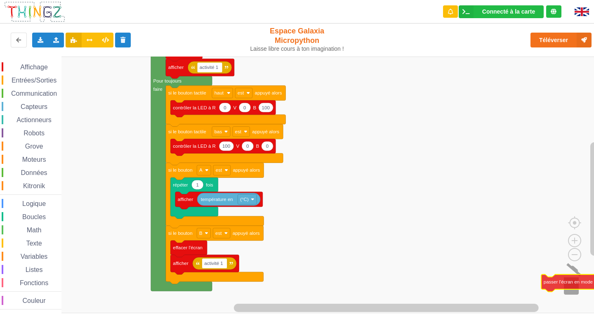
click at [575, 286] on div "Affichage Entrées/Sorties Communication Capteurs Actionneurs Robots Grove Moteu…" at bounding box center [300, 185] width 600 height 257
click at [572, 284] on image "Espace de travail de Blocky" at bounding box center [582, 282] width 40 height 51
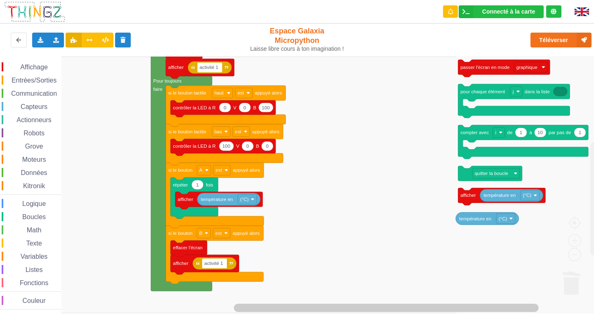
click at [572, 284] on icon "Espace de travail de Blocky" at bounding box center [526, 185] width 146 height 257
click at [388, 270] on rect "Espace de travail de Blocky" at bounding box center [300, 185] width 600 height 257
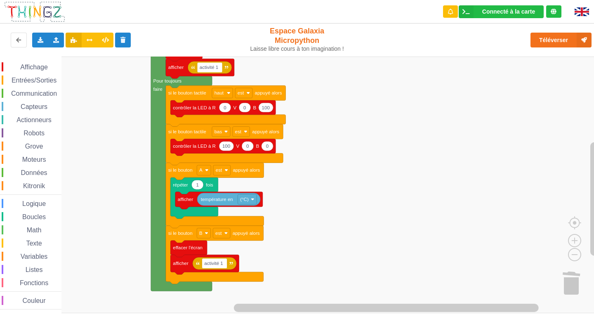
click at [18, 76] on div "Entrées/Sorties" at bounding box center [32, 79] width 60 height 9
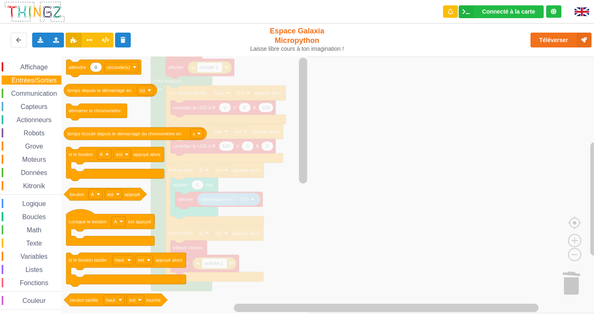
click at [31, 62] on div "Affichage" at bounding box center [32, 66] width 60 height 9
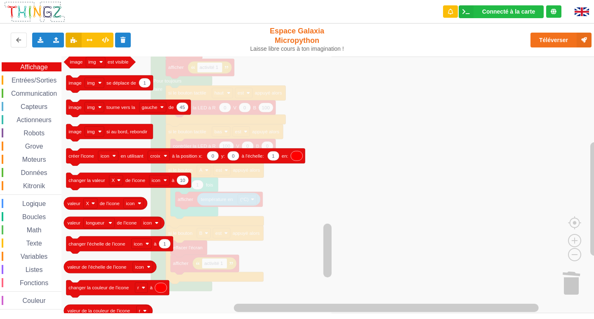
click at [23, 80] on span "Entrées/Sorties" at bounding box center [33, 80] width 47 height 7
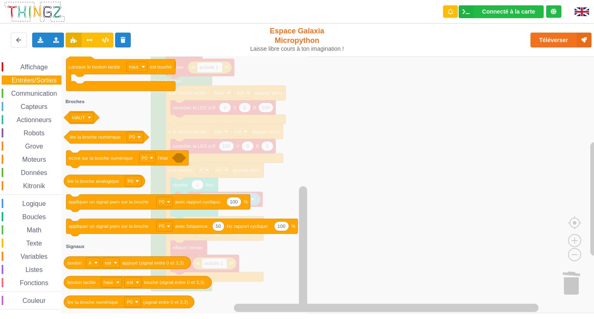
click at [35, 87] on div "Affichage Entrées/Sorties Communication Capteurs Actionneurs Robots Grove Moteu…" at bounding box center [30, 185] width 61 height 247
drag, startPoint x: 36, startPoint y: 88, endPoint x: 40, endPoint y: 99, distance: 11.4
click at [36, 90] on div "Affichage Entrées/Sorties Communication Capteurs Actionneurs Robots Grove Moteu…" at bounding box center [30, 185] width 61 height 247
click at [40, 99] on div "Affichage Entrées/Sorties Communication Capteurs Actionneurs Robots Grove Moteu…" at bounding box center [30, 185] width 61 height 247
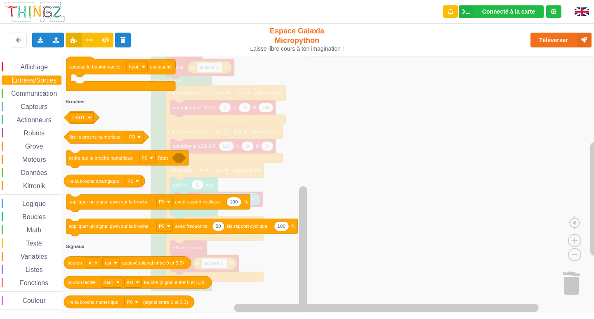
click at [42, 99] on div "Affichage Entrées/Sorties Communication Capteurs Actionneurs Robots Grove Moteu…" at bounding box center [30, 185] width 61 height 247
click at [42, 98] on div "Communication" at bounding box center [32, 93] width 60 height 9
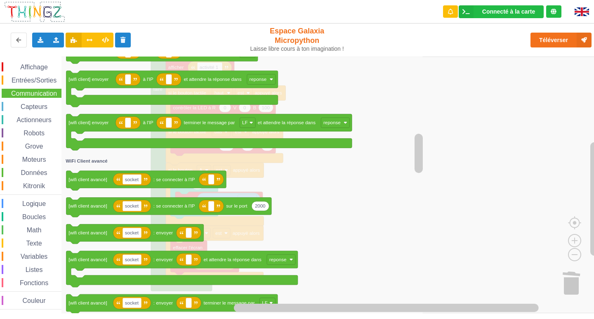
click at [27, 102] on div "Capteurs" at bounding box center [32, 106] width 60 height 9
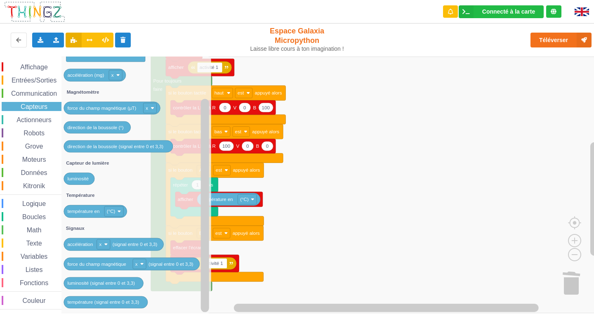
click at [46, 114] on div "Affichage Entrées/Sorties Communication Capteurs Actionneurs Robots Grove Moteu…" at bounding box center [30, 185] width 61 height 247
click at [43, 125] on div "Affichage Entrées/Sorties Communication Capteurs Actionneurs Robots Grove Moteu…" at bounding box center [30, 185] width 61 height 247
click at [48, 119] on span "Actionneurs" at bounding box center [34, 119] width 38 height 7
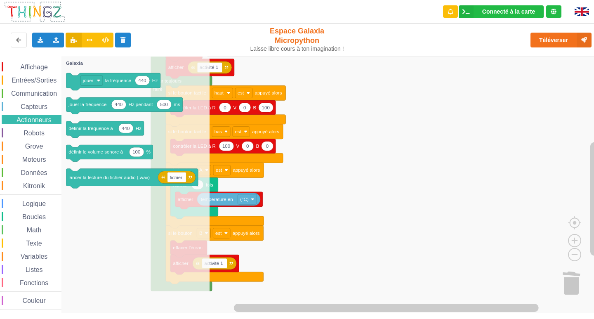
click at [50, 130] on div "Robots" at bounding box center [32, 132] width 60 height 9
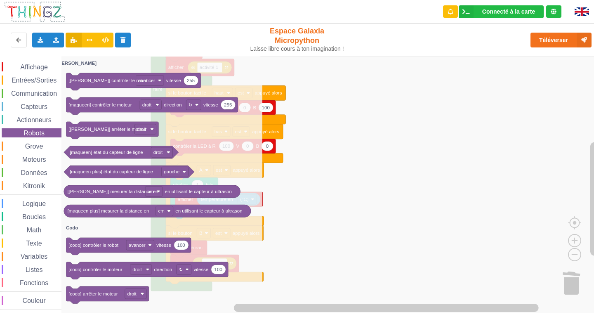
click at [42, 142] on div "Grove" at bounding box center [32, 146] width 60 height 9
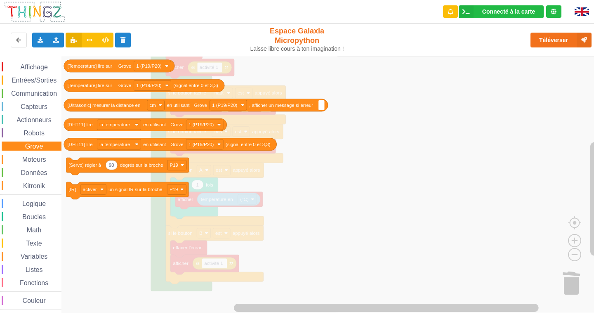
click at [28, 161] on span "Moteurs" at bounding box center [34, 159] width 26 height 7
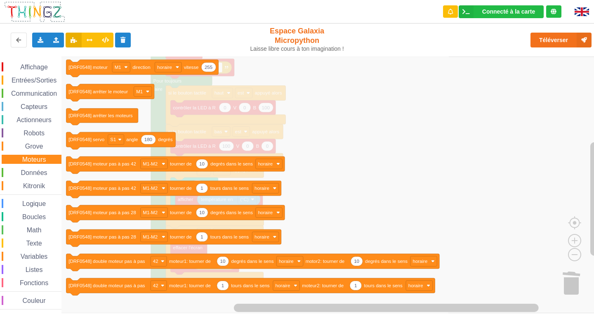
click at [36, 171] on span "Données" at bounding box center [34, 172] width 29 height 7
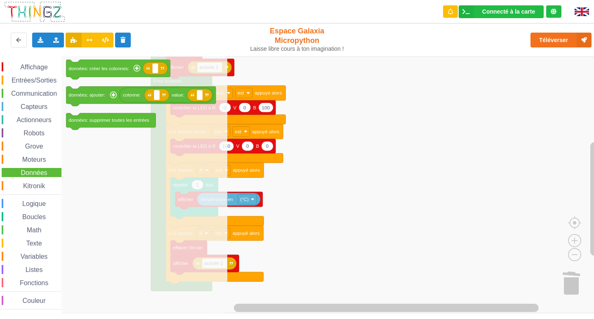
click at [42, 189] on div "Kitronik" at bounding box center [32, 185] width 60 height 9
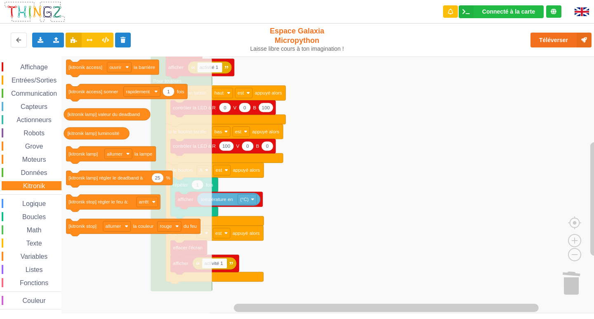
click at [44, 200] on div "Logique" at bounding box center [32, 203] width 60 height 9
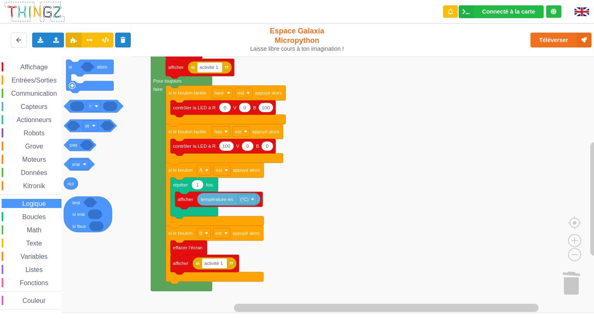
click at [40, 215] on span "Boucles" at bounding box center [34, 216] width 26 height 7
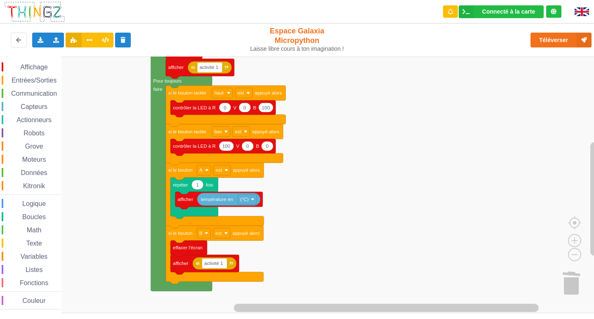
click at [505, 160] on rect "Espace de travail de Blocky" at bounding box center [300, 185] width 600 height 257
click at [562, 40] on button "Téléverser" at bounding box center [561, 40] width 61 height 15
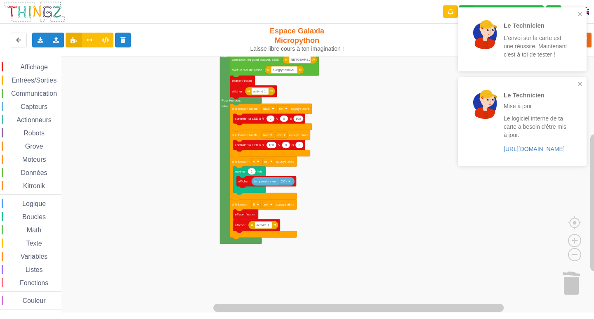
click at [584, 14] on div "Le Technicien L'envoi sur la carte est une réussite. Maintenant c'est à toi de …" at bounding box center [522, 39] width 129 height 64
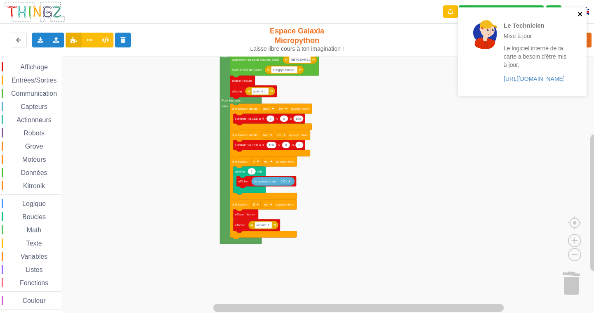
click at [581, 16] on icon "close" at bounding box center [581, 14] width 6 height 7
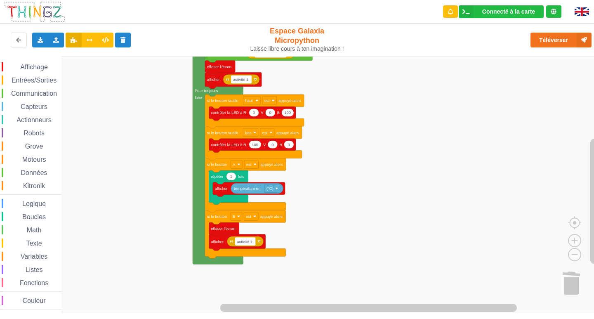
click at [54, 83] on span "Entrées/Sorties" at bounding box center [33, 80] width 47 height 7
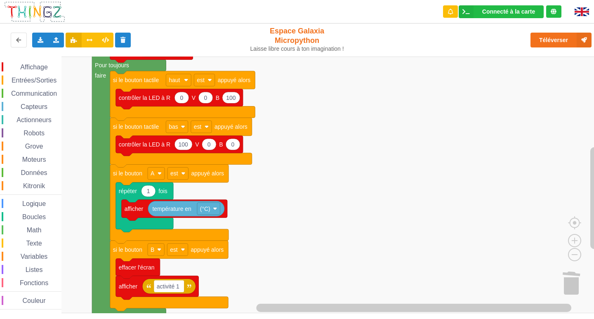
click at [24, 77] on div "Affichage Entrées/Sorties Communication Capteurs Actionneurs Robots Grove Moteu…" at bounding box center [30, 185] width 61 height 247
click at [30, 83] on span "Entrées/Sorties" at bounding box center [33, 80] width 47 height 7
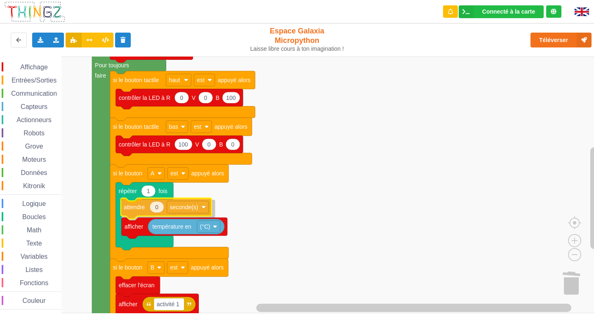
click at [137, 209] on div "Affichage Entrées/Sorties Communication Capteurs Actionneurs Robots Grove Moteu…" at bounding box center [300, 185] width 600 height 257
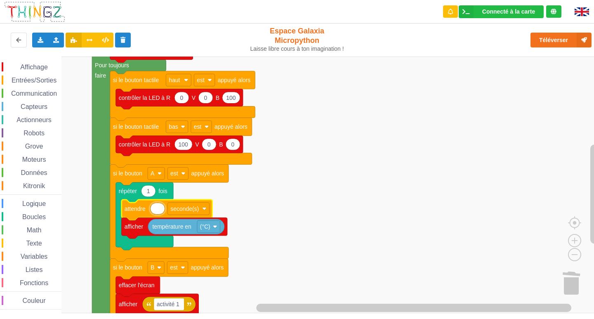
type input "1"
click at [381, 168] on rect "Espace de travail de Blocky" at bounding box center [300, 185] width 600 height 257
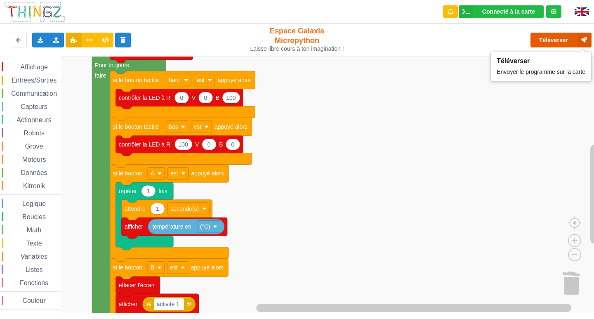
click at [574, 42] on button "Téléverser" at bounding box center [561, 40] width 61 height 15
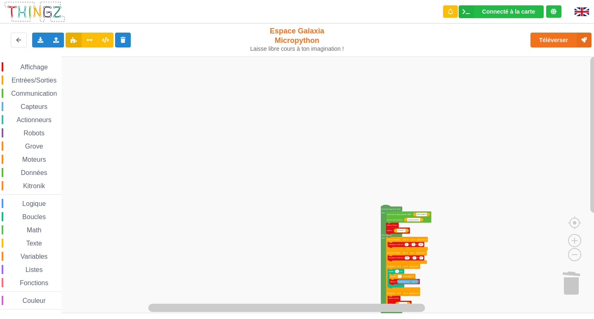
click at [460, 214] on div "Affichage Entrées/Sorties Communication Capteurs Actionneurs Robots Grove Moteu…" at bounding box center [300, 185] width 600 height 257
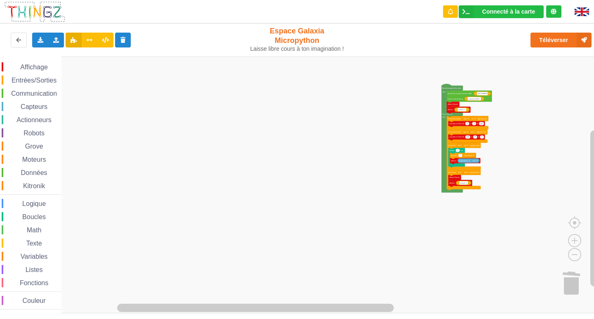
click at [514, 108] on div "Affichage Entrées/Sorties Communication Capteurs Actionneurs Robots Grove Moteu…" at bounding box center [300, 185] width 600 height 257
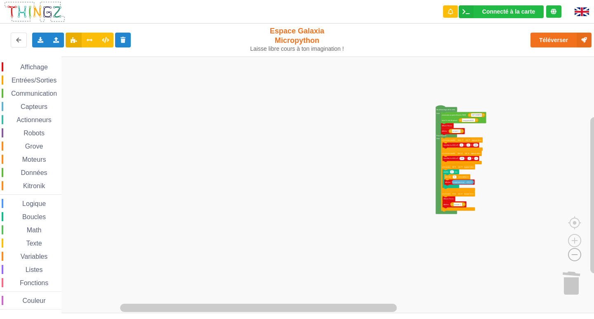
click at [571, 257] on image "Espace de travail de Blocky" at bounding box center [562, 235] width 40 height 51
click at [571, 241] on image "Espace de travail de Blocky" at bounding box center [575, 221] width 40 height 51
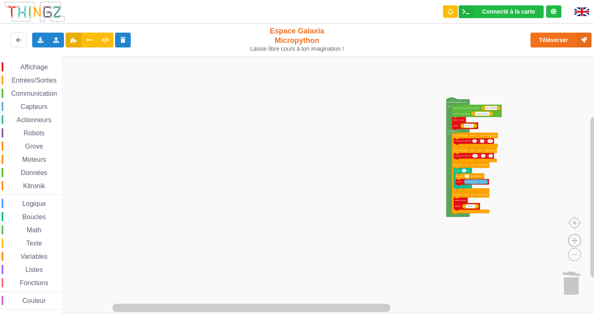
click at [571, 241] on image "Espace de travail de Blocky" at bounding box center [575, 221] width 40 height 51
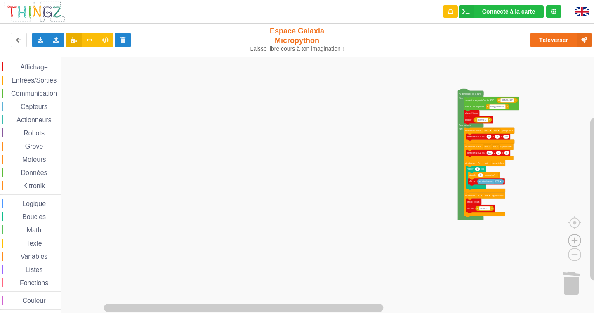
click at [571, 241] on image "Espace de travail de Blocky" at bounding box center [575, 221] width 40 height 51
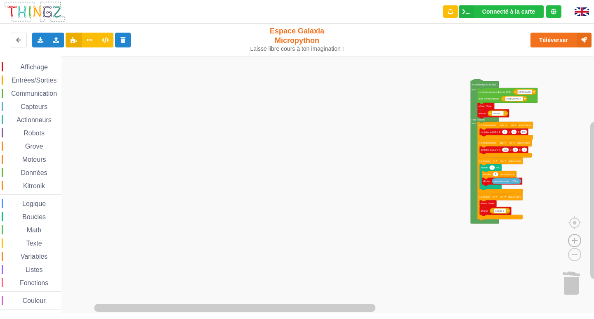
click at [571, 241] on image "Espace de travail de Blocky" at bounding box center [575, 221] width 40 height 51
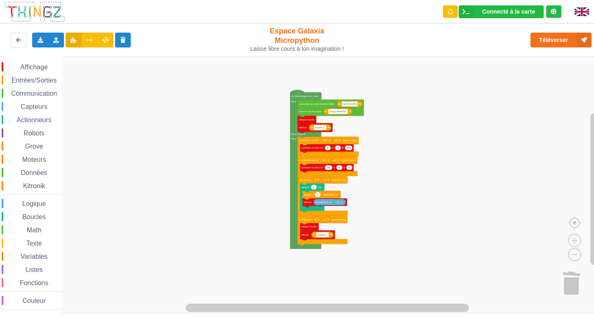
click at [238, 229] on rect "Espace de travail de Blocky" at bounding box center [300, 185] width 600 height 257
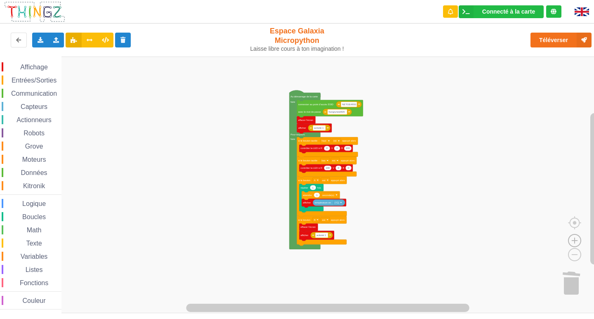
click at [578, 238] on image "Espace de travail de Blocky" at bounding box center [575, 221] width 40 height 51
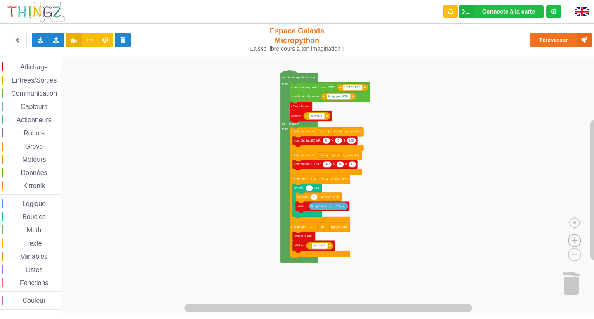
click at [578, 238] on image "Espace de travail de Blocky" at bounding box center [575, 221] width 40 height 51
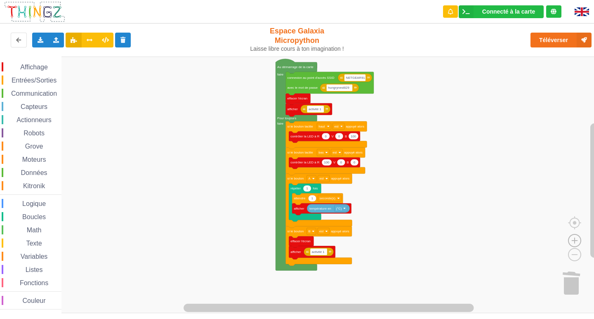
click at [578, 238] on image "Espace de travail de Blocky" at bounding box center [575, 221] width 40 height 51
click at [567, 283] on image "Espace de travail de Blocky" at bounding box center [582, 282] width 40 height 51
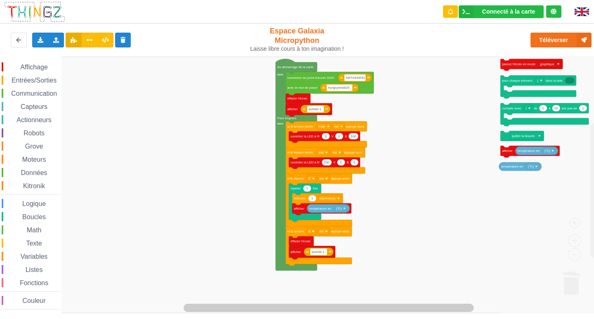
click at [522, 220] on icon "Espace de travail de Blocky" at bounding box center [549, 185] width 103 height 257
click at [404, 172] on rect "Espace de travail de Blocky" at bounding box center [300, 185] width 600 height 257
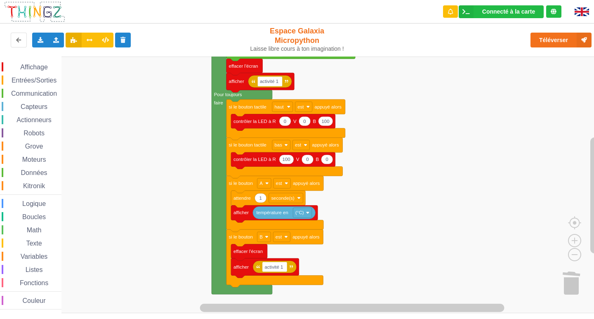
click at [443, 175] on rect "Espace de travail de Blocky" at bounding box center [300, 185] width 600 height 257
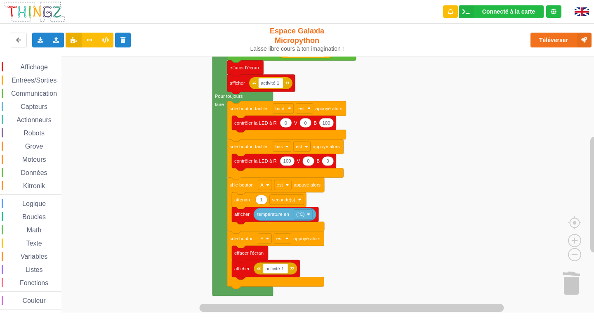
click at [45, 107] on span "Capteurs" at bounding box center [33, 106] width 29 height 7
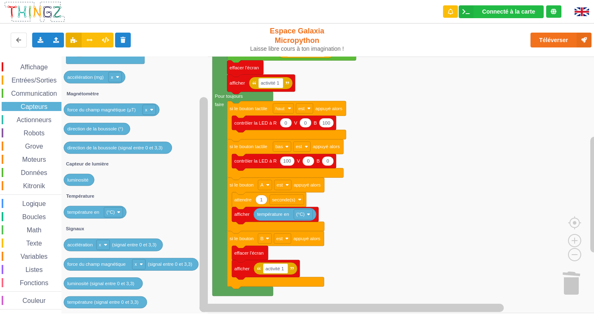
click at [36, 64] on span "Affichage" at bounding box center [34, 67] width 30 height 7
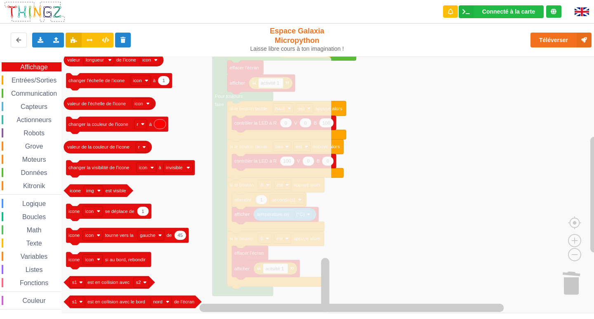
click at [35, 74] on div "Affichage Entrées/Sorties Communication Capteurs Actionneurs Robots Grove Moteu…" at bounding box center [30, 185] width 61 height 247
click at [38, 119] on span "Actionneurs" at bounding box center [34, 119] width 38 height 7
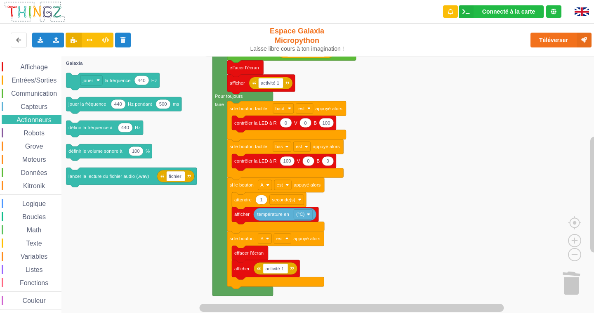
click at [38, 107] on span "Capteurs" at bounding box center [33, 106] width 29 height 7
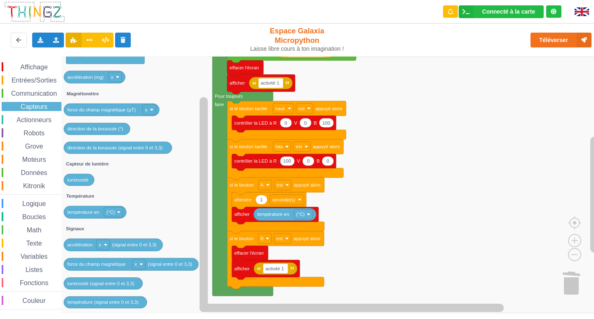
click at [31, 68] on span "Affichage" at bounding box center [34, 67] width 30 height 7
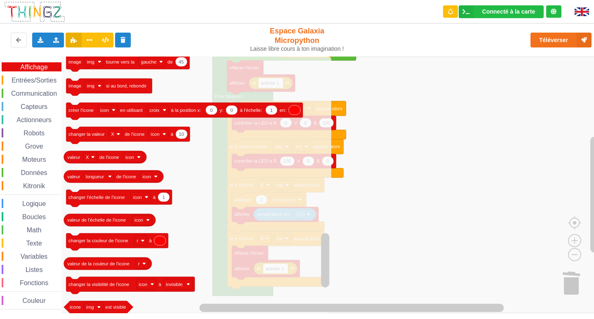
click at [35, 93] on span "Communication" at bounding box center [34, 93] width 48 height 7
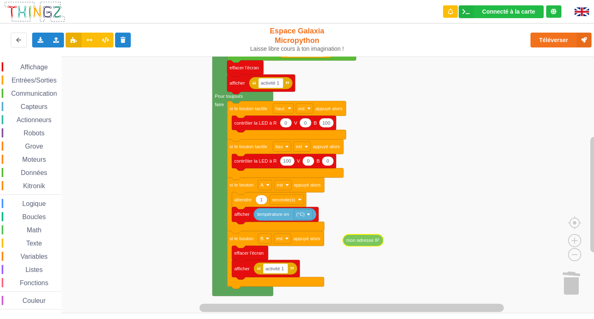
click at [370, 243] on div "Affichage Entrées/Sorties Communication Capteurs Actionneurs Robots Grove Moteu…" at bounding box center [300, 185] width 600 height 257
click at [33, 72] on div "Affichage Entrées/Sorties Communication Capteurs Actionneurs Robots Grove Moteu…" at bounding box center [30, 185] width 61 height 247
click at [34, 63] on div "Affichage" at bounding box center [32, 66] width 60 height 9
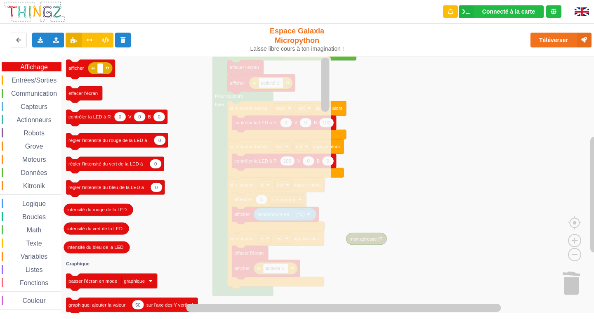
click at [293, 185] on icon "Espace de travail de Blocky" at bounding box center [196, 185] width 270 height 257
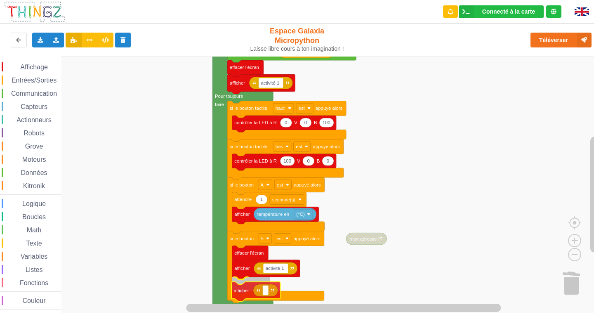
click at [238, 291] on div "Affichage Entrées/Sorties Communication Capteurs Actionneurs Robots Grove Moteu…" at bounding box center [300, 185] width 600 height 257
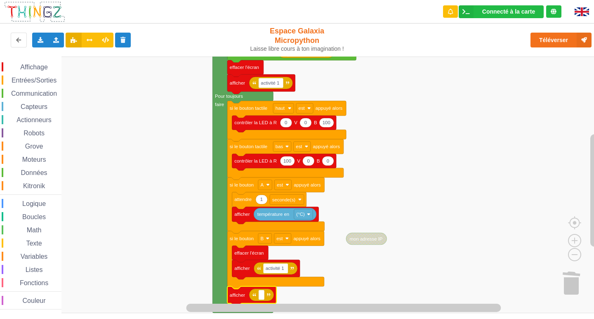
click at [397, 272] on rect "Espace de travail de Blocky" at bounding box center [300, 185] width 600 height 257
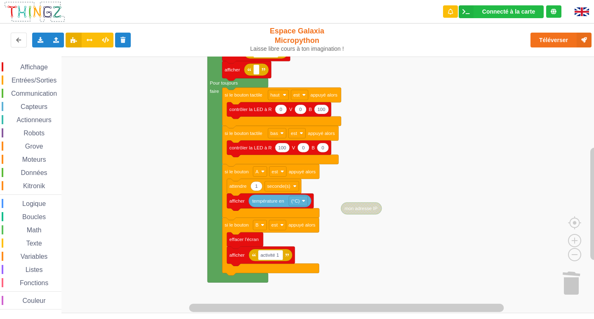
click at [361, 189] on rect "Espace de travail de Blocky" at bounding box center [300, 185] width 600 height 257
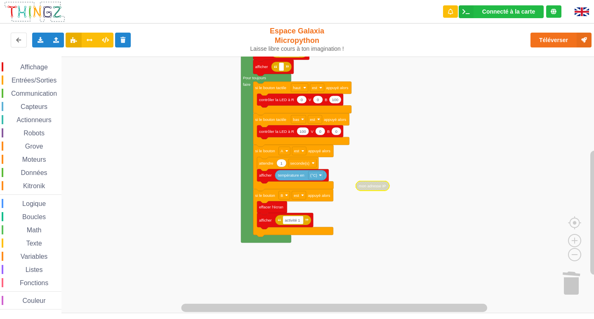
click at [449, 203] on rect "Espace de travail de Blocky" at bounding box center [300, 185] width 600 height 257
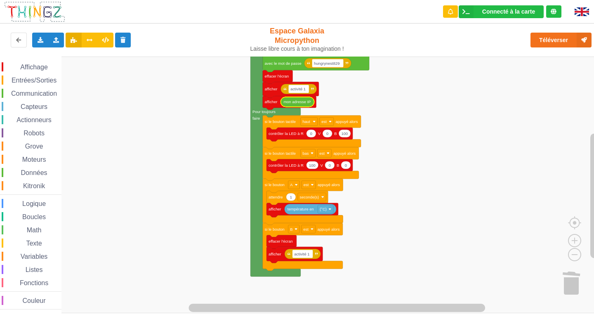
click at [463, 109] on rect "Espace de travail de Blocky" at bounding box center [300, 185] width 600 height 257
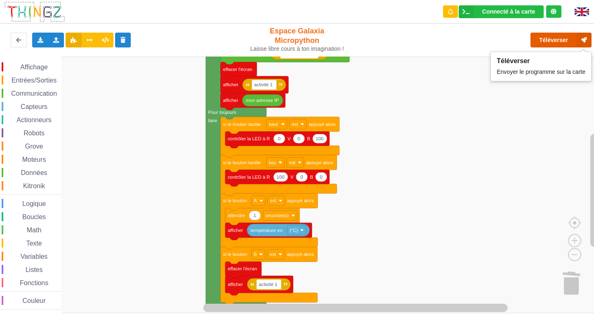
click at [542, 38] on button "Téléverser" at bounding box center [561, 40] width 61 height 15
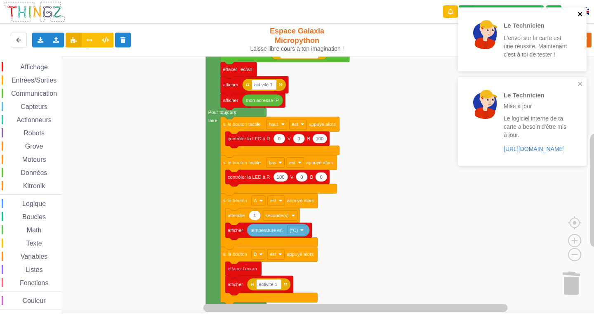
click at [581, 14] on icon "close" at bounding box center [580, 14] width 4 height 4
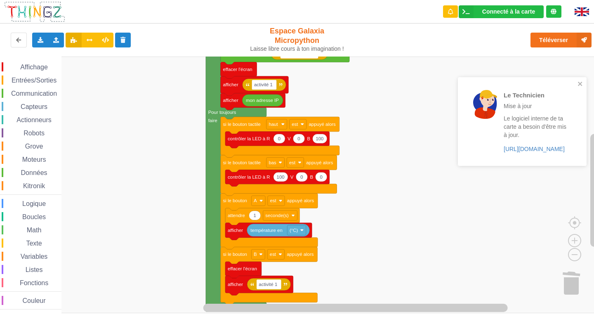
click at [583, 77] on div "Le Technicien Mise à jour Le logiciel interne de ta carte a besoin d'être mis à…" at bounding box center [522, 121] width 129 height 88
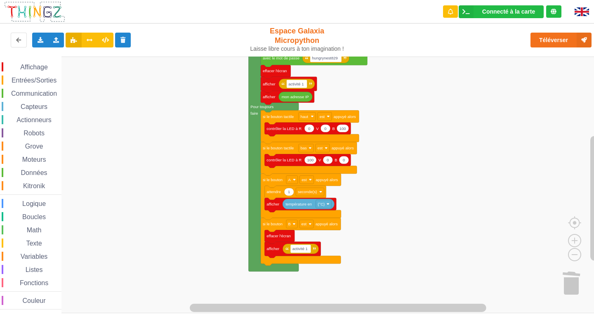
click at [380, 98] on div "Affichage Entrées/Sorties Communication Capteurs Actionneurs Robots Grove Moteu…" at bounding box center [300, 185] width 600 height 257
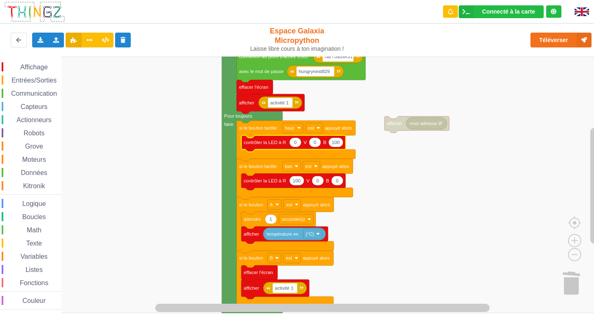
click at [377, 162] on rect "Espace de travail de Blocky" at bounding box center [300, 185] width 600 height 257
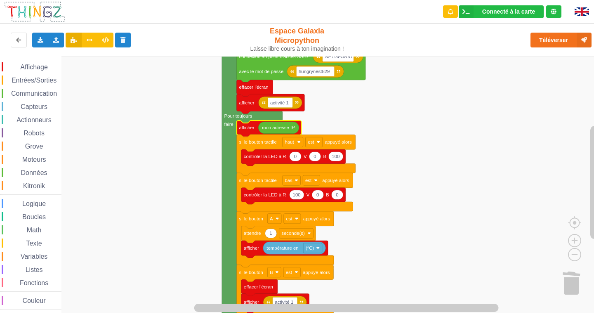
click at [424, 99] on rect "Espace de travail de Blocky" at bounding box center [300, 185] width 600 height 257
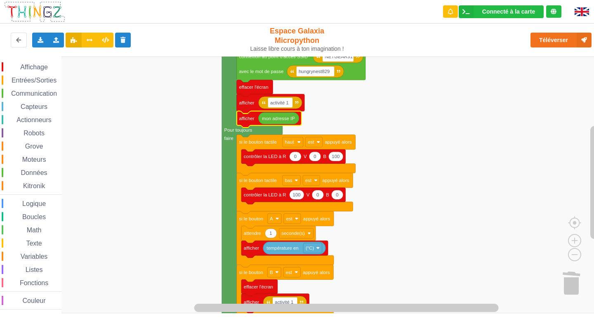
click at [462, 115] on rect "Espace de travail de Blocky" at bounding box center [300, 185] width 600 height 257
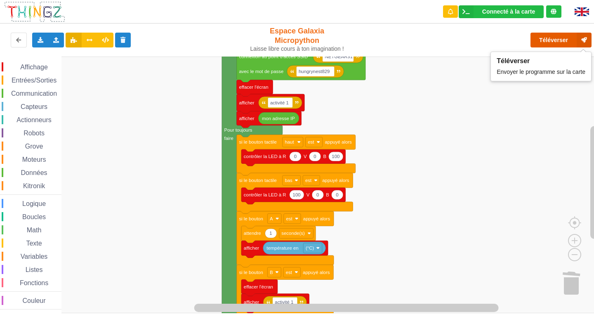
click at [566, 39] on button "Téléverser" at bounding box center [561, 40] width 61 height 15
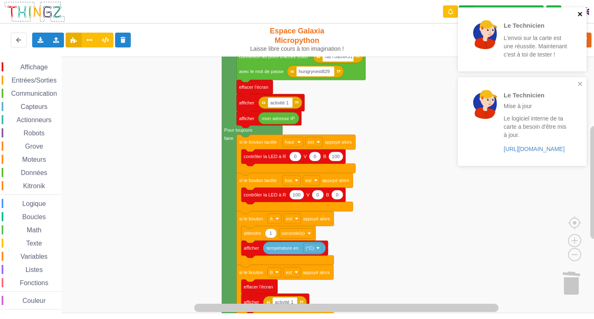
click at [581, 17] on icon "close" at bounding box center [581, 14] width 6 height 7
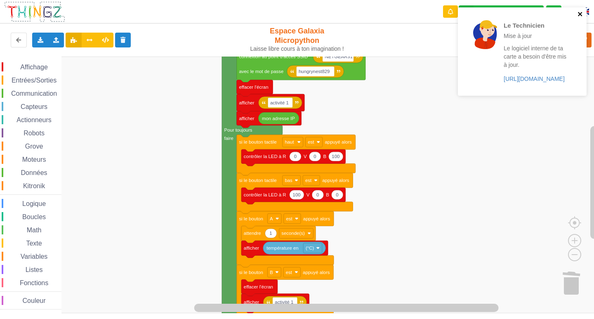
click at [579, 14] on icon "close" at bounding box center [580, 14] width 4 height 4
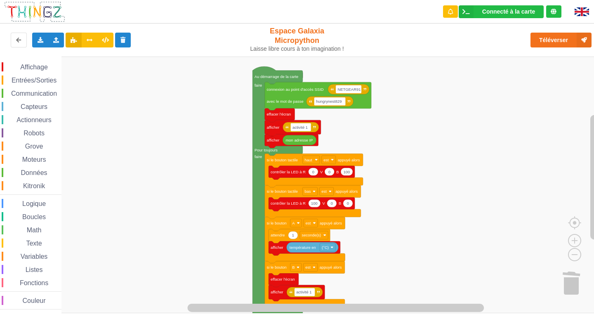
click at [484, 160] on div "Affichage Entrées/Sorties Communication Capteurs Actionneurs Robots Grove Moteu…" at bounding box center [300, 185] width 600 height 257
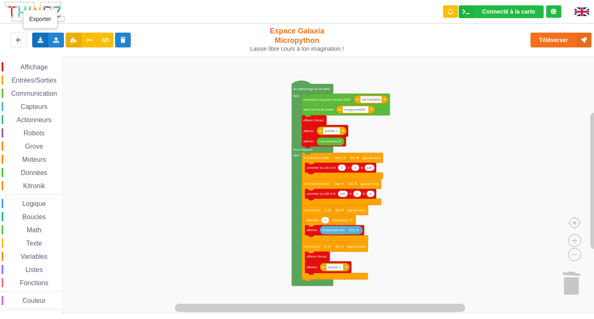
click at [42, 39] on icon at bounding box center [40, 39] width 7 height 5
click at [75, 54] on span "Exporter l'assemblage de blocs" at bounding box center [91, 55] width 80 height 7
click at [45, 43] on div "Exporter l'assemblage de blocs Exporter l'assemblage de blocs au format Python" at bounding box center [40, 40] width 16 height 15
click at [120, 56] on span "Exporter l'assemblage de blocs" at bounding box center [91, 55] width 80 height 7
click at [569, 123] on rect "Espace de travail de Blocky" at bounding box center [300, 185] width 600 height 257
